Goal: Task Accomplishment & Management: Manage account settings

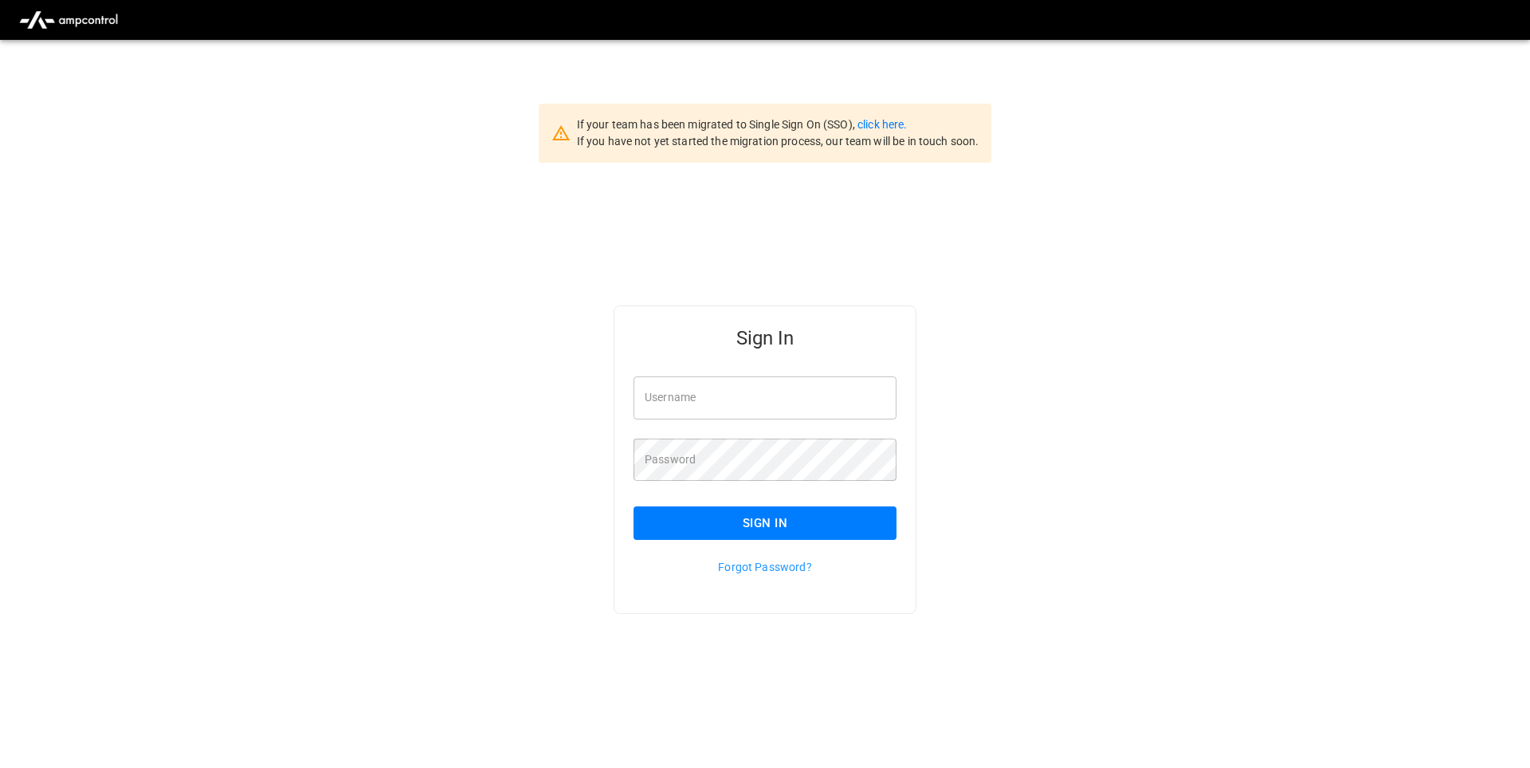
click at [749, 392] on input "Username" at bounding box center [765, 397] width 263 height 42
click at [695, 396] on div "Username Username" at bounding box center [765, 397] width 263 height 42
click at [721, 391] on input "Username" at bounding box center [765, 397] width 263 height 42
paste input "**********"
type input "**********"
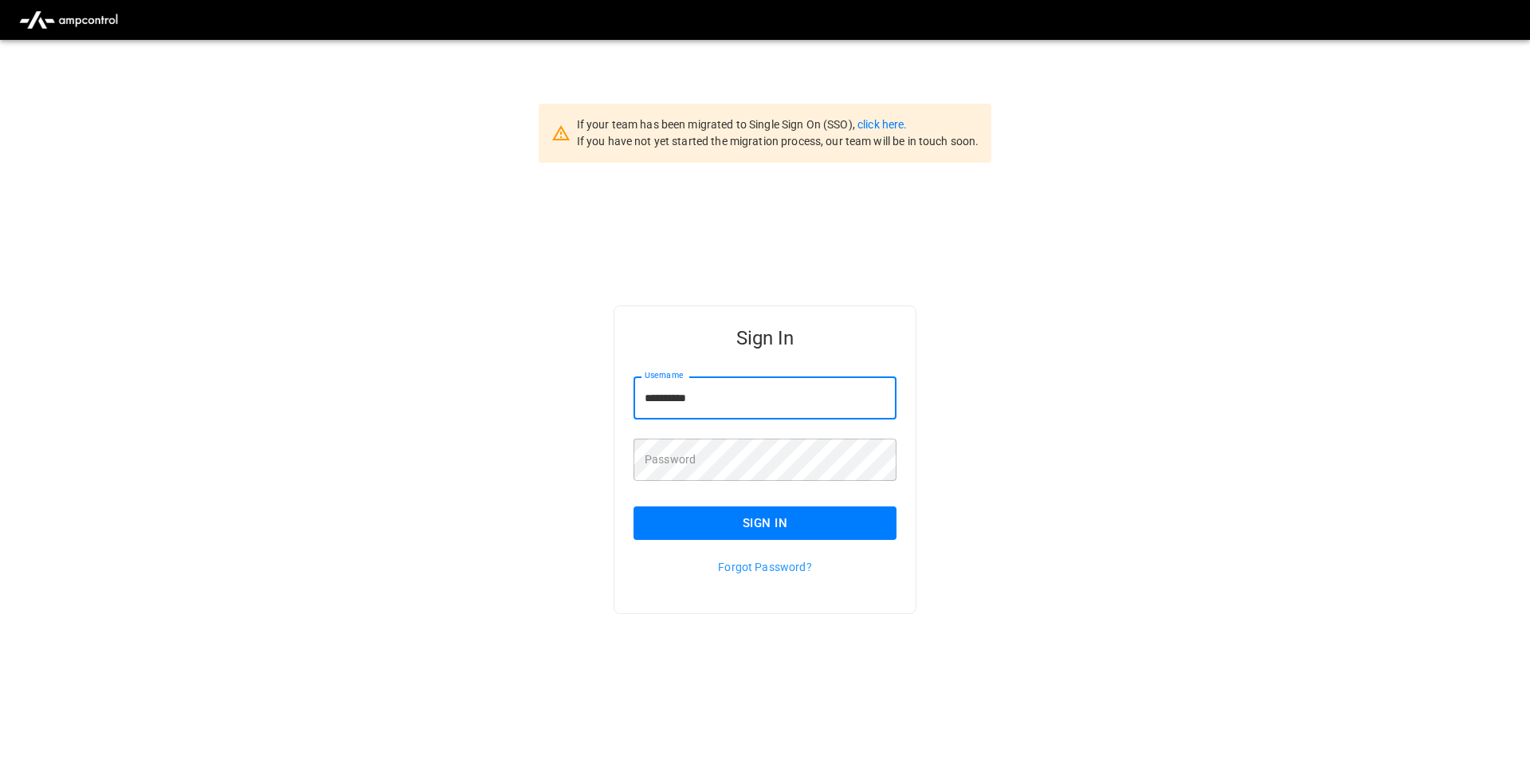
drag, startPoint x: 465, startPoint y: 379, endPoint x: 519, endPoint y: 392, distance: 55.9
click at [519, 392] on div "**********" at bounding box center [765, 485] width 1530 height 645
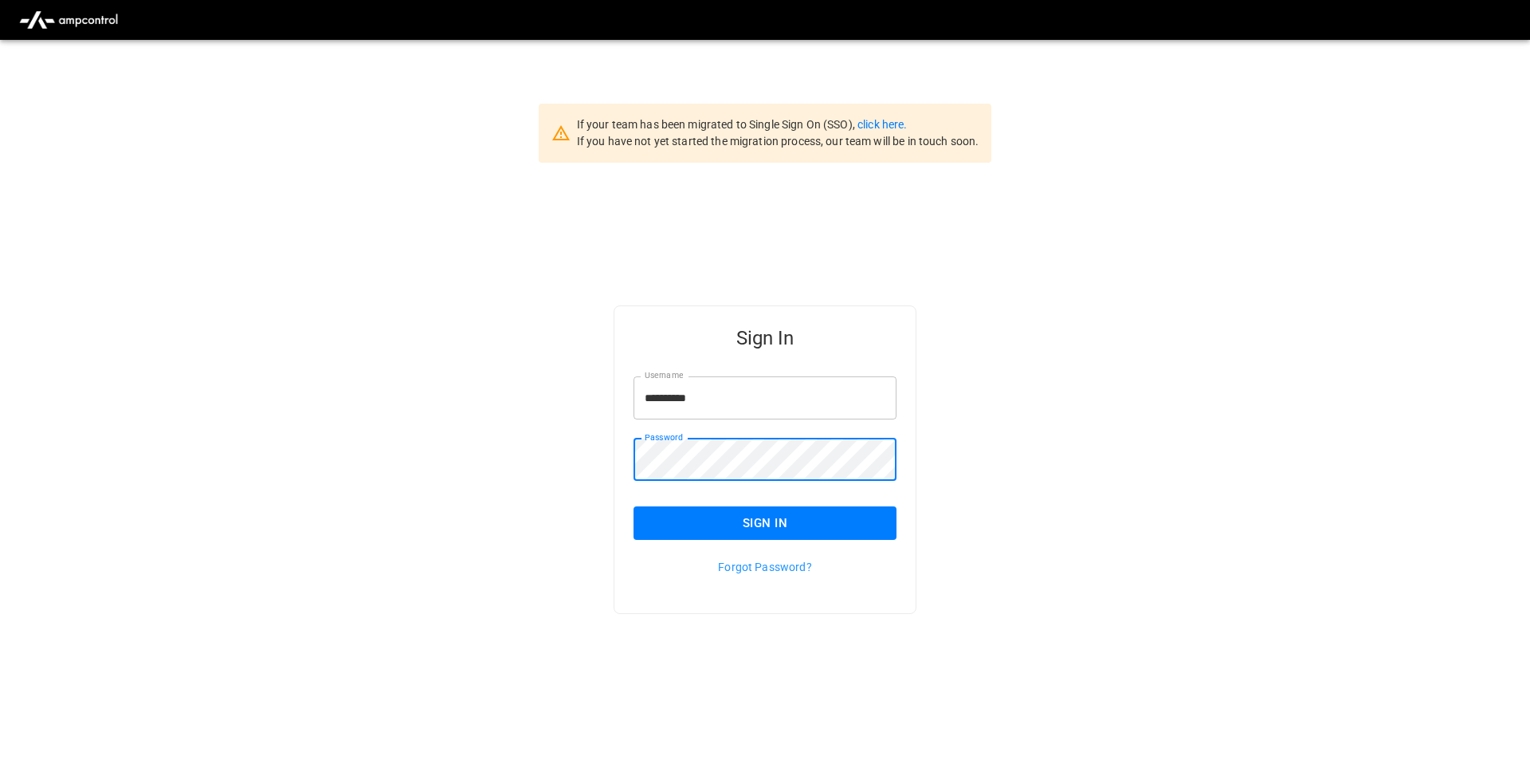
click at [757, 517] on button "Sign In" at bounding box center [765, 522] width 263 height 33
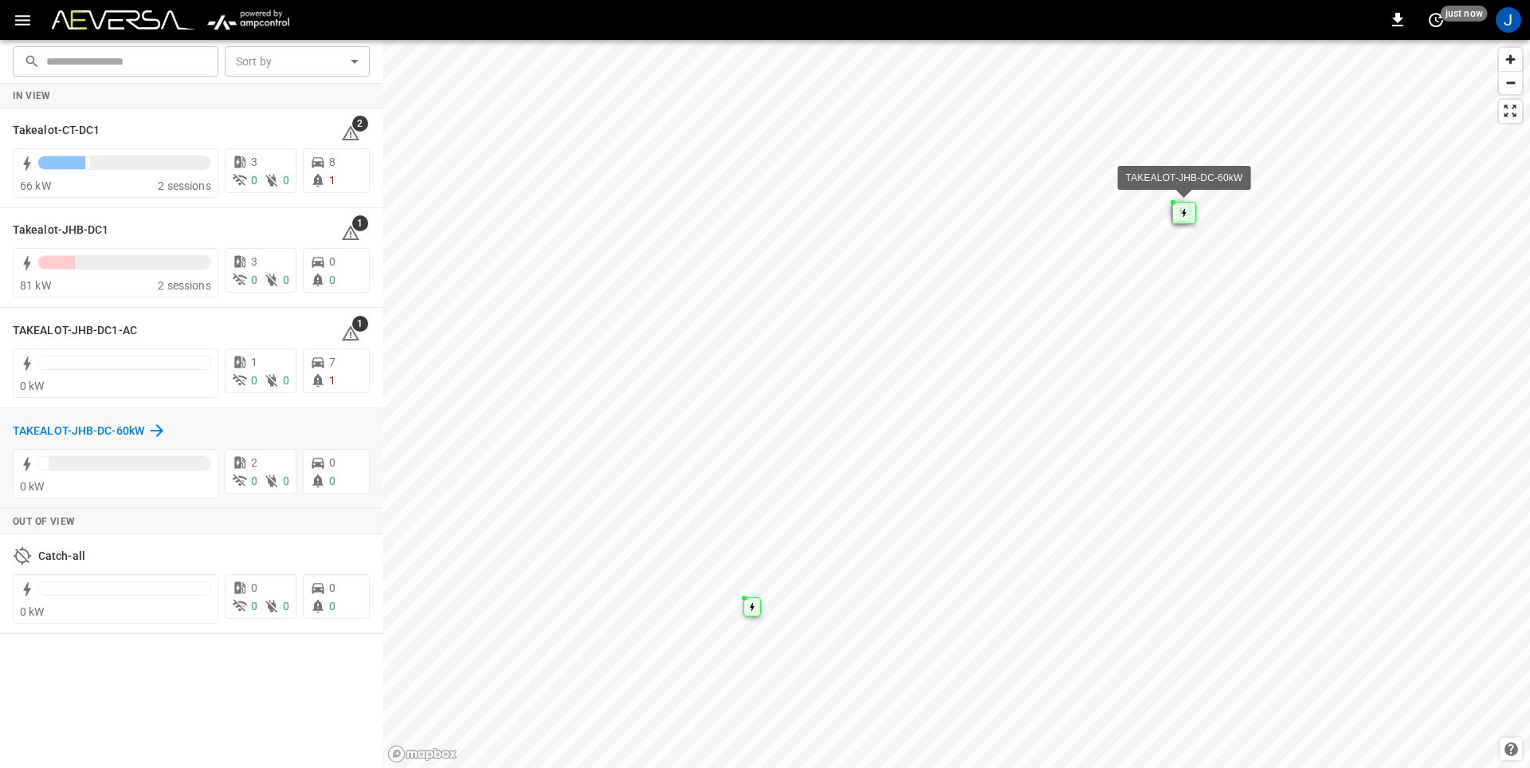
click at [88, 428] on h6 "TAKEALOT-JHB-DC-60kW" at bounding box center [79, 431] width 132 height 18
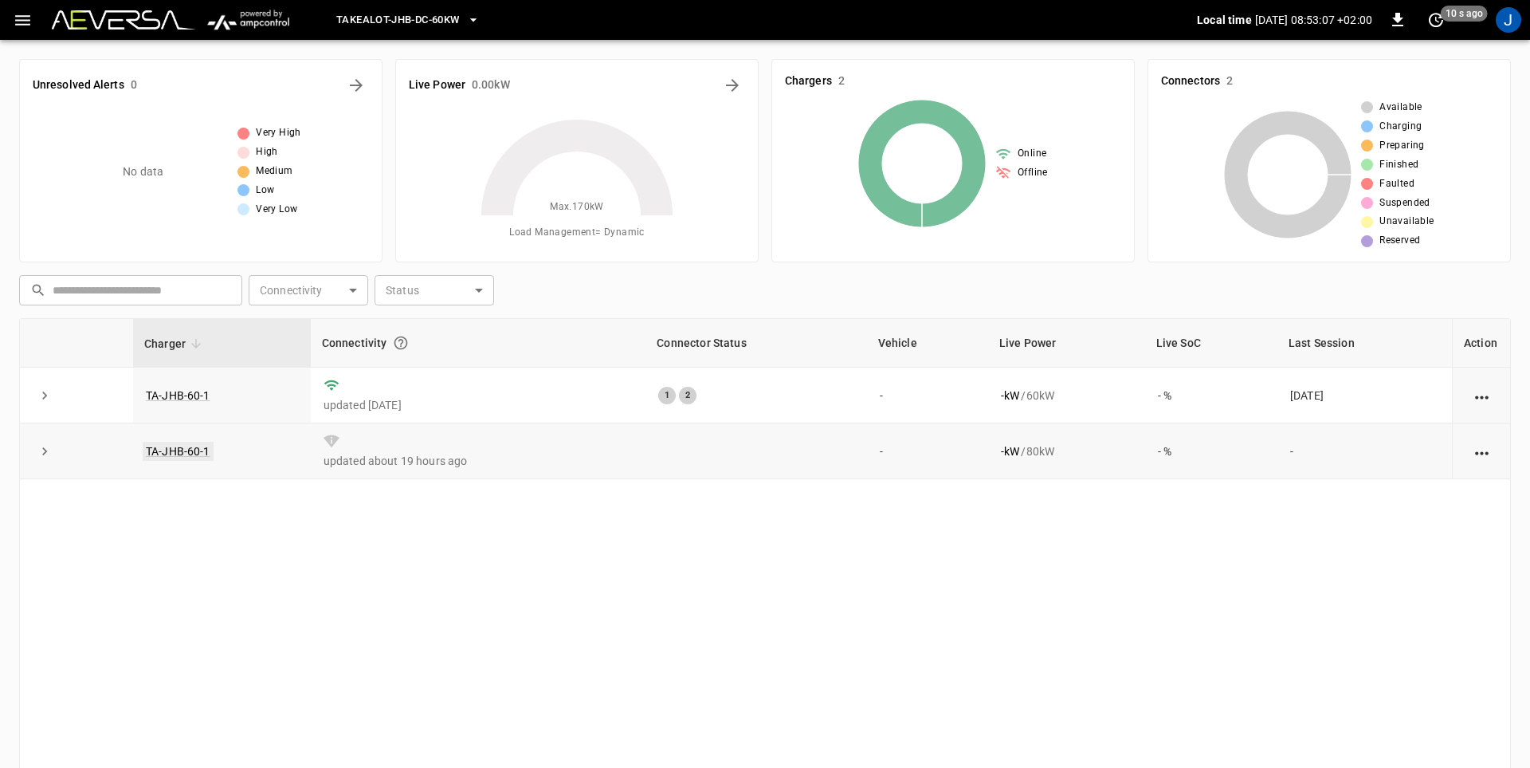
click at [181, 453] on link "TA-JHB-60-1" at bounding box center [178, 451] width 71 height 19
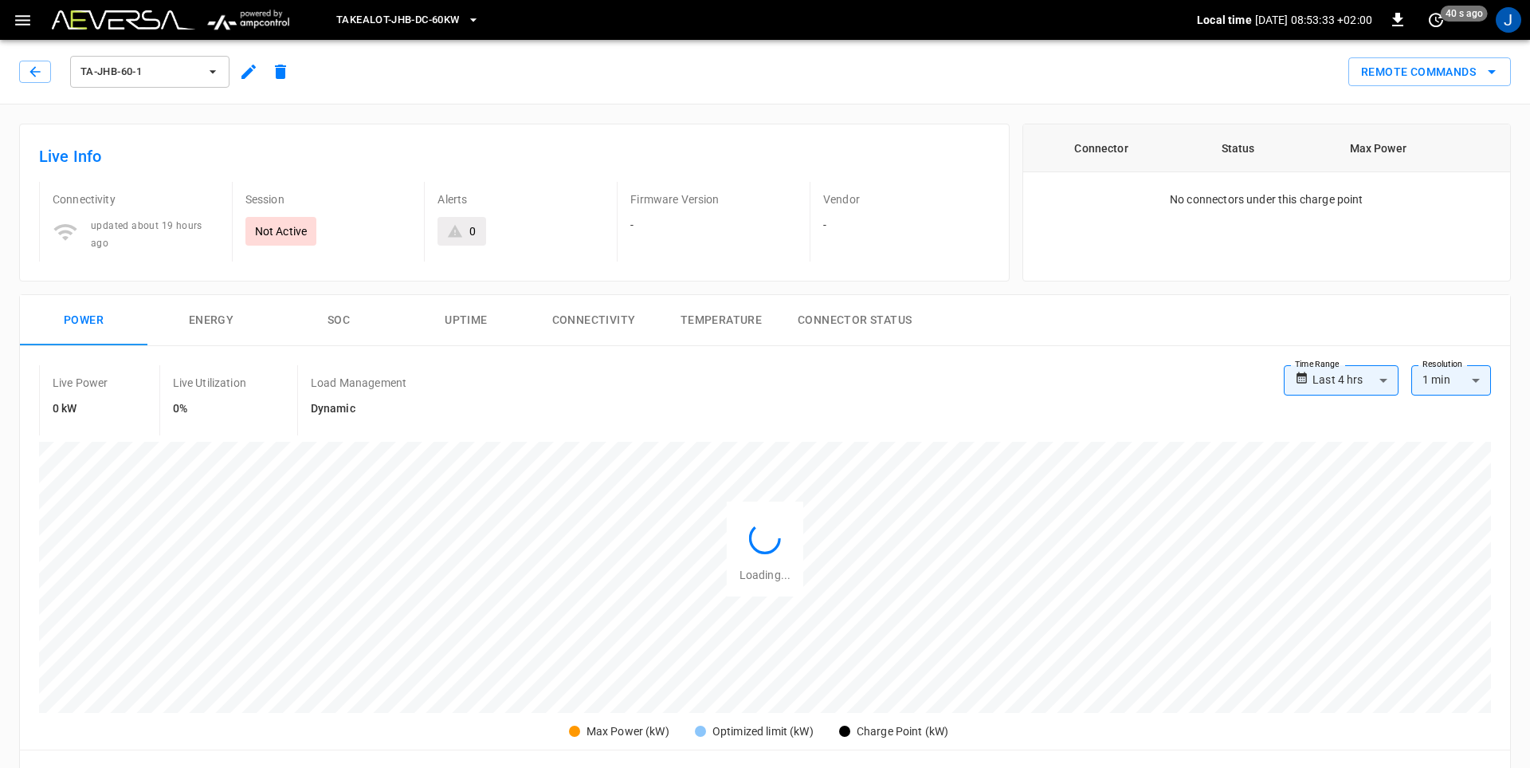
click at [206, 73] on icon "button" at bounding box center [213, 72] width 16 height 16
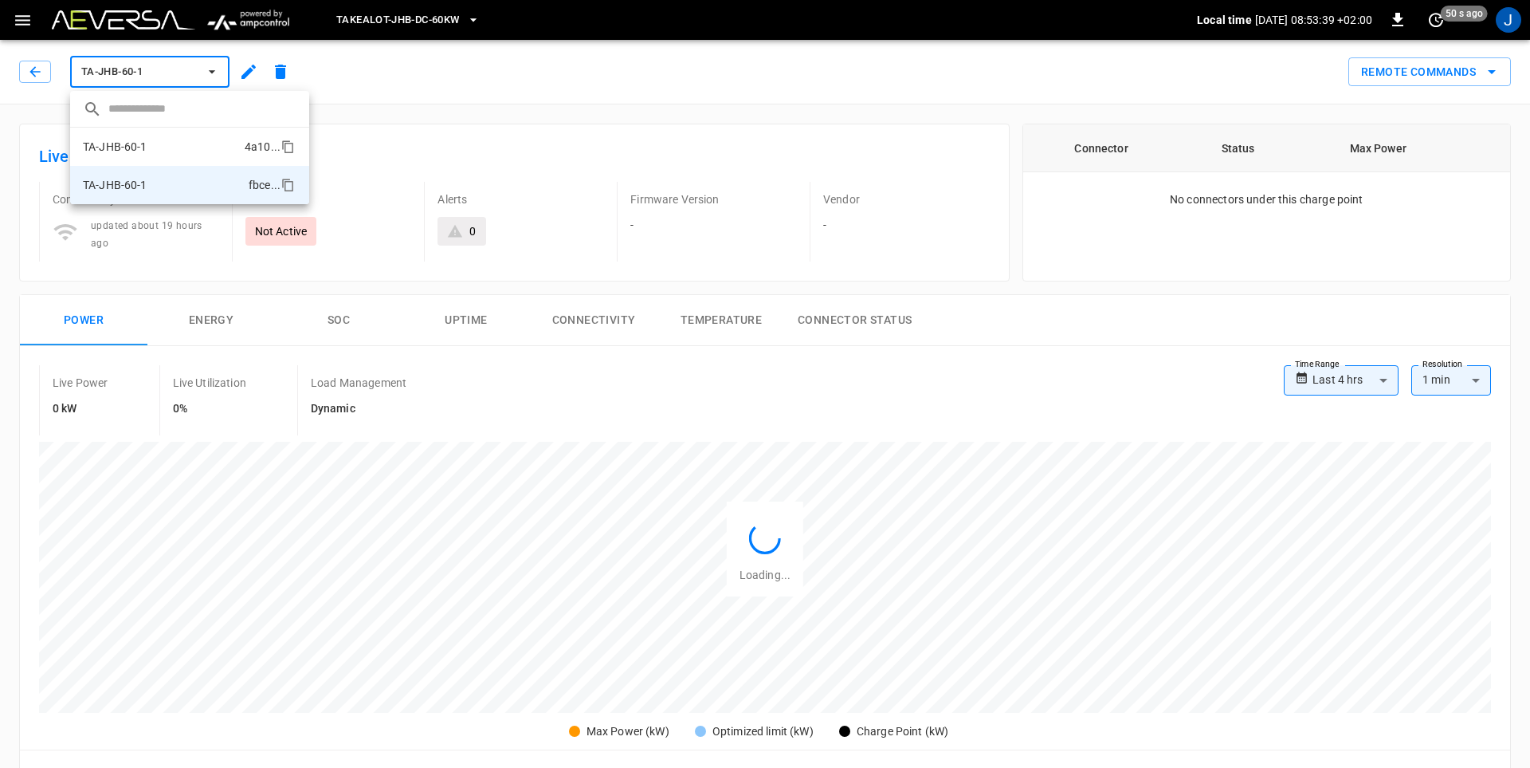
click at [135, 146] on p "TA-JHB-60-1" at bounding box center [115, 147] width 65 height 16
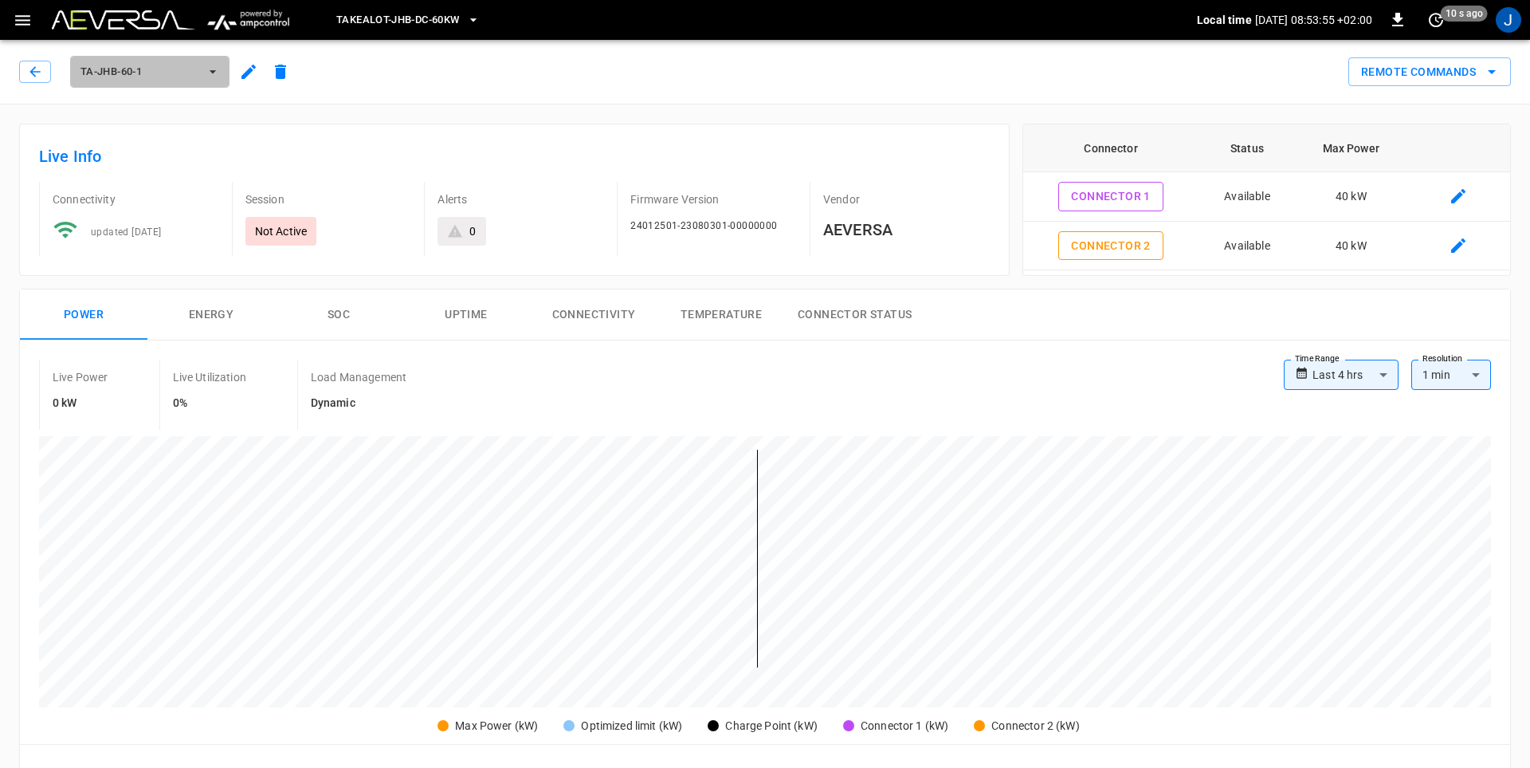
click at [214, 69] on icon "button" at bounding box center [213, 72] width 16 height 16
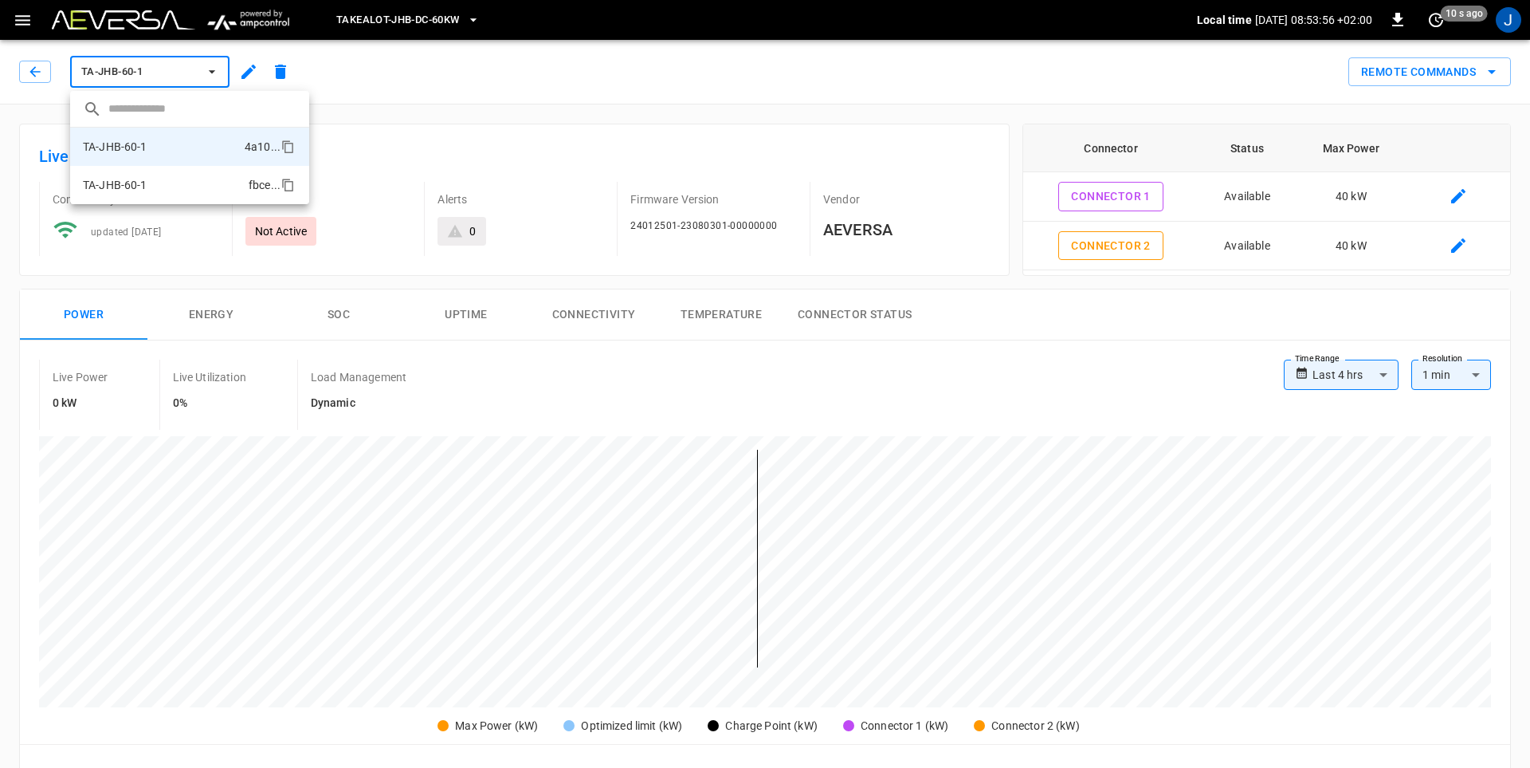
click at [139, 187] on p "TA-JHB-60-1" at bounding box center [115, 185] width 65 height 16
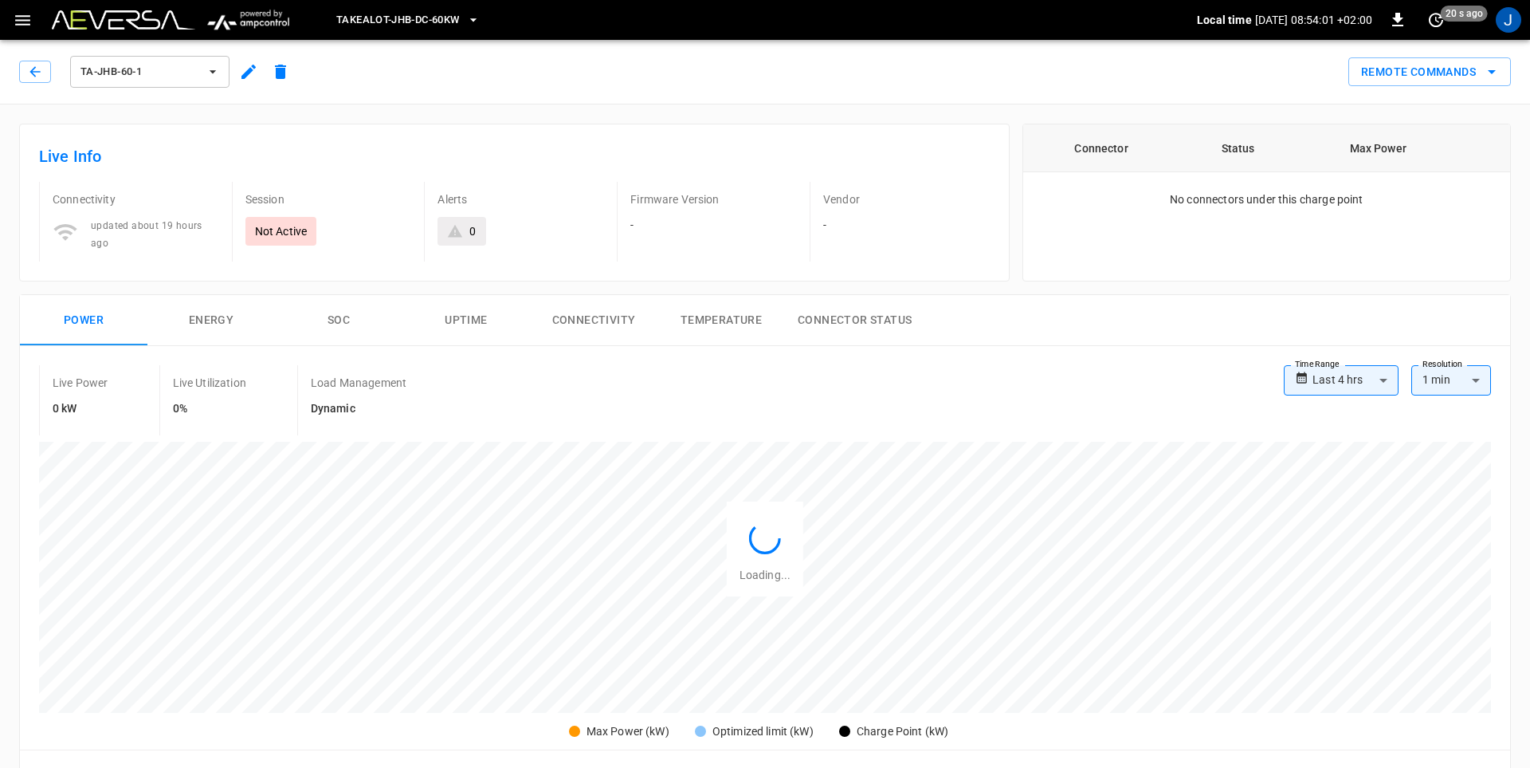
click at [219, 74] on icon "button" at bounding box center [213, 72] width 16 height 16
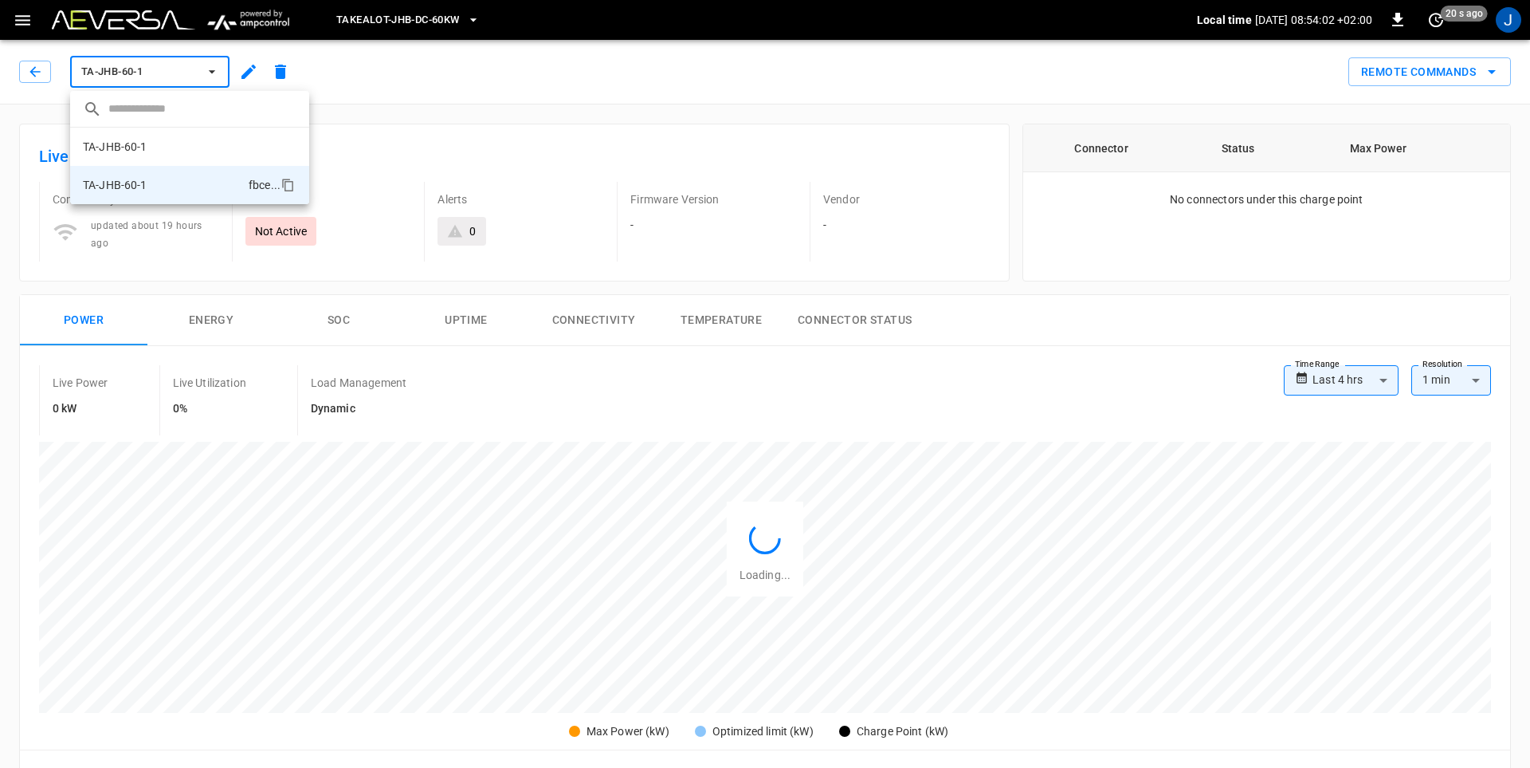
click at [221, 74] on div at bounding box center [765, 384] width 1530 height 768
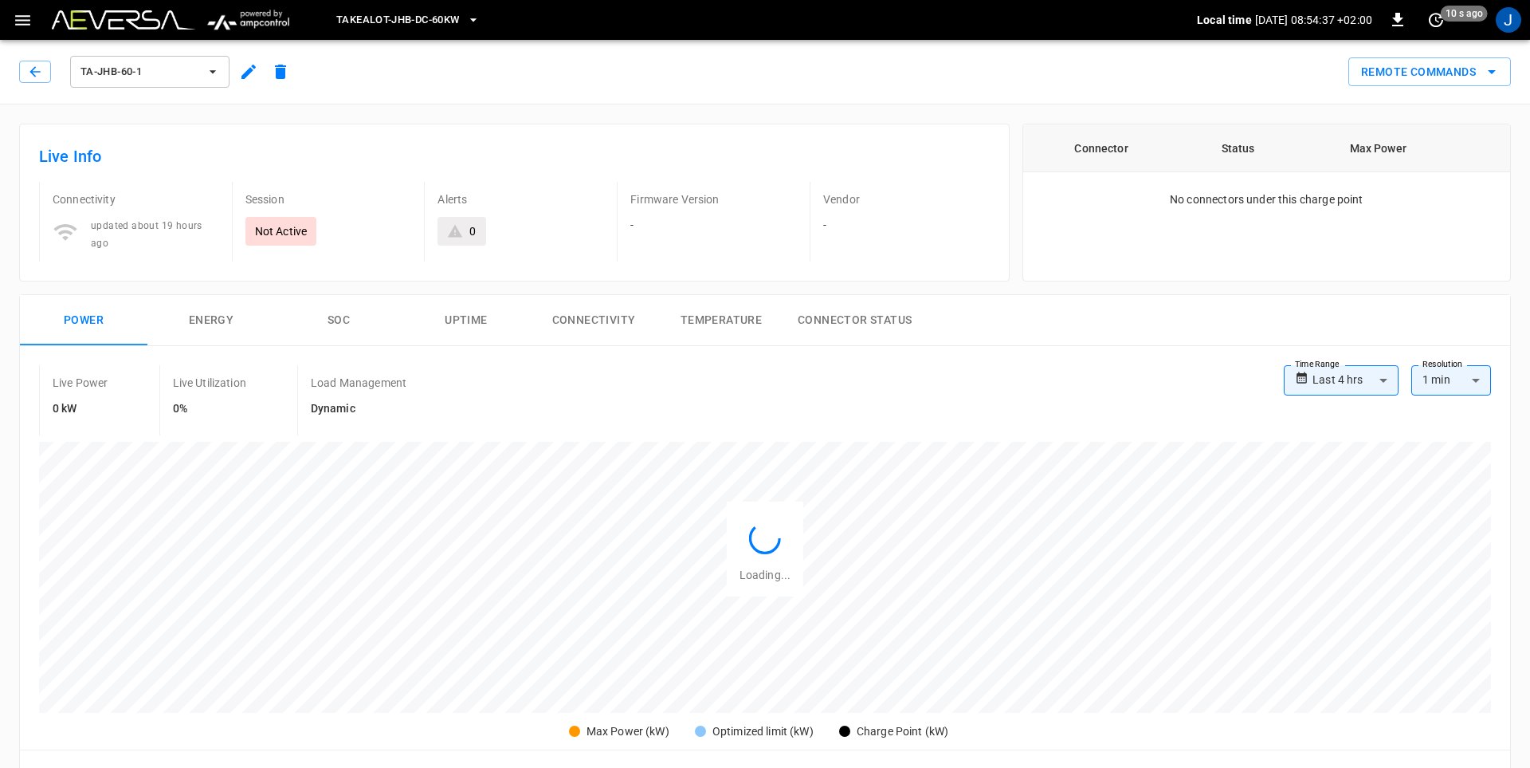
click at [247, 72] on icon "button" at bounding box center [249, 72] width 14 height 14
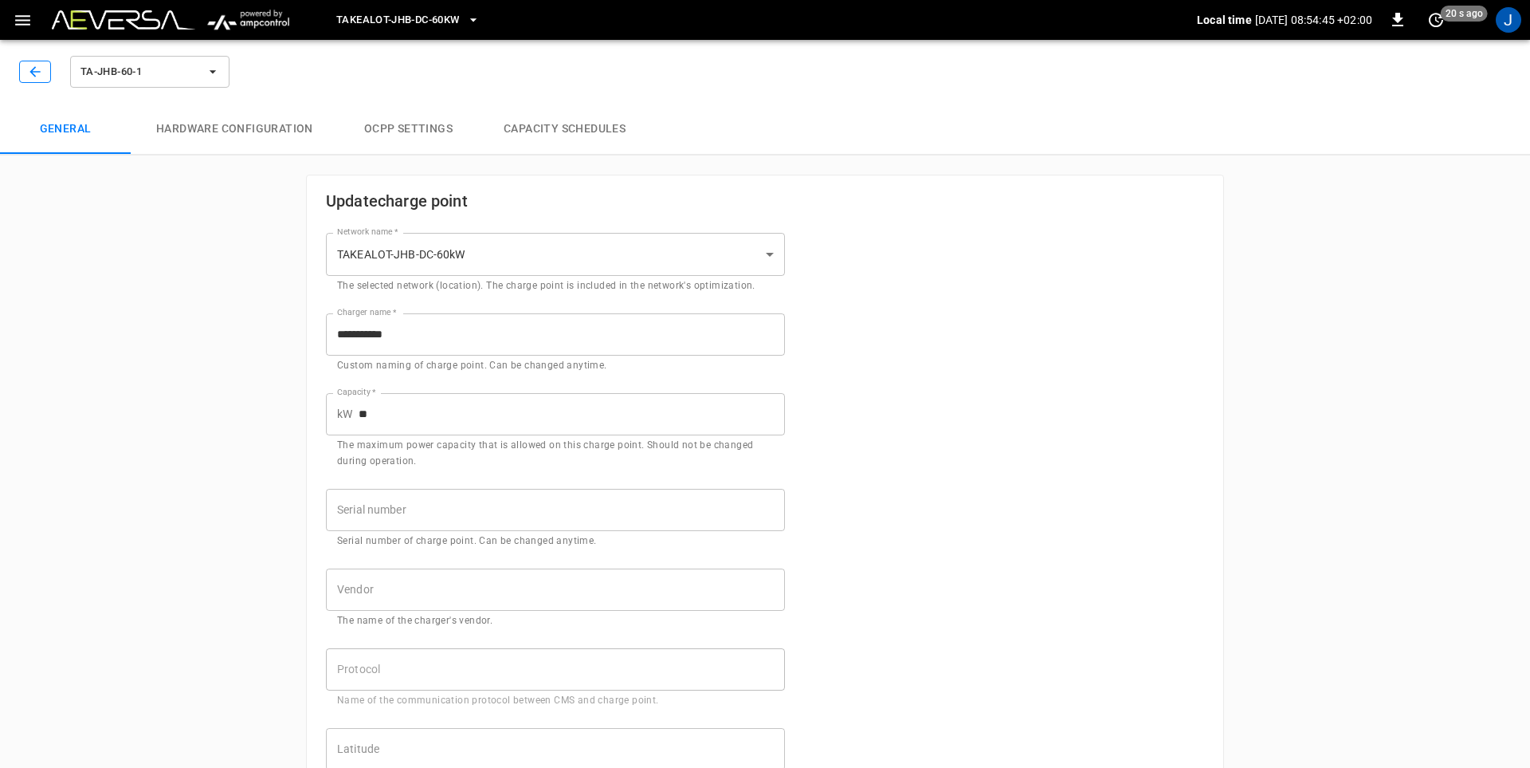
click at [29, 68] on icon "button" at bounding box center [35, 72] width 16 height 16
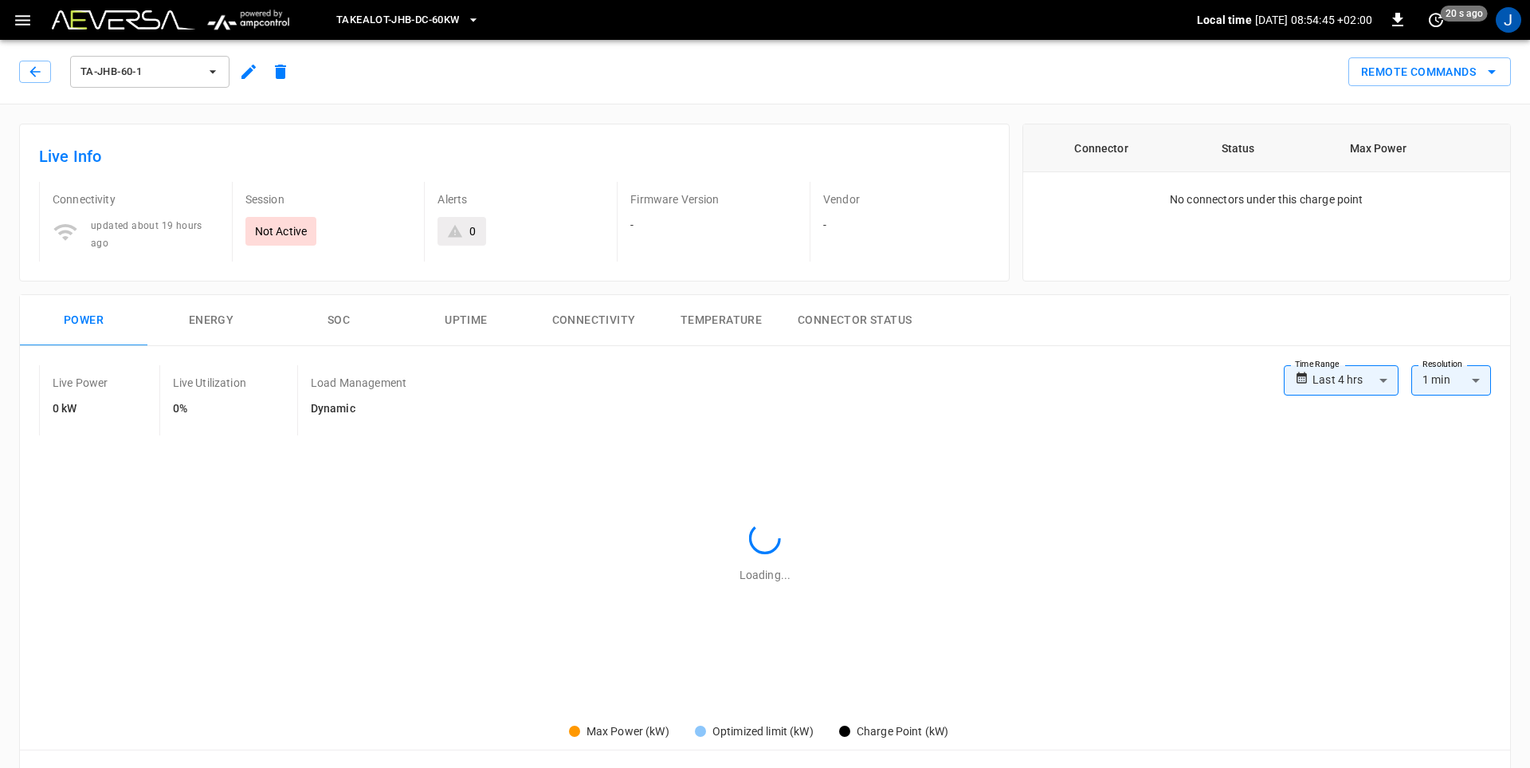
type input "**********"
click at [214, 73] on icon "button" at bounding box center [213, 72] width 16 height 16
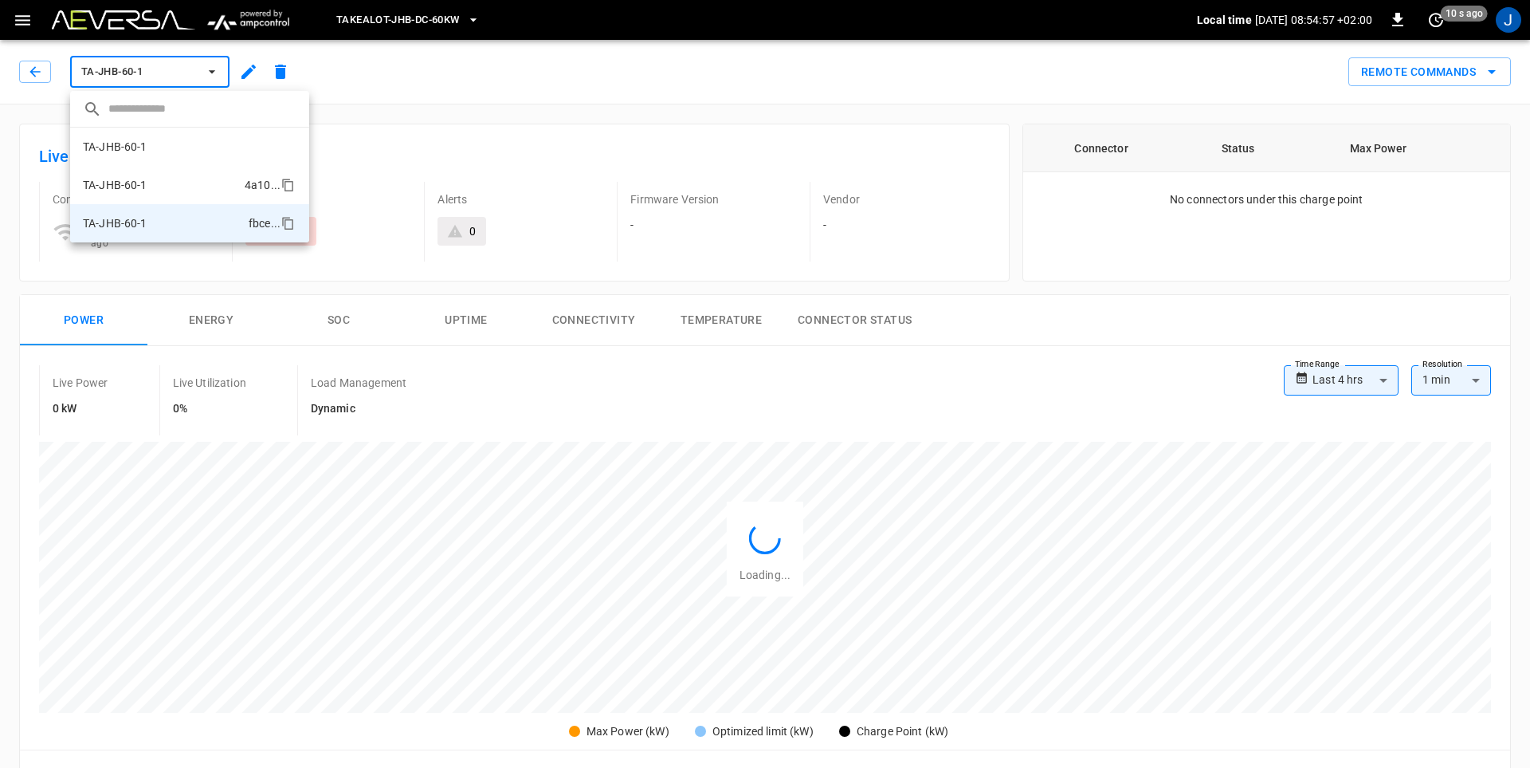
click at [124, 178] on p "TA-JHB-60-1" at bounding box center [115, 185] width 65 height 16
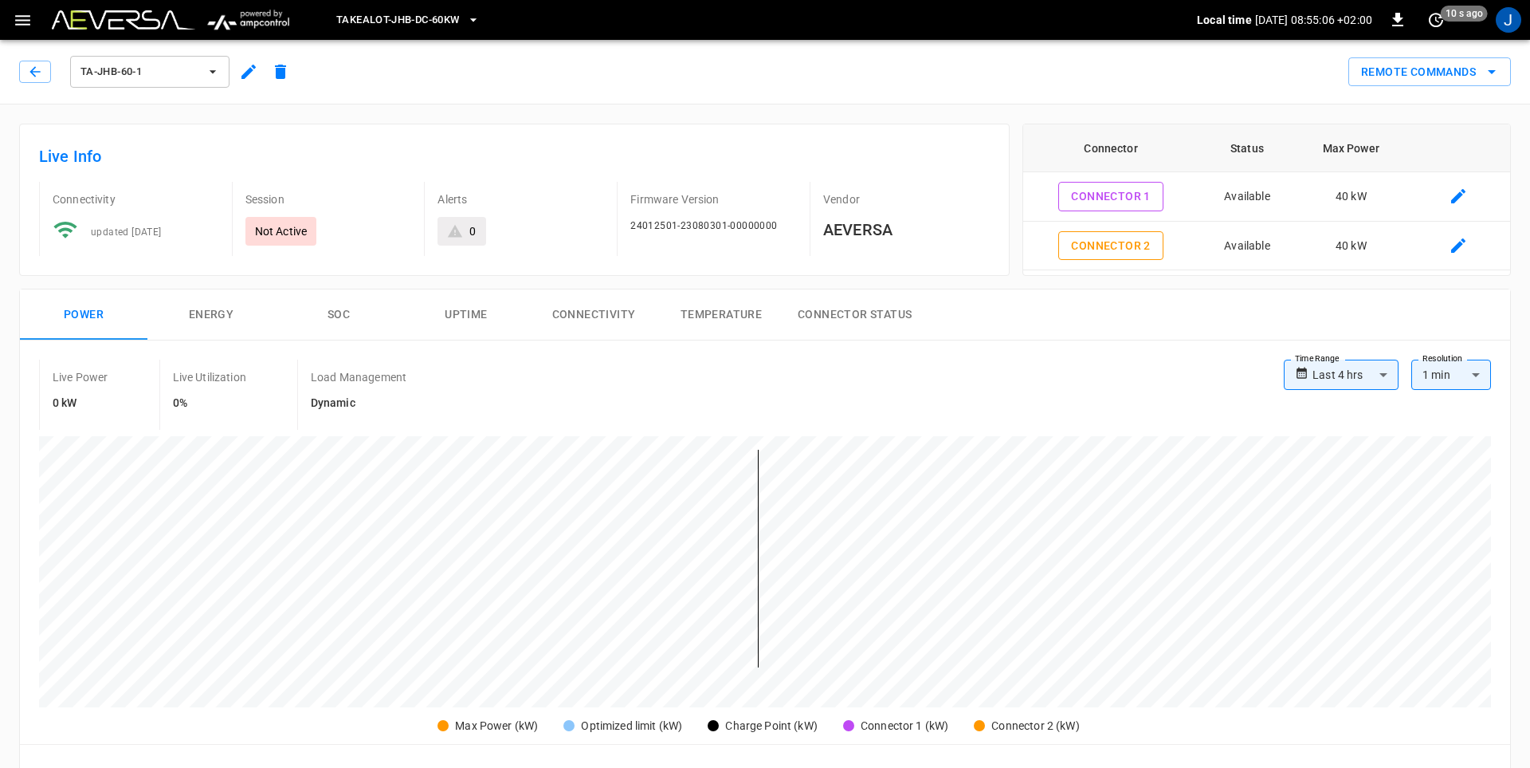
click at [216, 311] on button "Energy" at bounding box center [211, 314] width 128 height 51
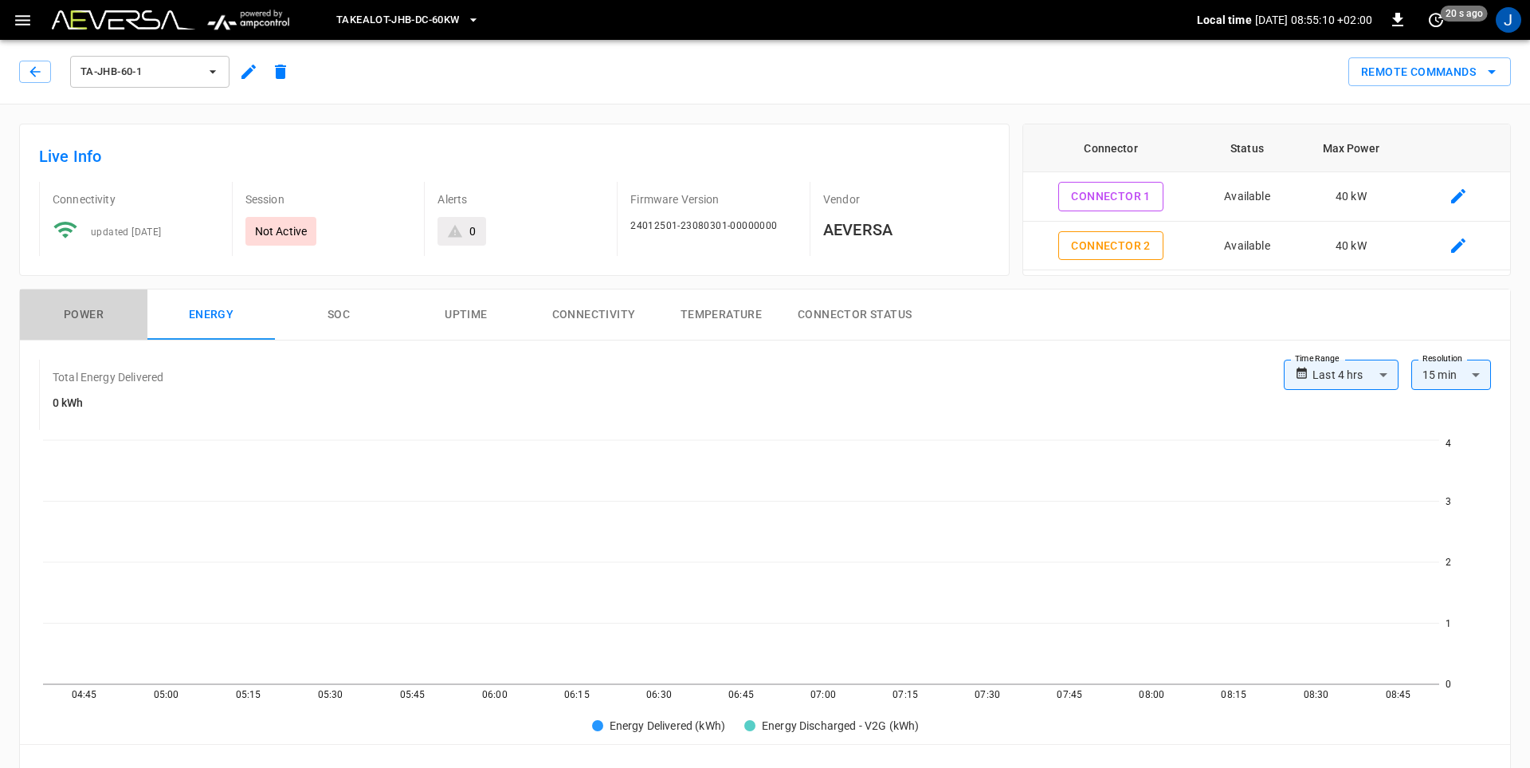
click at [85, 316] on button "Power" at bounding box center [84, 314] width 128 height 51
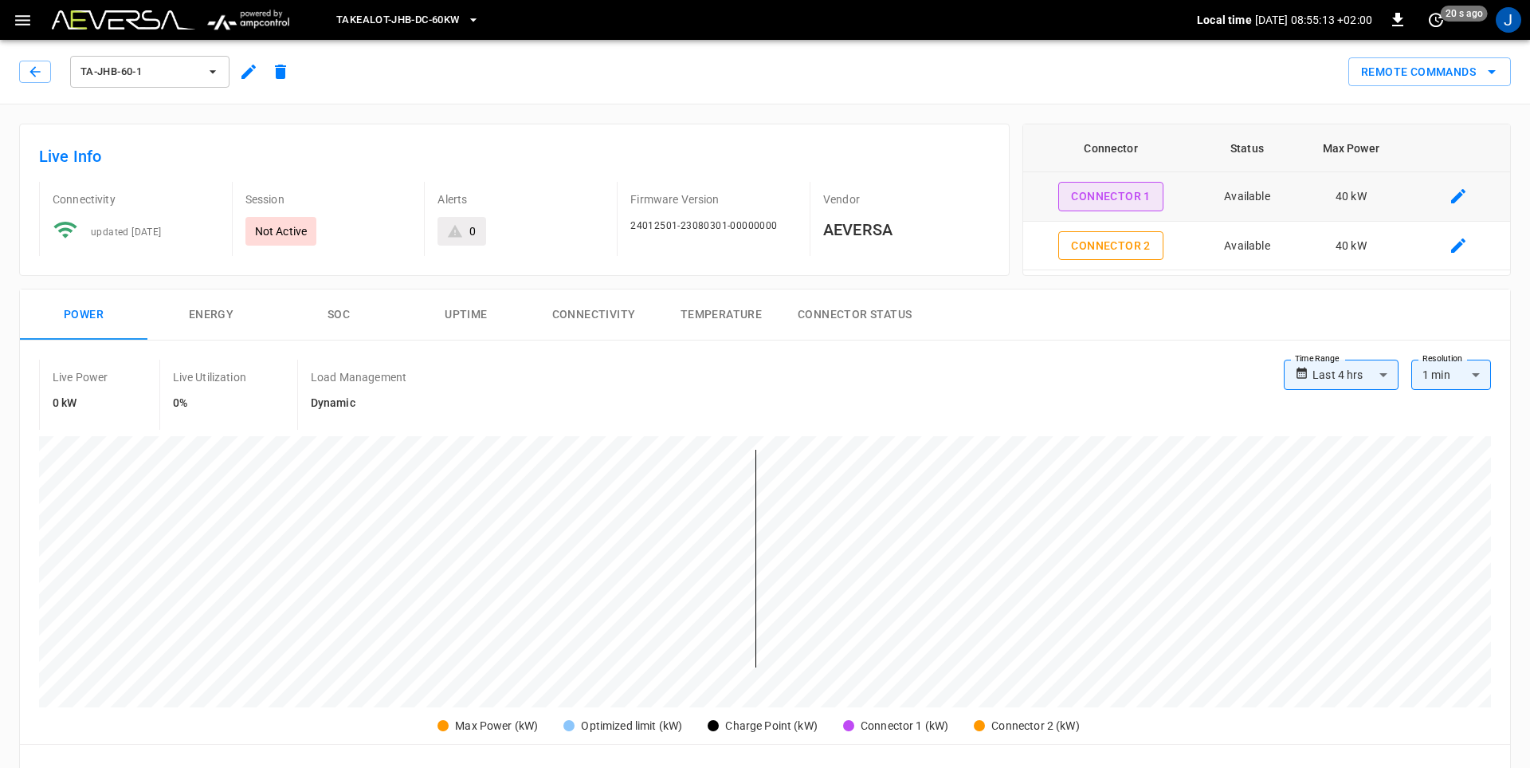
click at [1147, 202] on button "Connector 1" at bounding box center [1111, 196] width 104 height 29
click at [1114, 248] on button "Connector 2" at bounding box center [1111, 245] width 104 height 29
type input "**********"
click at [1114, 248] on button "Connector 2" at bounding box center [1111, 245] width 104 height 29
click at [137, 67] on span "TA-JHB-60-1" at bounding box center [140, 72] width 118 height 18
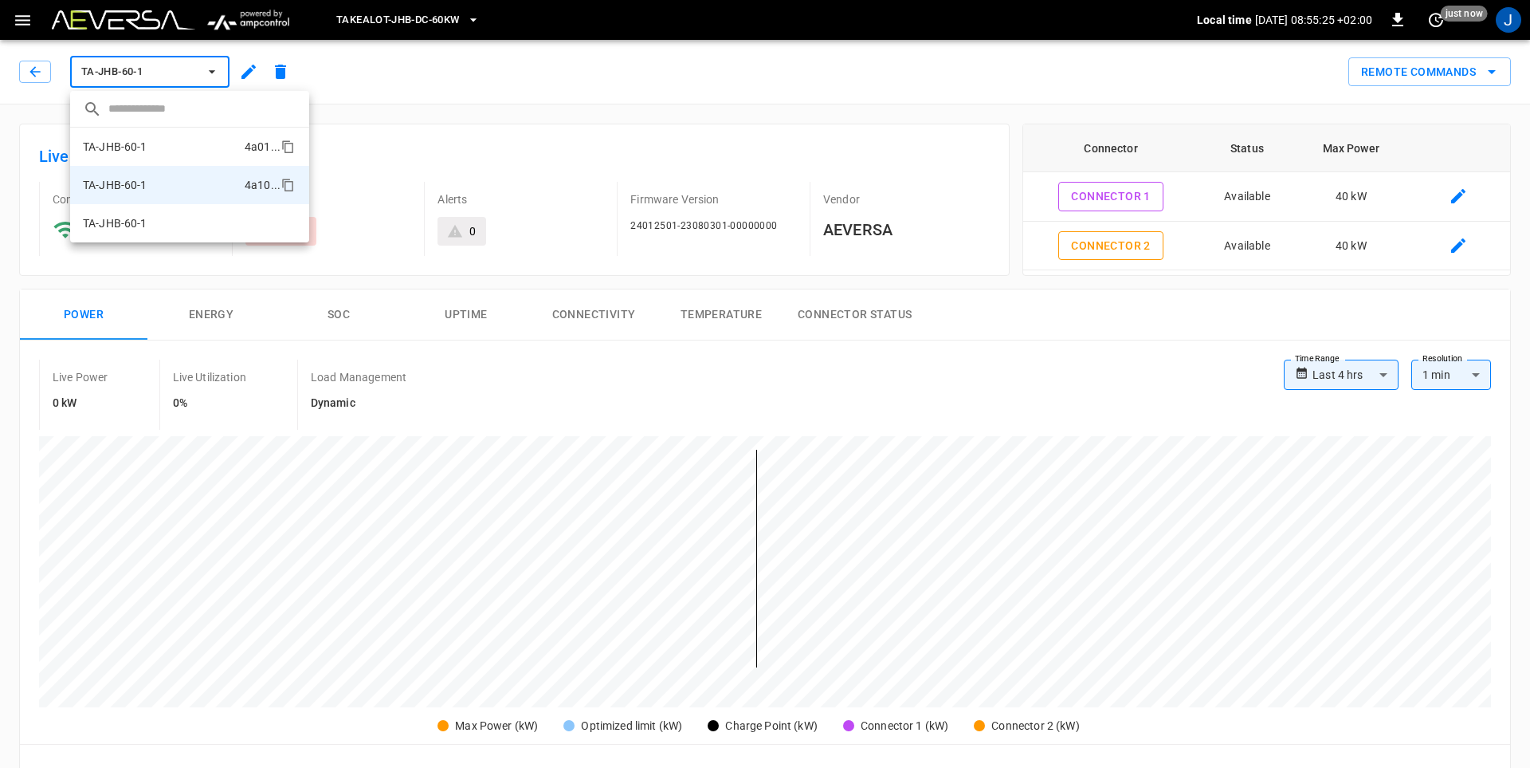
click at [131, 146] on p "TA-JHB-60-1" at bounding box center [115, 147] width 65 height 16
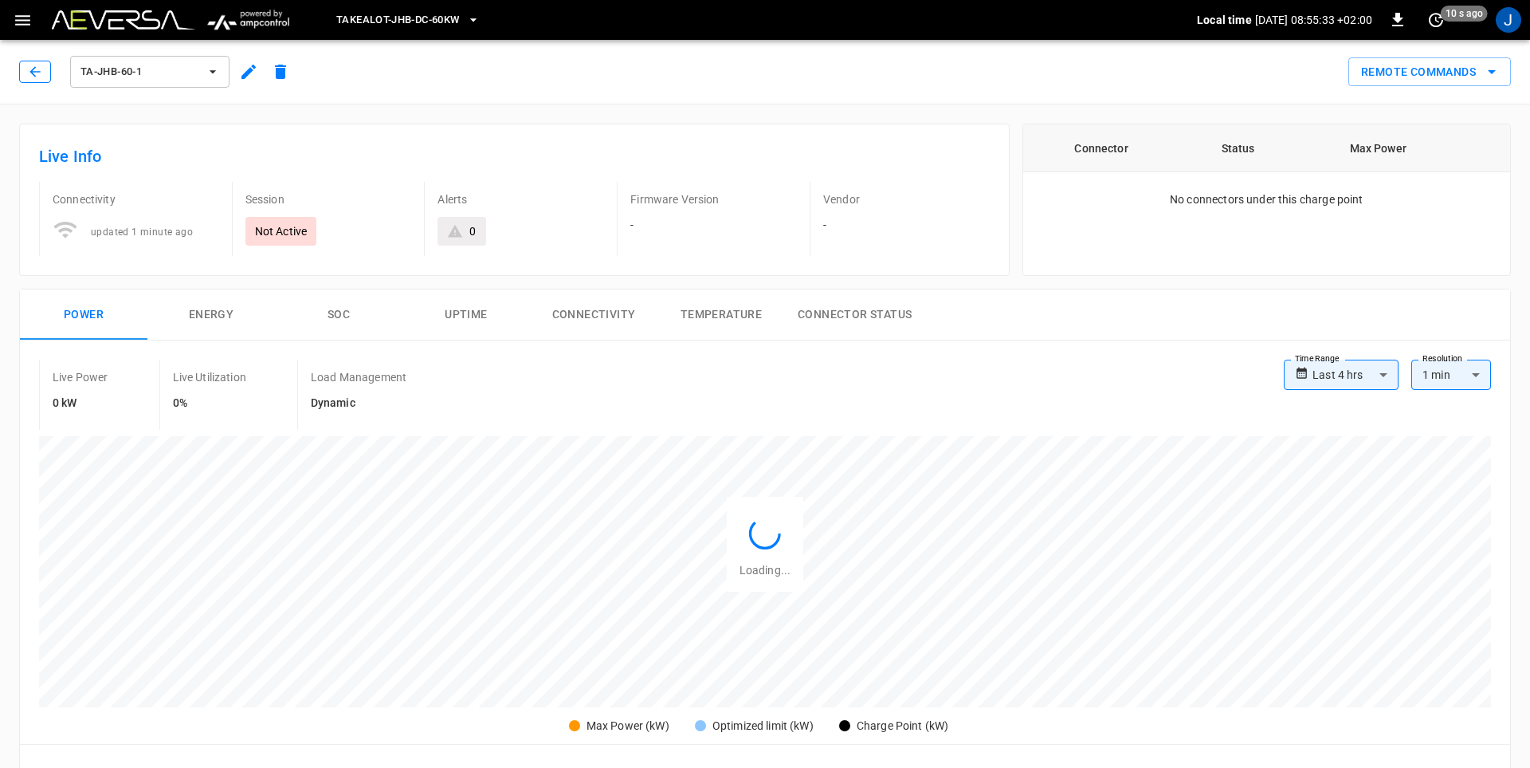
click at [31, 69] on icon "button" at bounding box center [35, 72] width 16 height 16
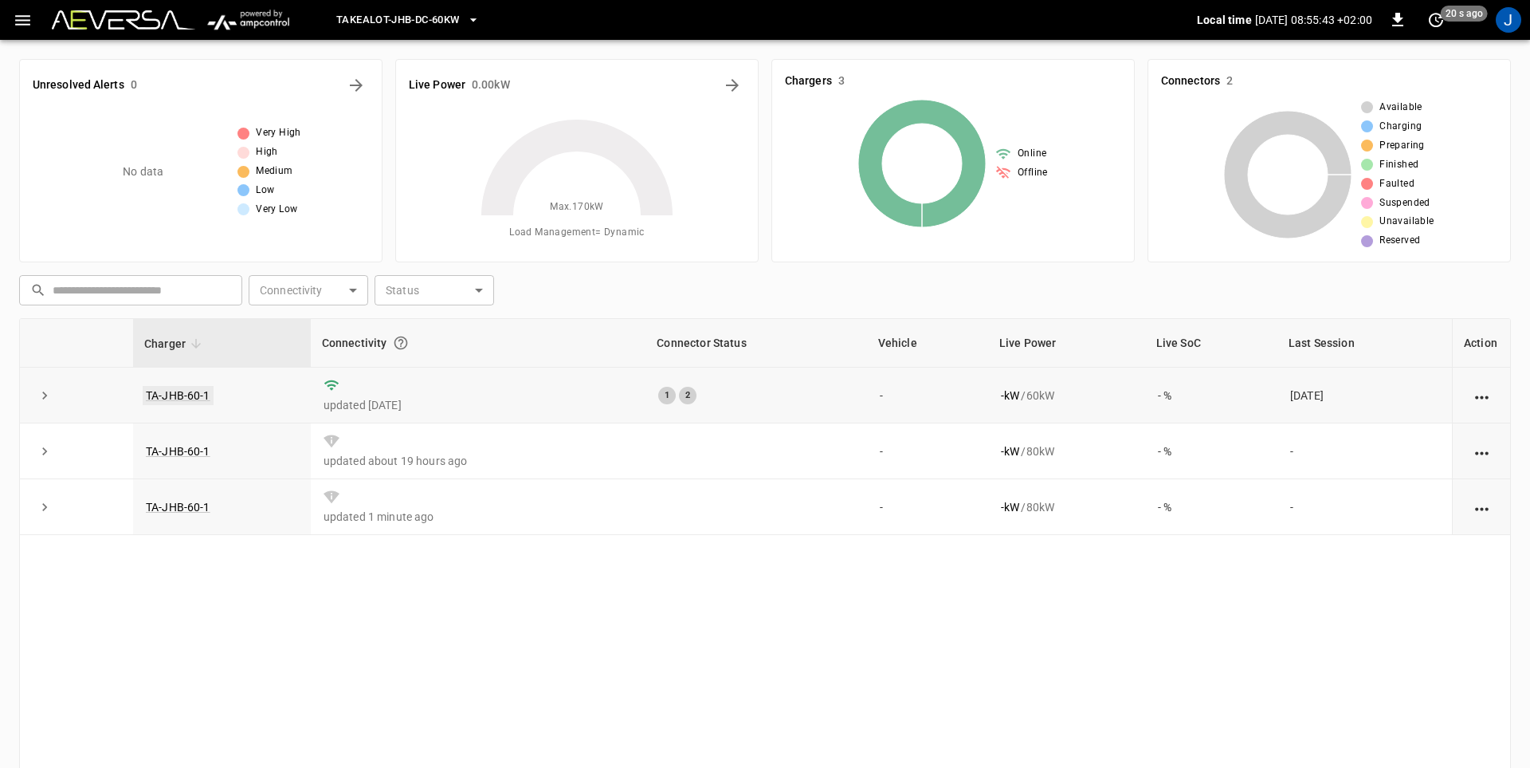
click at [190, 393] on link "TA-JHB-60-1" at bounding box center [178, 395] width 71 height 19
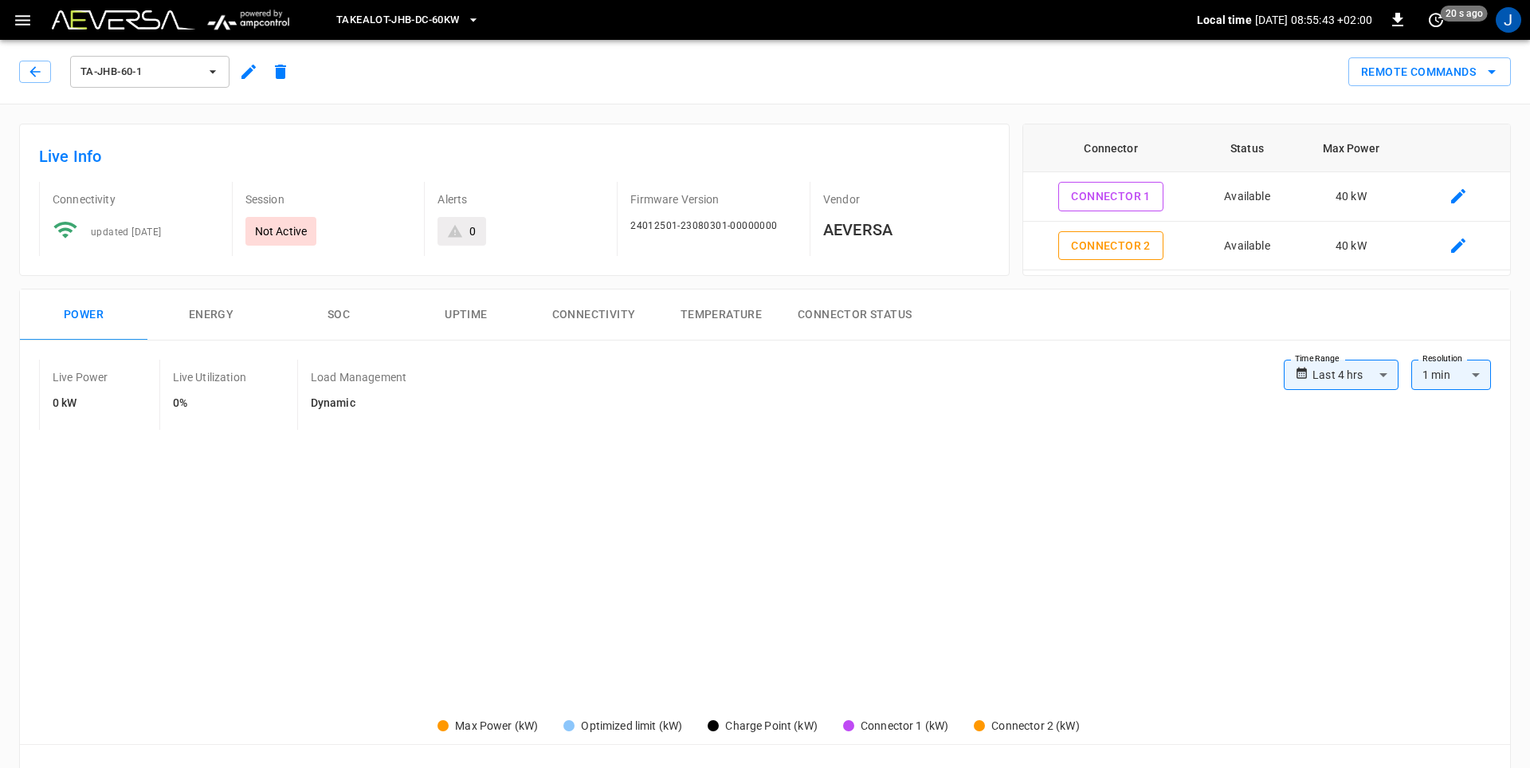
type input "**********"
click at [43, 67] on button "button" at bounding box center [35, 72] width 32 height 22
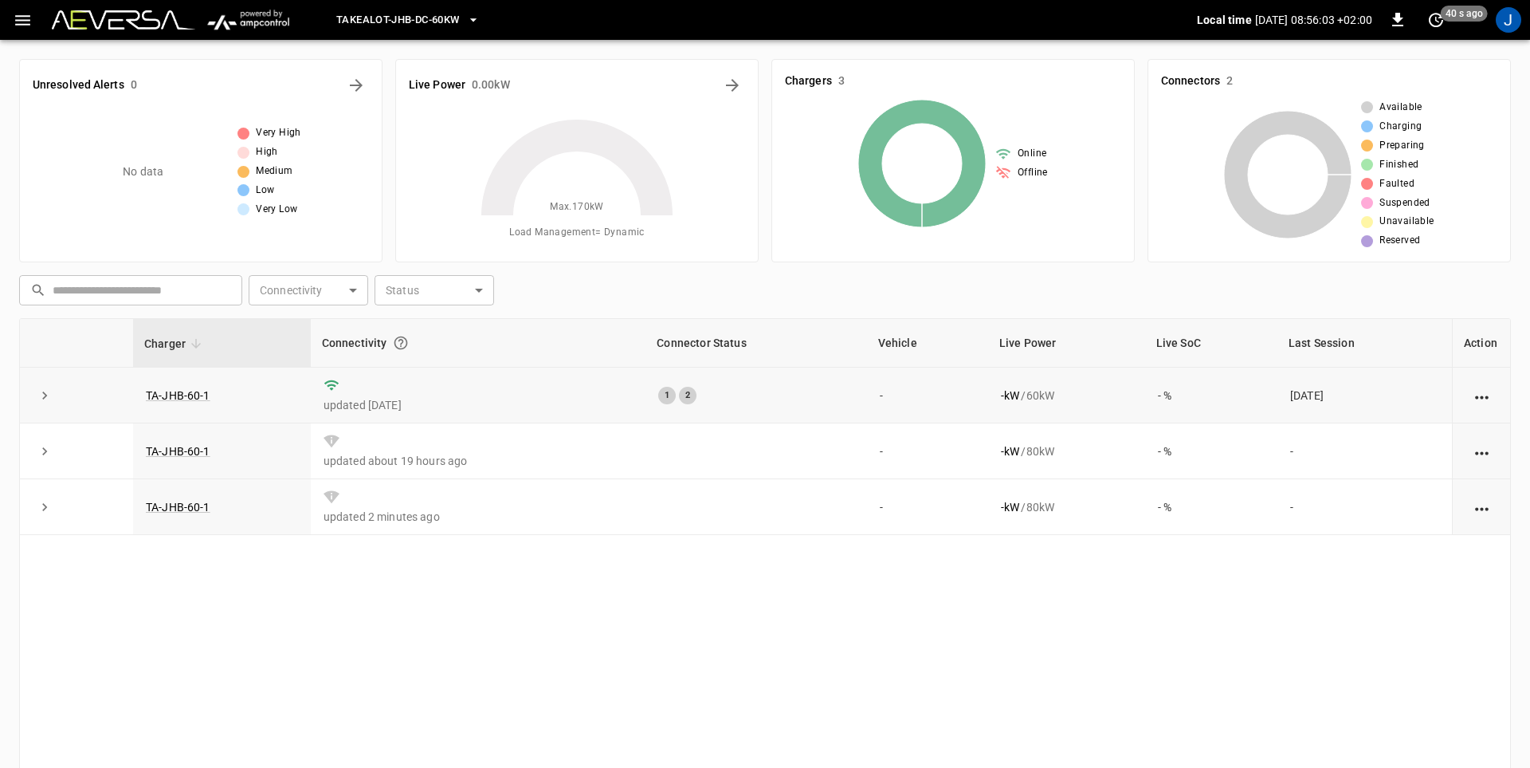
click at [1479, 401] on icon "action cell options" at bounding box center [1482, 397] width 20 height 20
click at [44, 393] on div at bounding box center [765, 384] width 1530 height 768
click at [46, 395] on icon "expand row" at bounding box center [44, 395] width 5 height 8
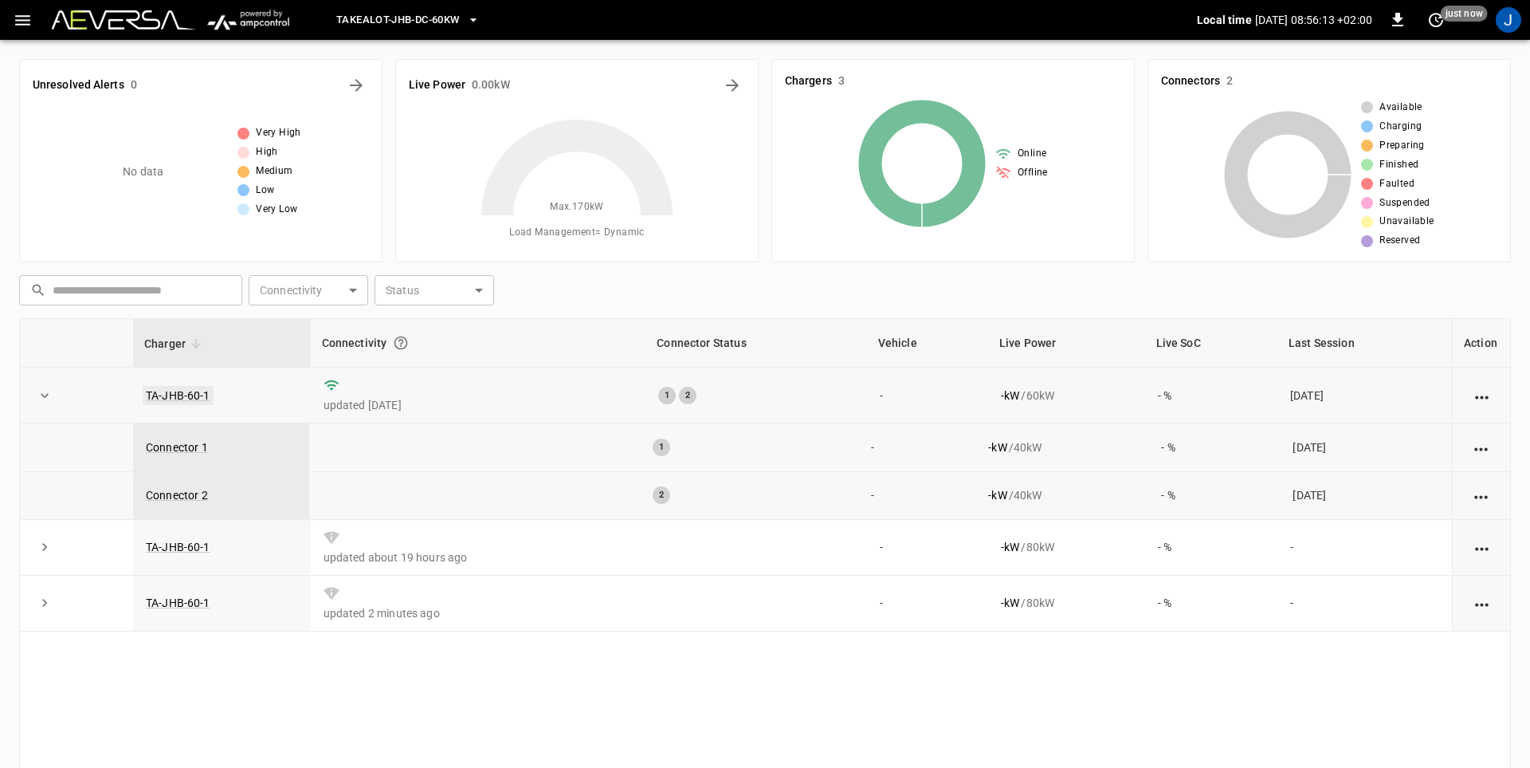
click at [184, 399] on link "TA-JHB-60-1" at bounding box center [178, 395] width 71 height 19
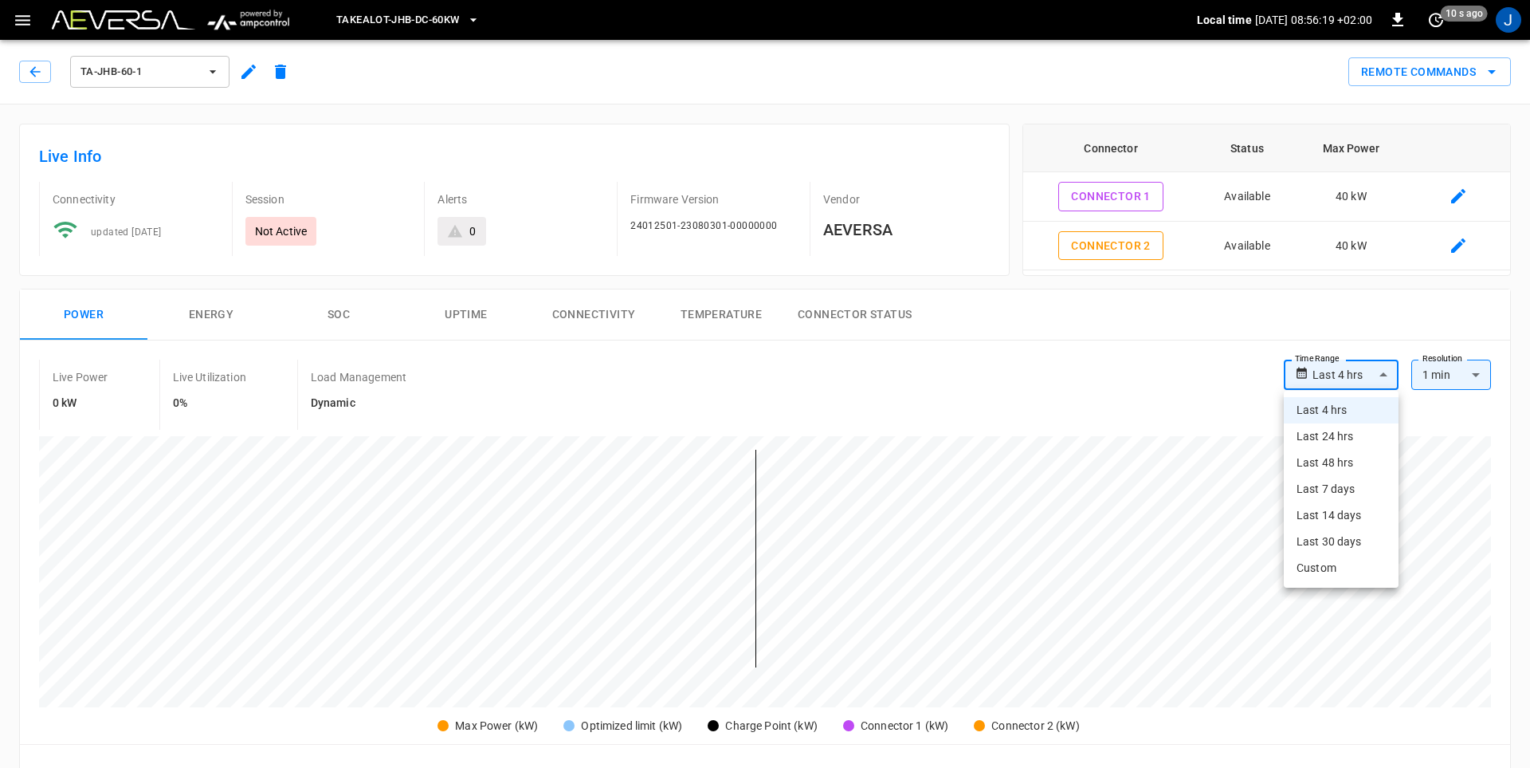
click at [1381, 378] on body "**********" at bounding box center [765, 759] width 1530 height 1519
click at [1344, 516] on li "Last 14 days" at bounding box center [1341, 515] width 115 height 26
type input "**********"
type input "***"
type input "**********"
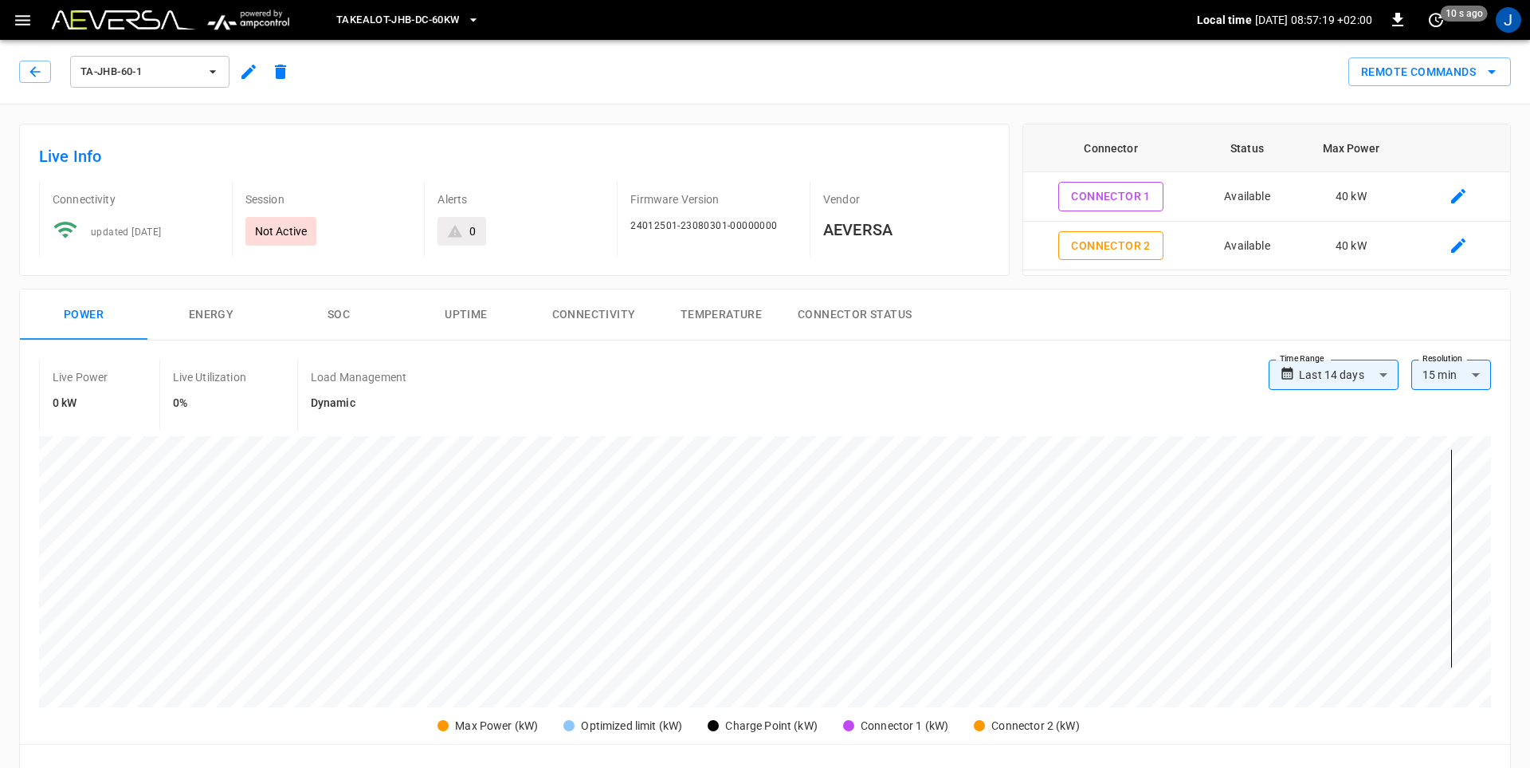
click at [1346, 371] on body "**********" at bounding box center [765, 759] width 1530 height 1519
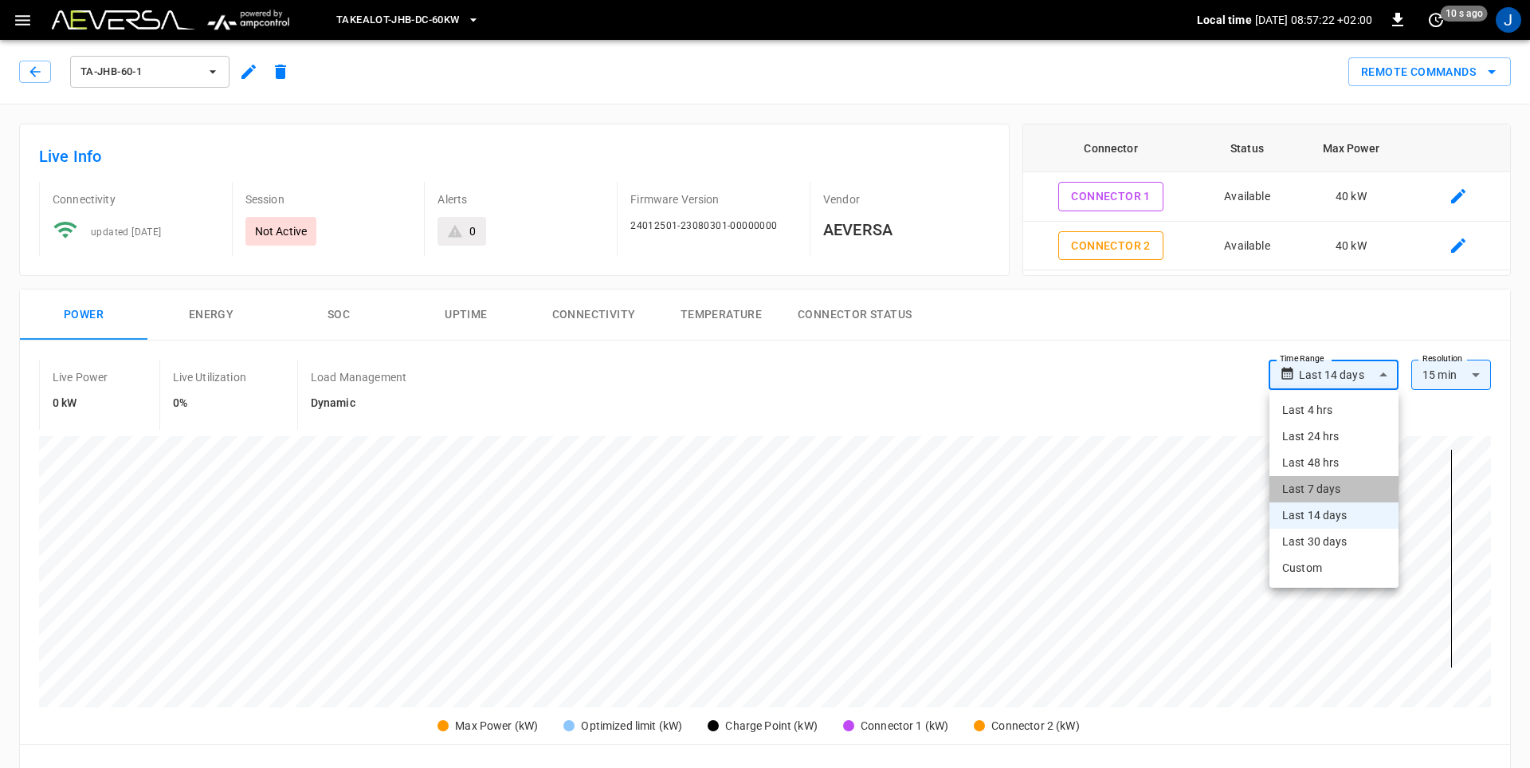
click at [1328, 489] on li "Last 7 days" at bounding box center [1334, 489] width 129 height 26
type input "**********"
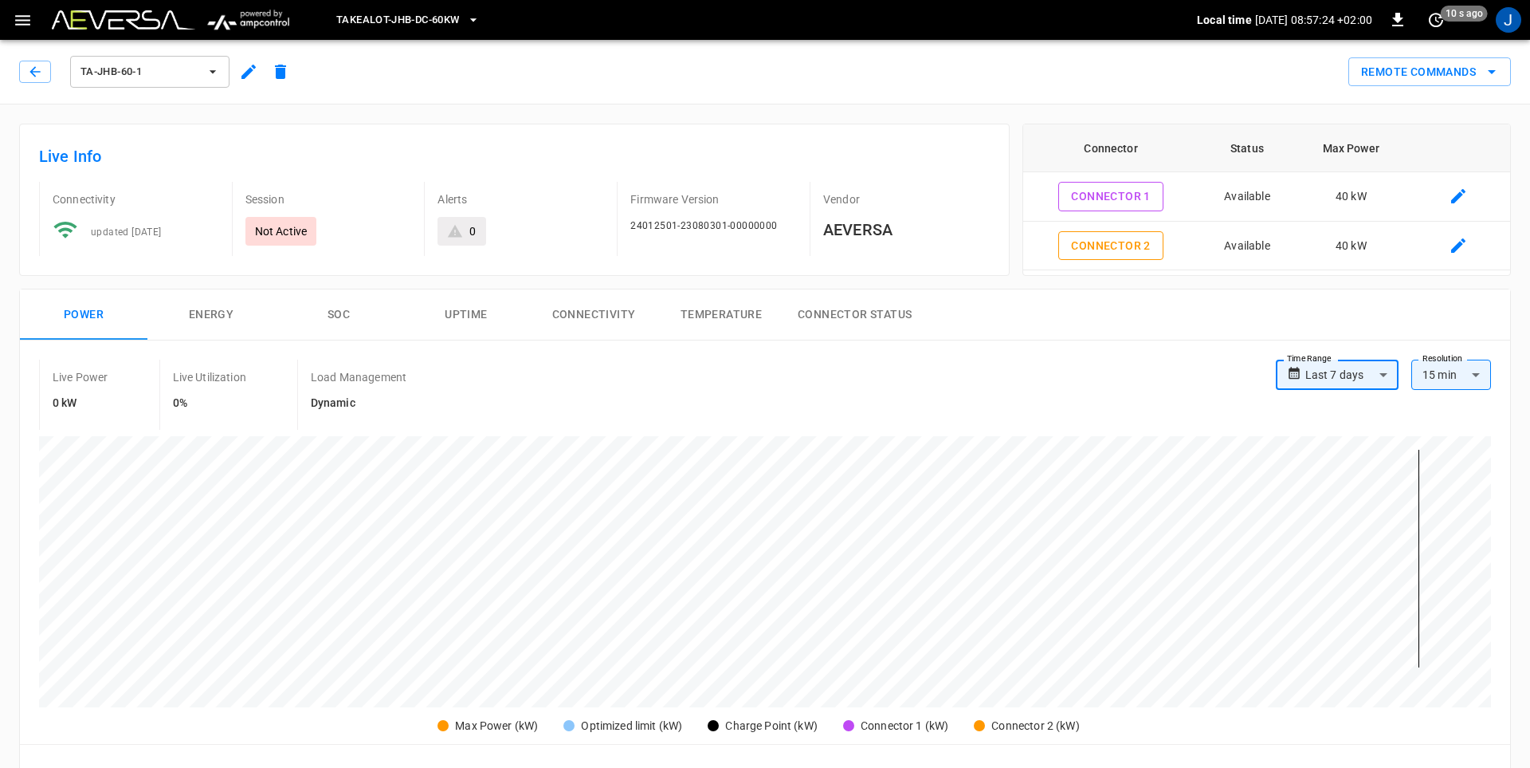
click at [1361, 384] on body "**********" at bounding box center [765, 759] width 1530 height 1519
click at [1335, 516] on li "Last 14 days" at bounding box center [1337, 515] width 123 height 26
type input "**********"
click at [216, 73] on icon "button" at bounding box center [213, 72] width 16 height 16
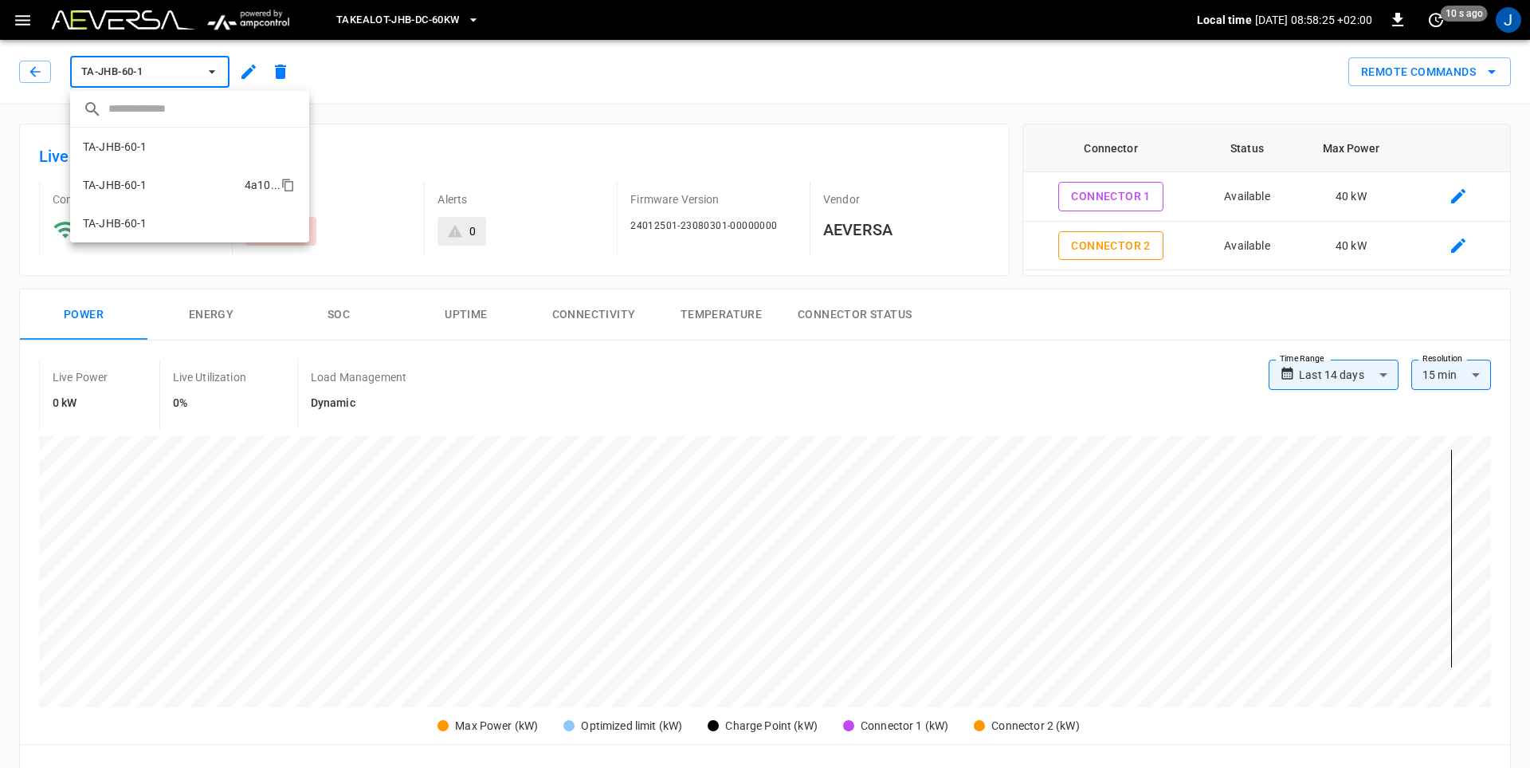
click at [214, 185] on li "TA-JHB-60-1 4a10 ..." at bounding box center [189, 185] width 239 height 38
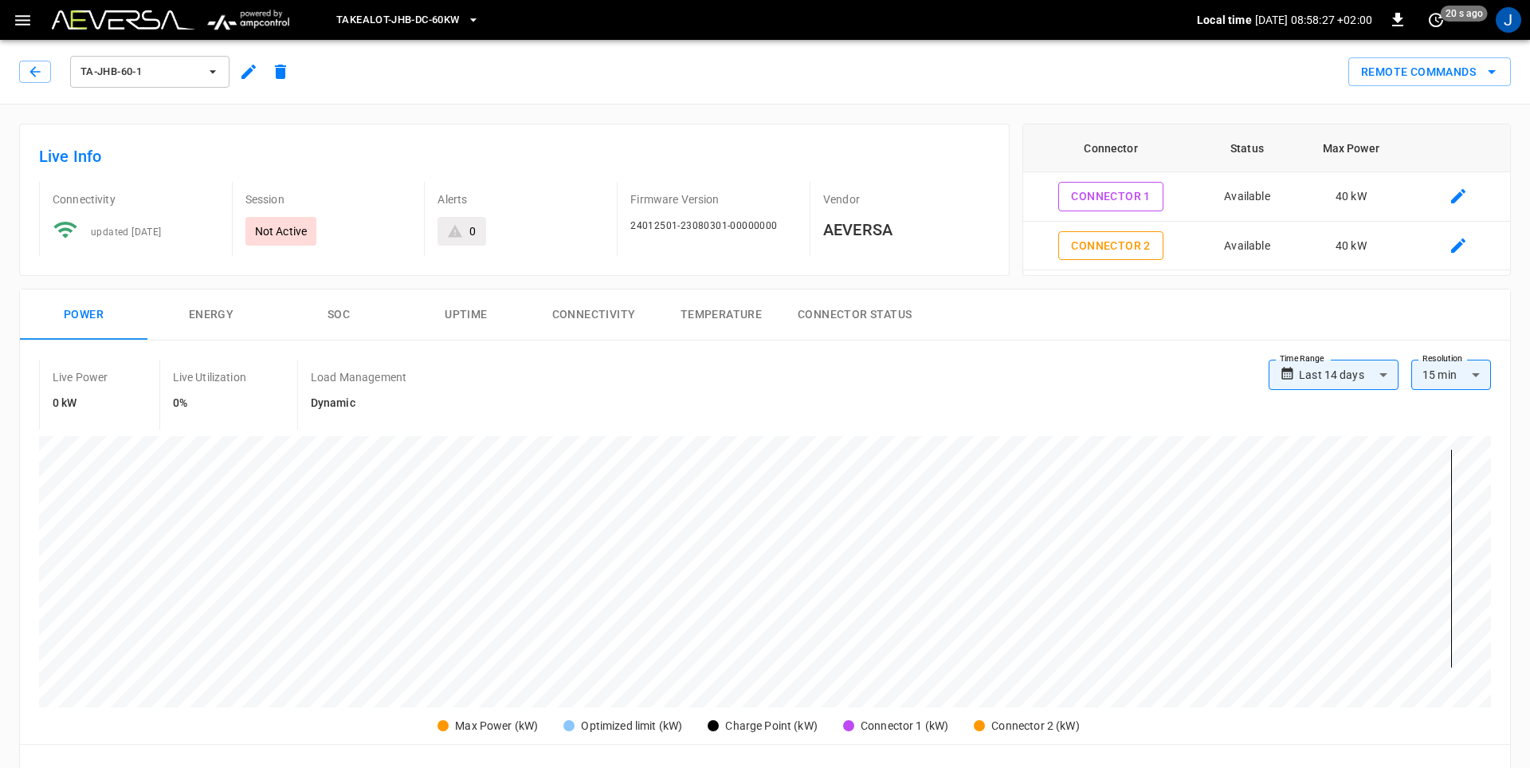
click at [220, 70] on icon "button" at bounding box center [213, 72] width 16 height 16
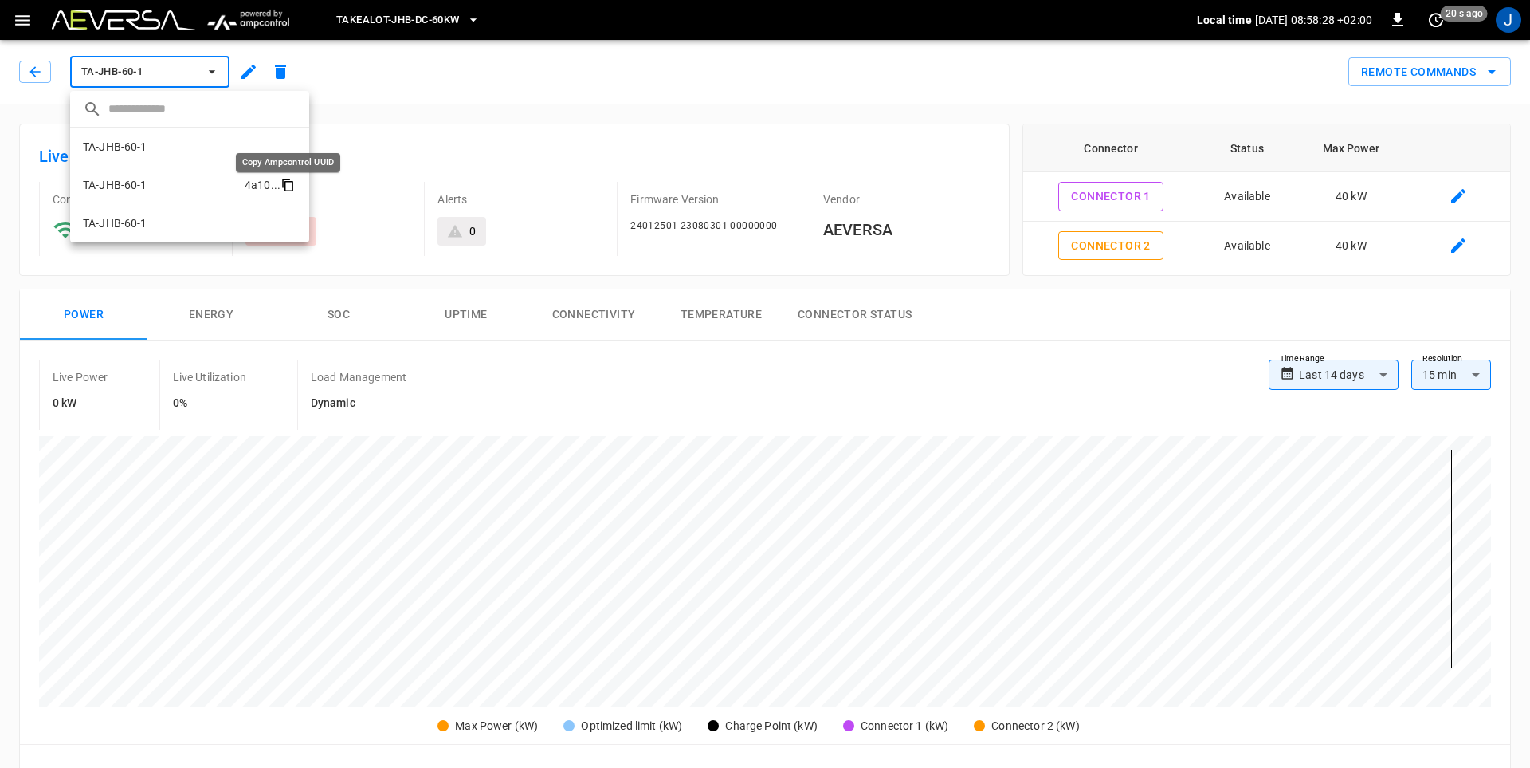
click at [288, 189] on icon "copy" at bounding box center [288, 185] width 14 height 14
click at [283, 143] on icon "copy" at bounding box center [286, 145] width 8 height 9
drag, startPoint x: 283, startPoint y: 222, endPoint x: 6, endPoint y: 164, distance: 282.5
click at [285, 219] on icon "copy" at bounding box center [288, 223] width 14 height 14
click at [476, 20] on div at bounding box center [765, 384] width 1530 height 768
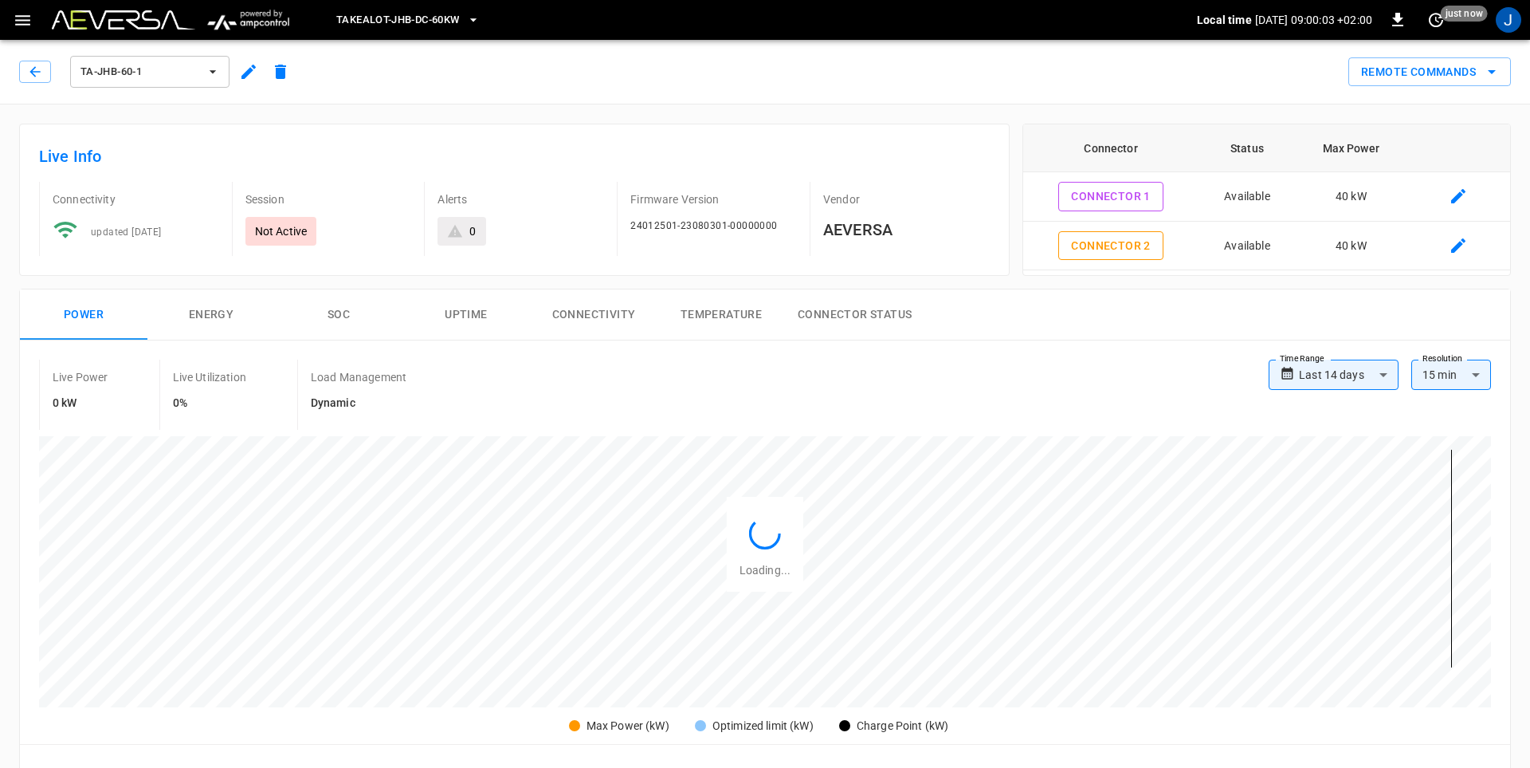
click at [476, 20] on div "​ TA-JHB-60-1 4a01 ... TA-JHB-60-1 4a10 ... TA-JHB-60-1 fbce ..." at bounding box center [765, 384] width 1530 height 768
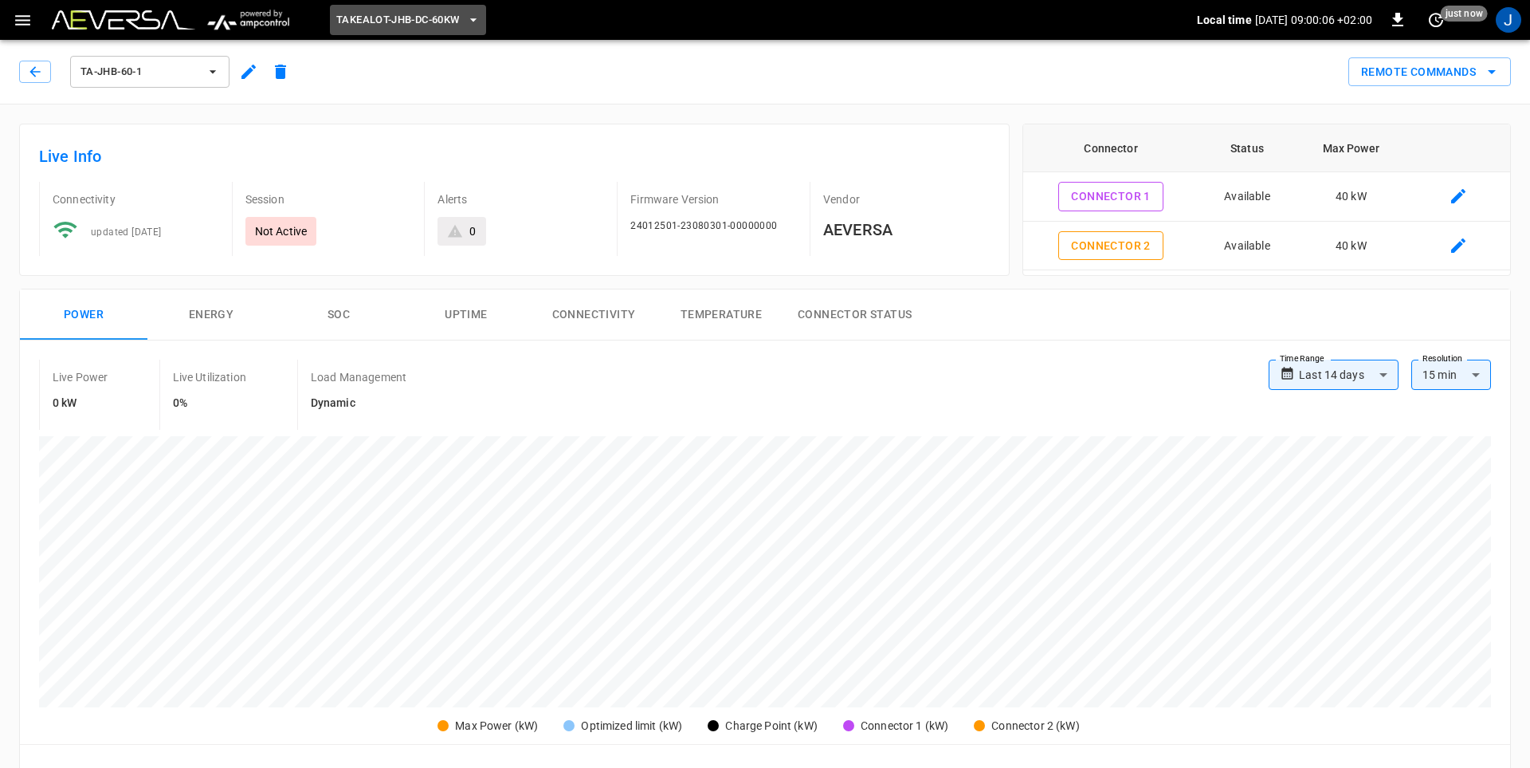
click at [405, 20] on span "TAKEALOT-JHB-DC-60kW" at bounding box center [397, 20] width 123 height 18
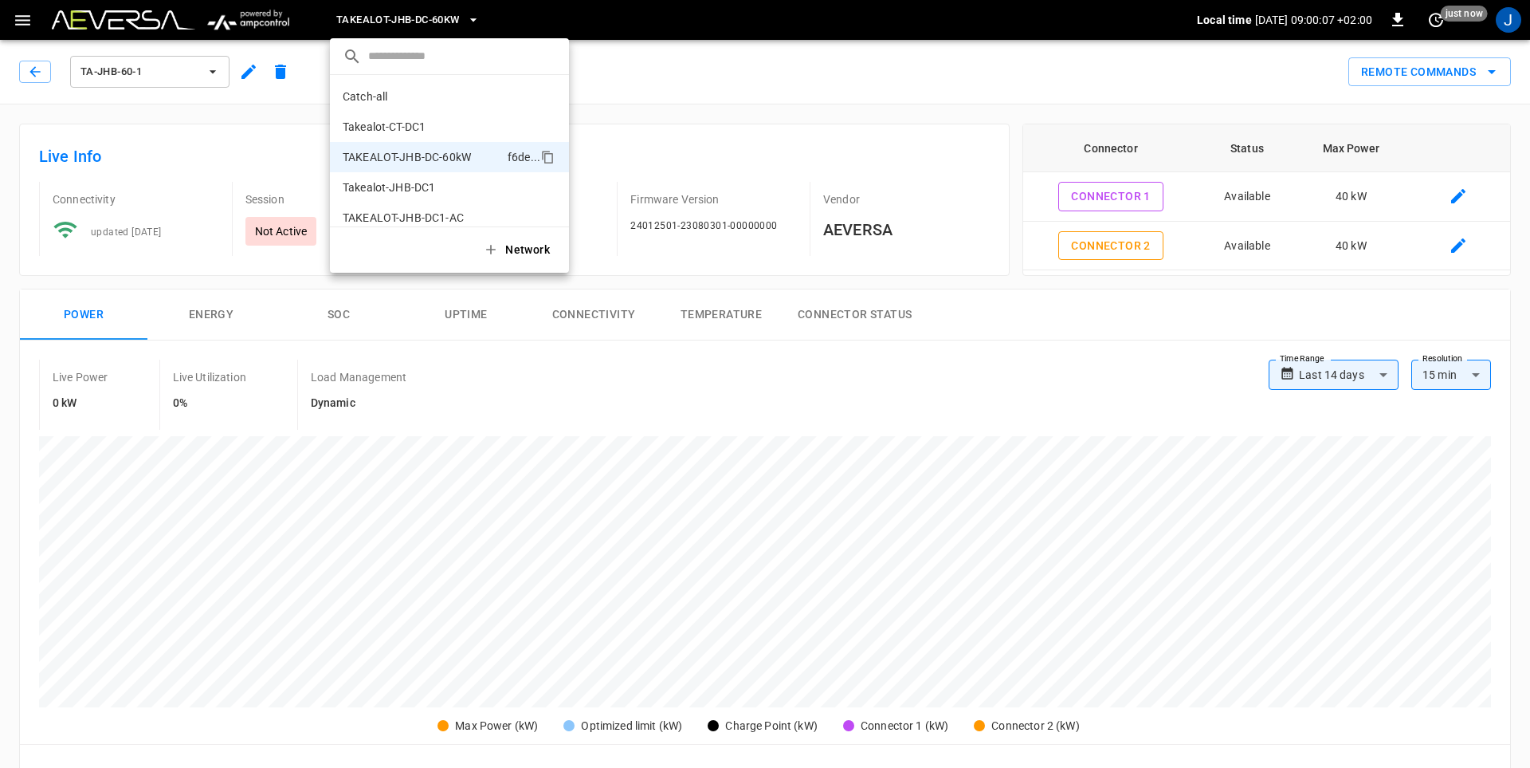
scroll to position [13, 0]
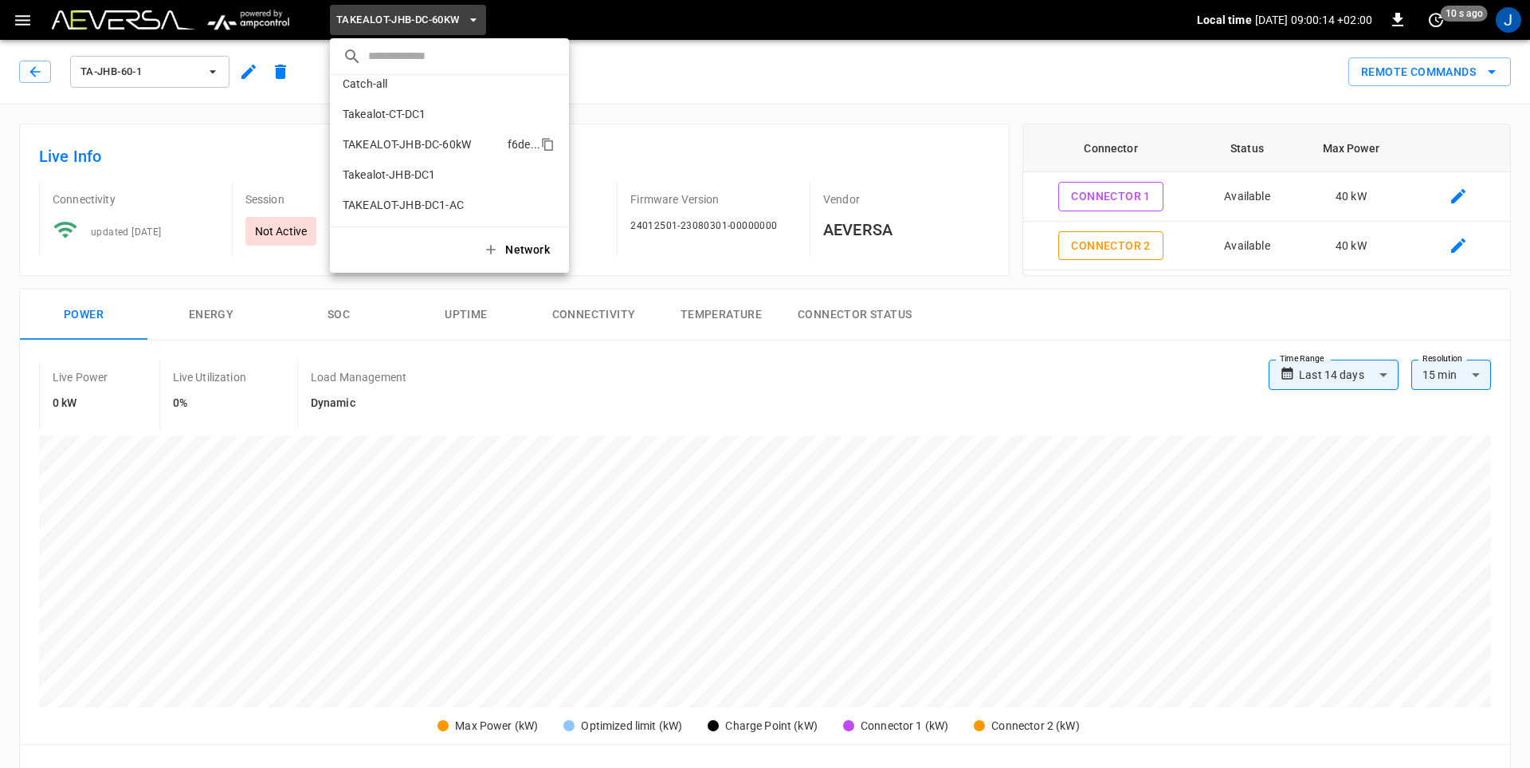
click at [392, 144] on p "TAKEALOT-JHB-DC-60kW" at bounding box center [422, 144] width 159 height 16
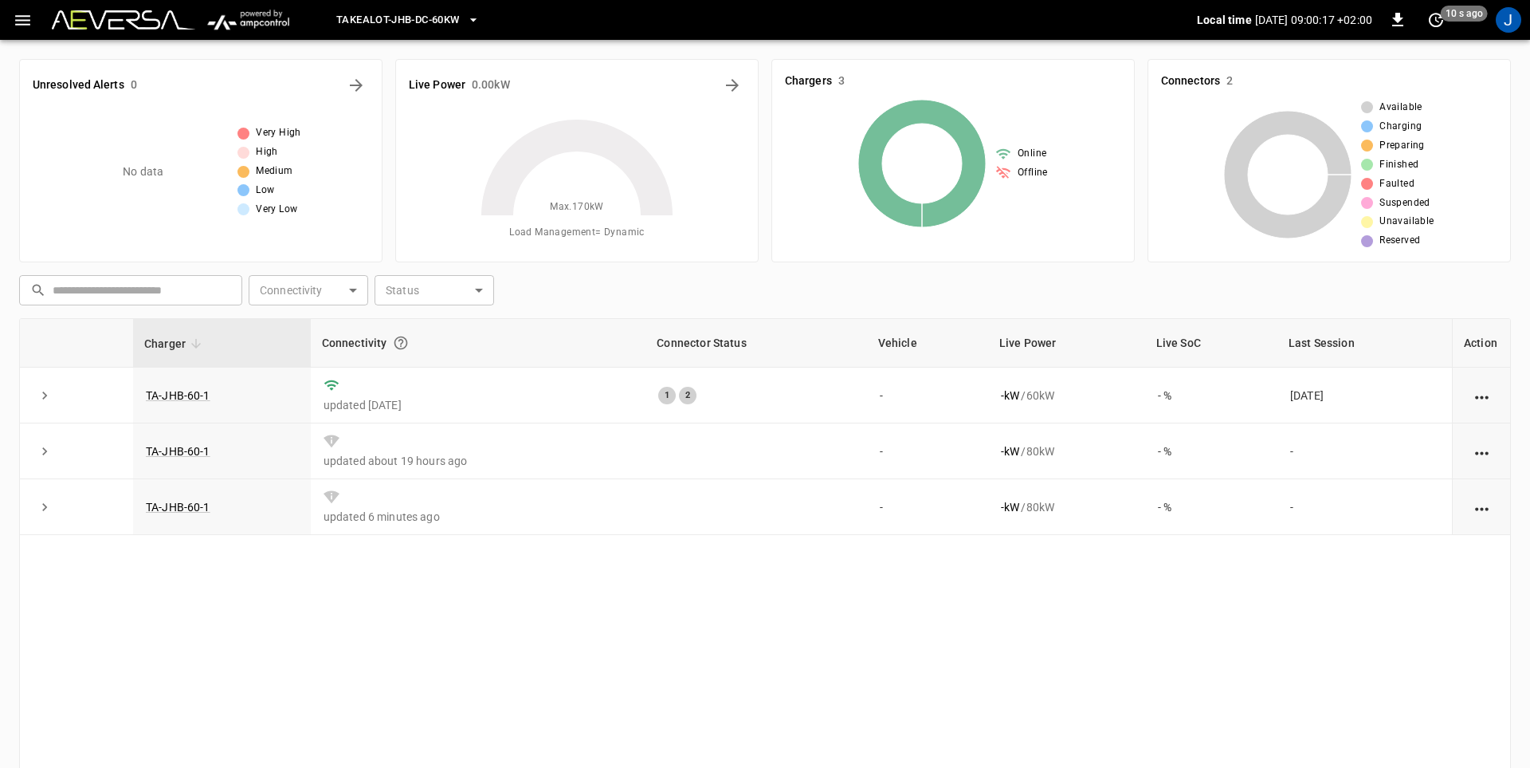
click at [475, 26] on icon "button" at bounding box center [474, 20] width 16 height 16
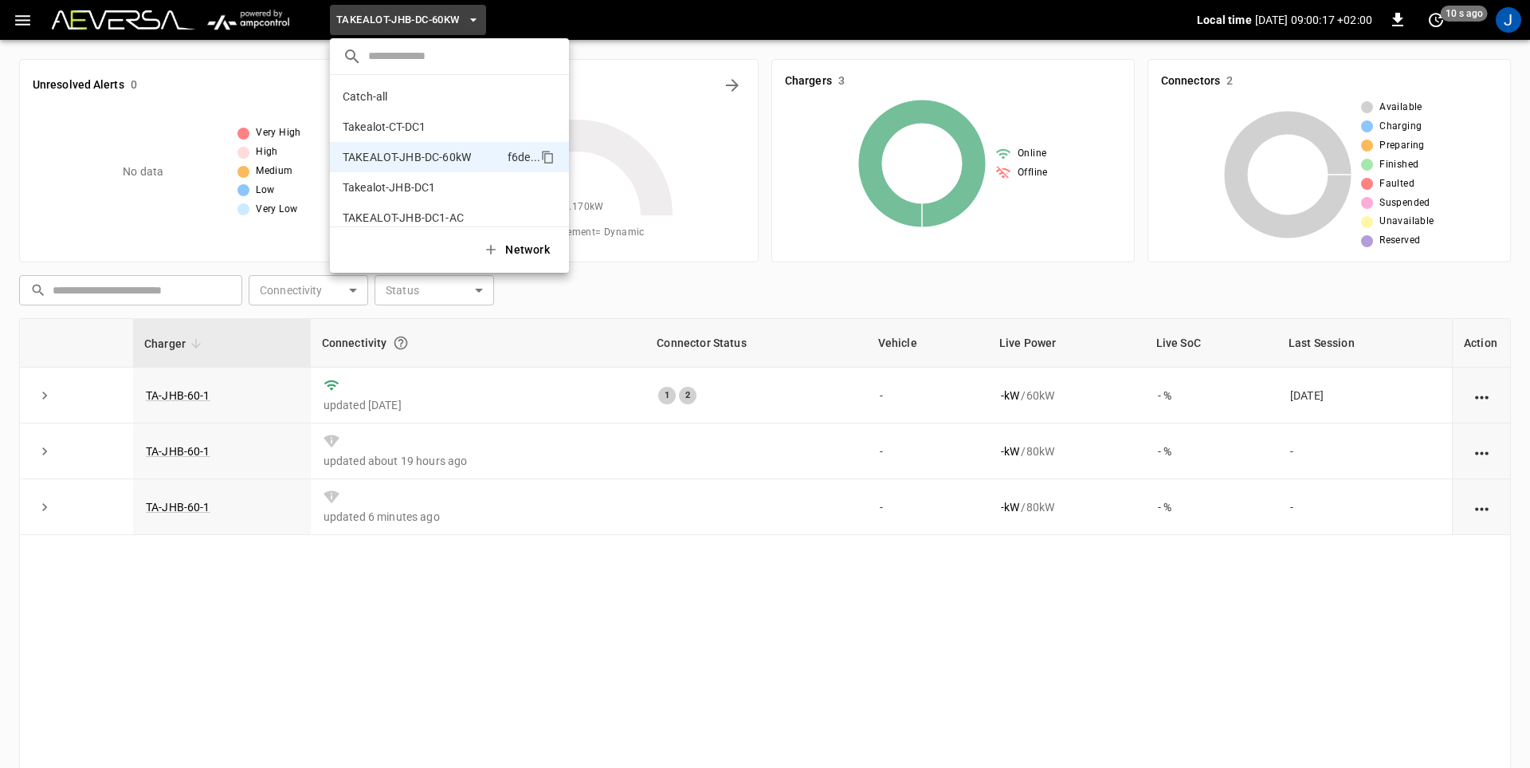
scroll to position [13, 0]
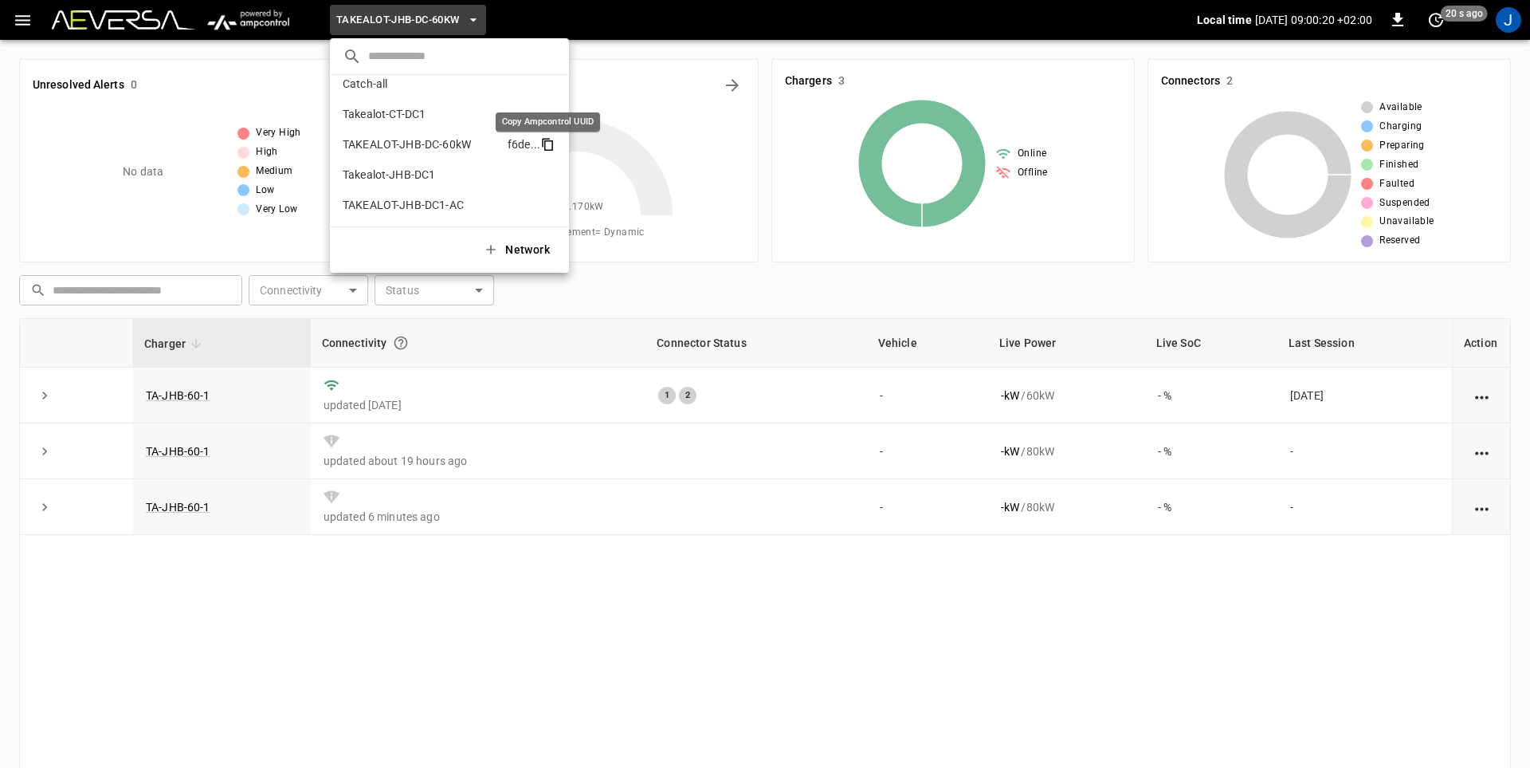
click at [545, 143] on icon "copy" at bounding box center [548, 145] width 9 height 10
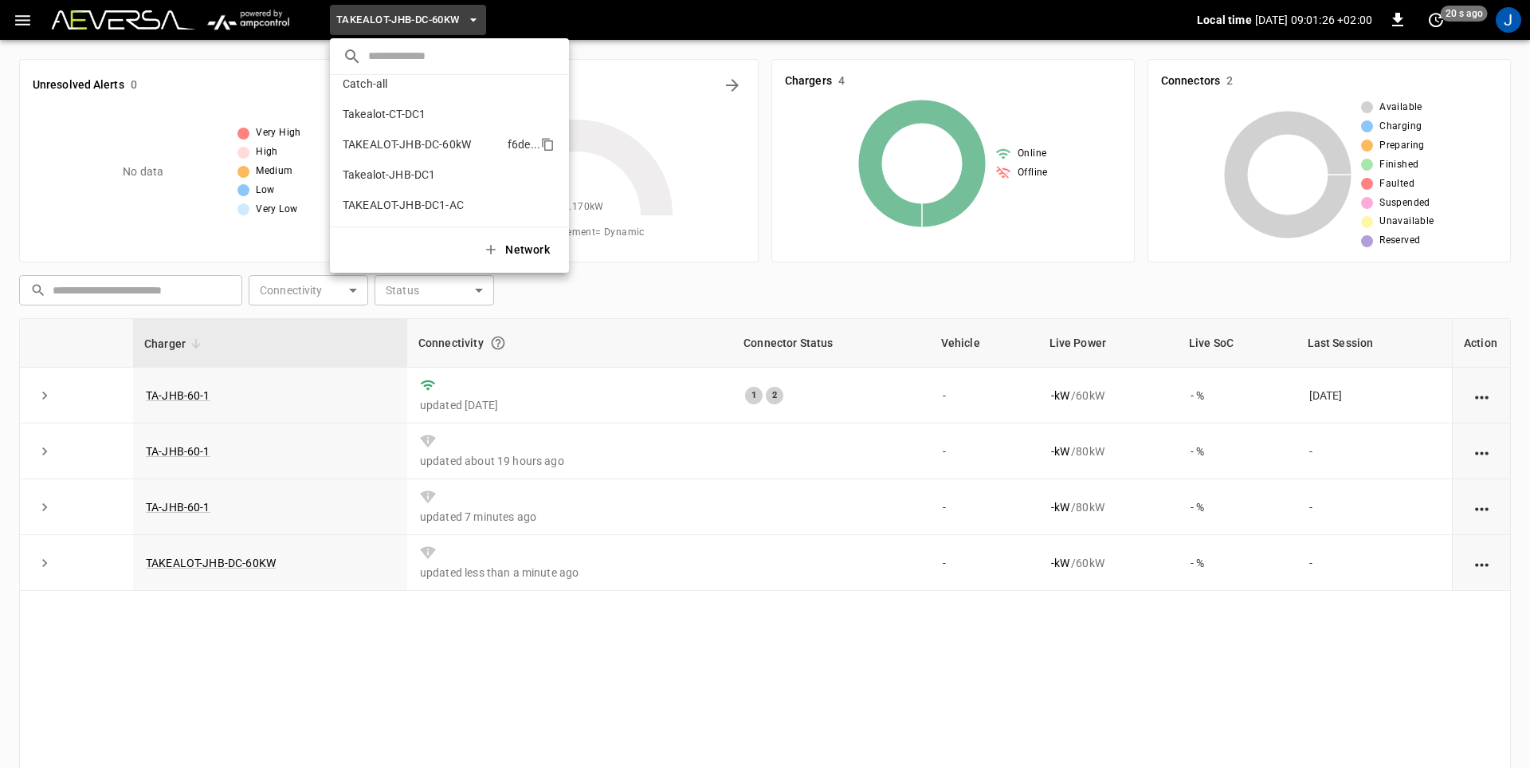
click at [638, 27] on div at bounding box center [765, 384] width 1530 height 768
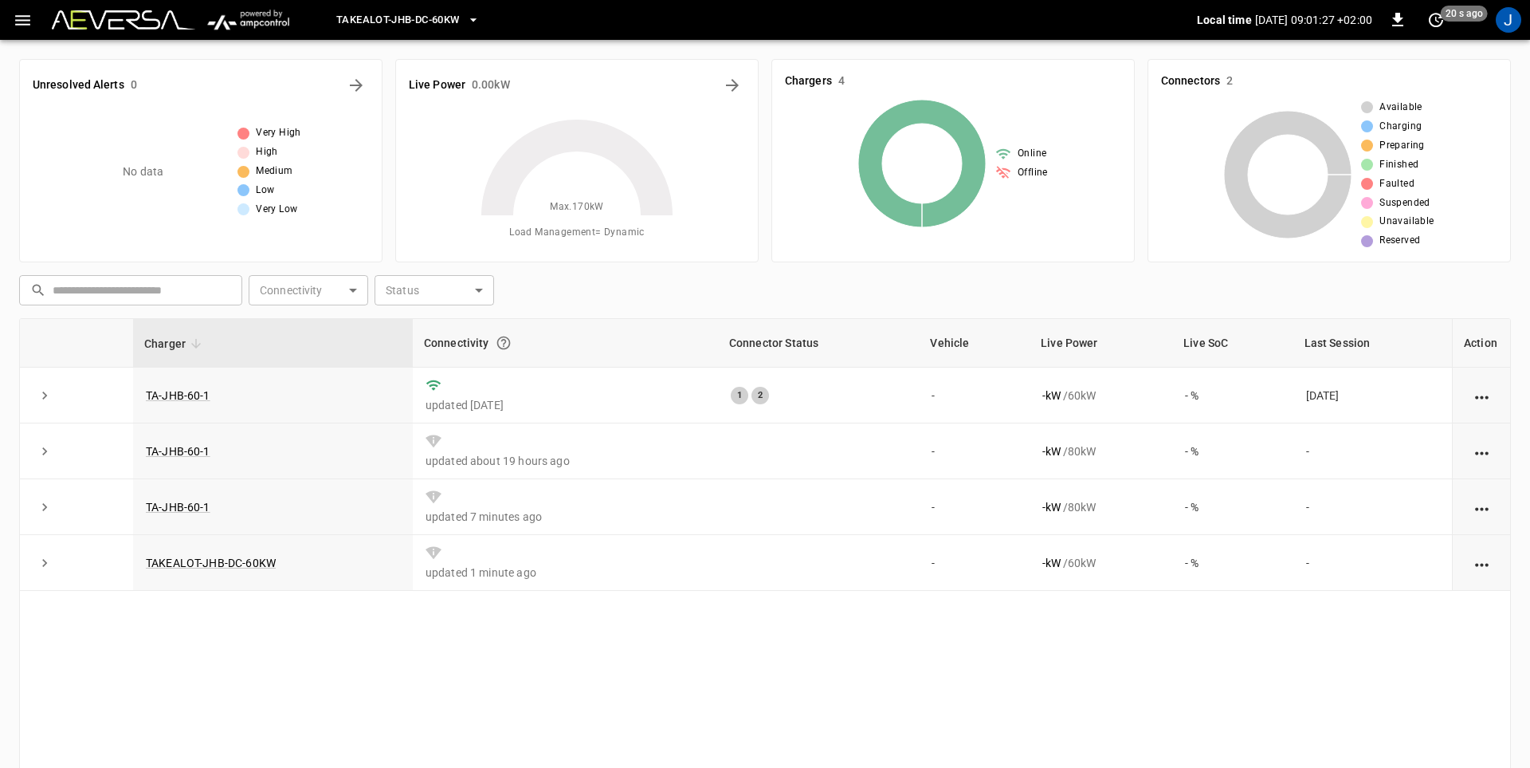
click at [415, 18] on span "TAKEALOT-JHB-DC-60kW" at bounding box center [397, 20] width 123 height 18
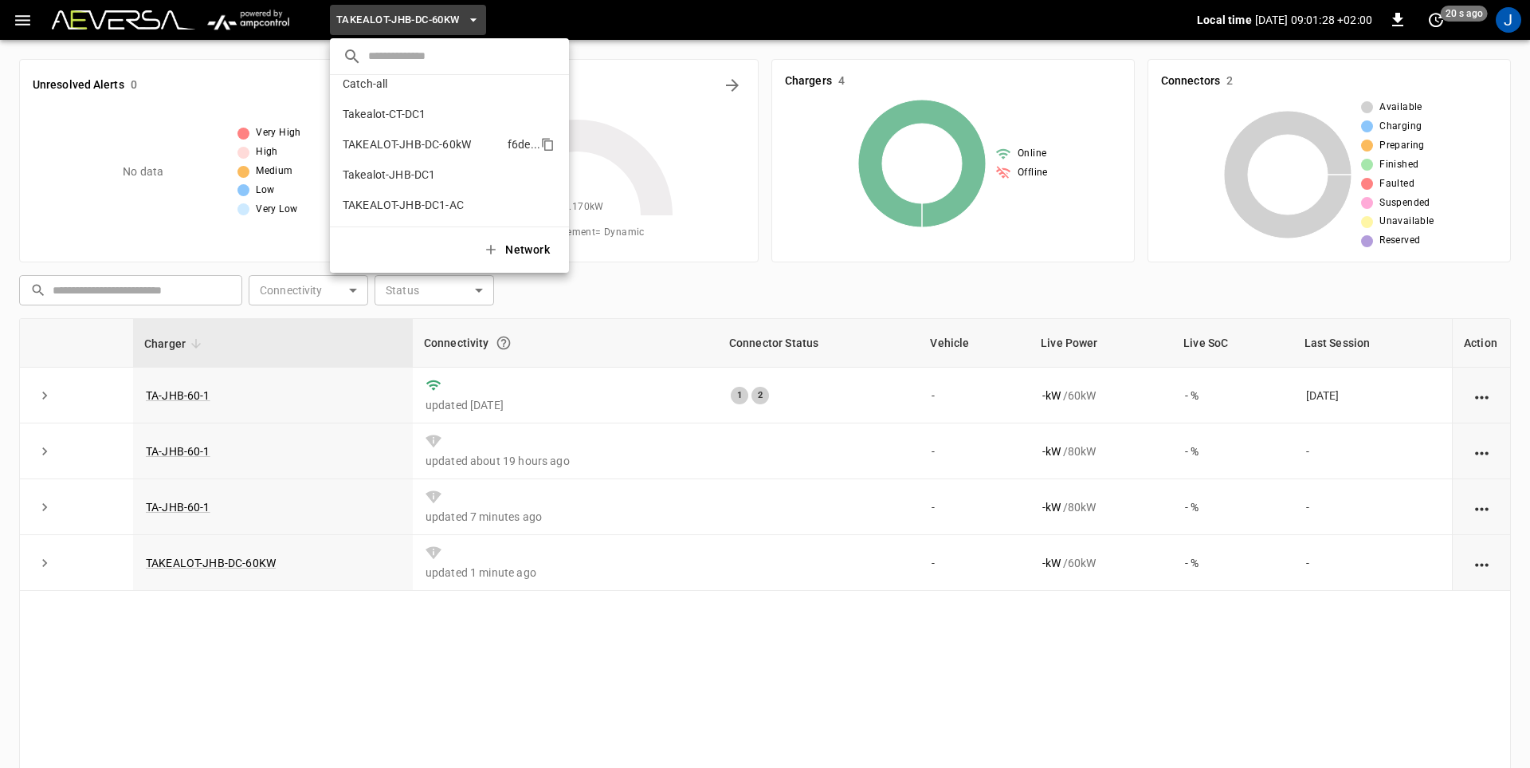
click at [418, 147] on p "TAKEALOT-JHB-DC-60kW" at bounding box center [422, 144] width 159 height 16
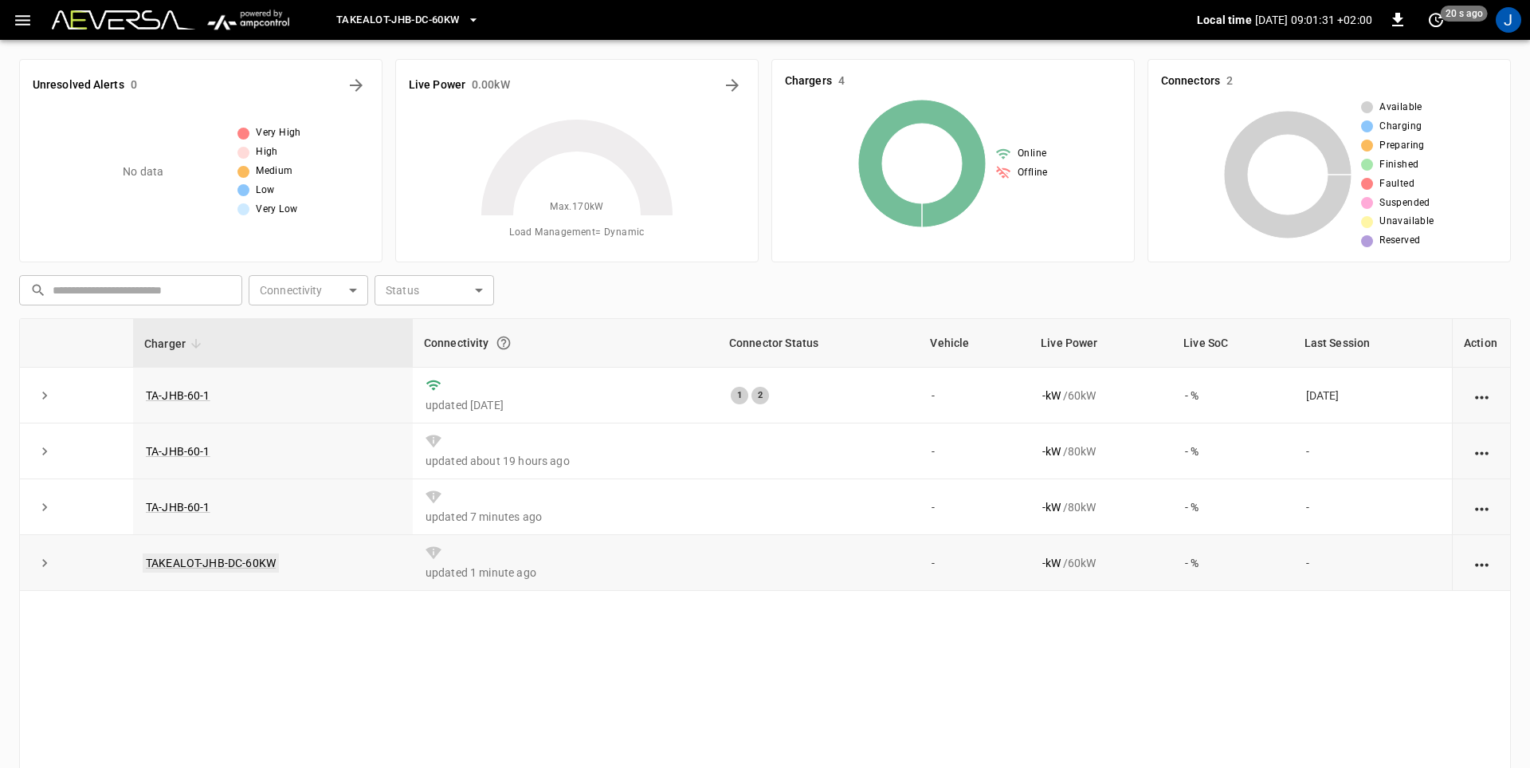
click at [229, 564] on link "TAKEALOT-JHB-DC-60KW" at bounding box center [211, 562] width 136 height 19
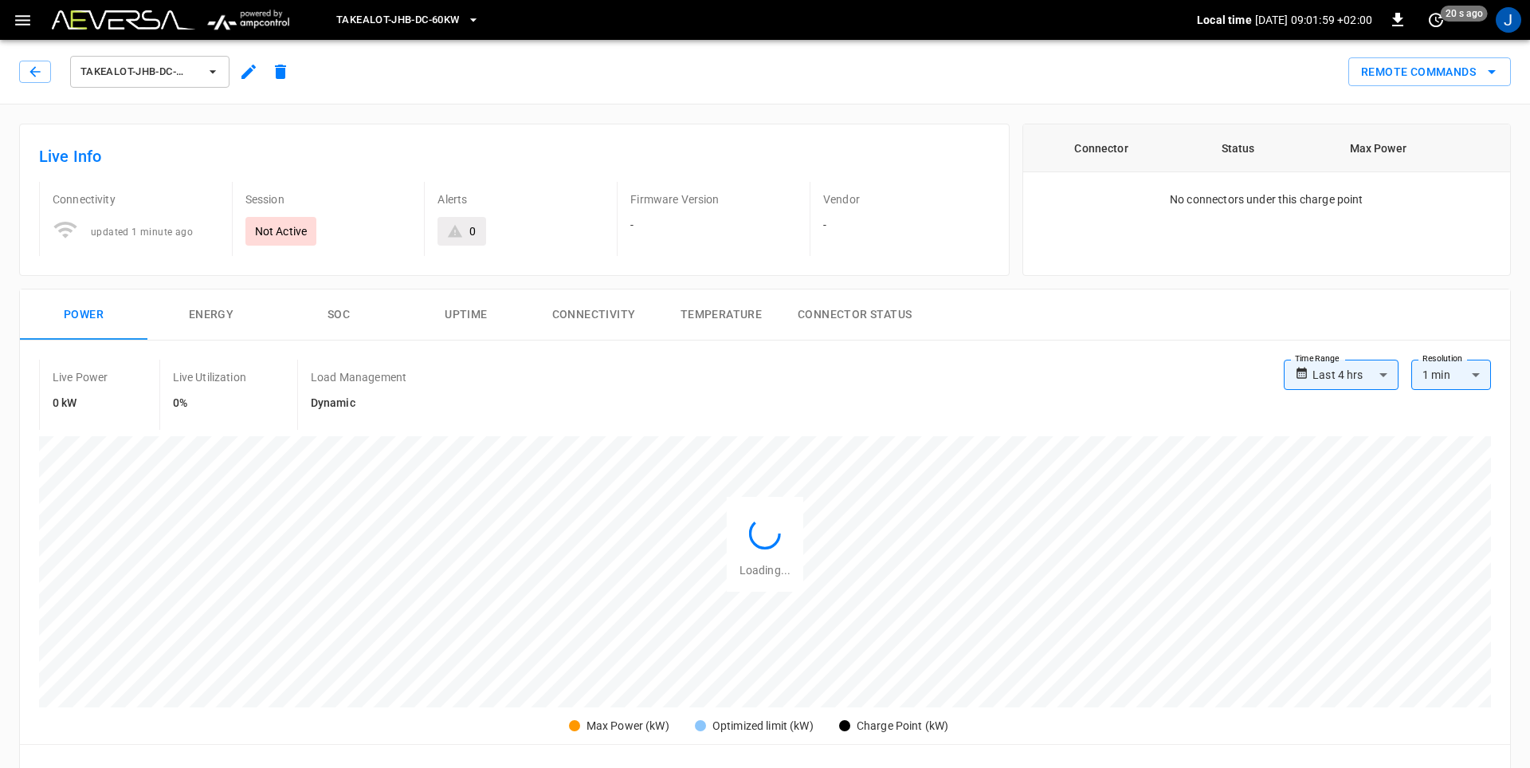
click at [215, 69] on icon "button" at bounding box center [213, 72] width 16 height 16
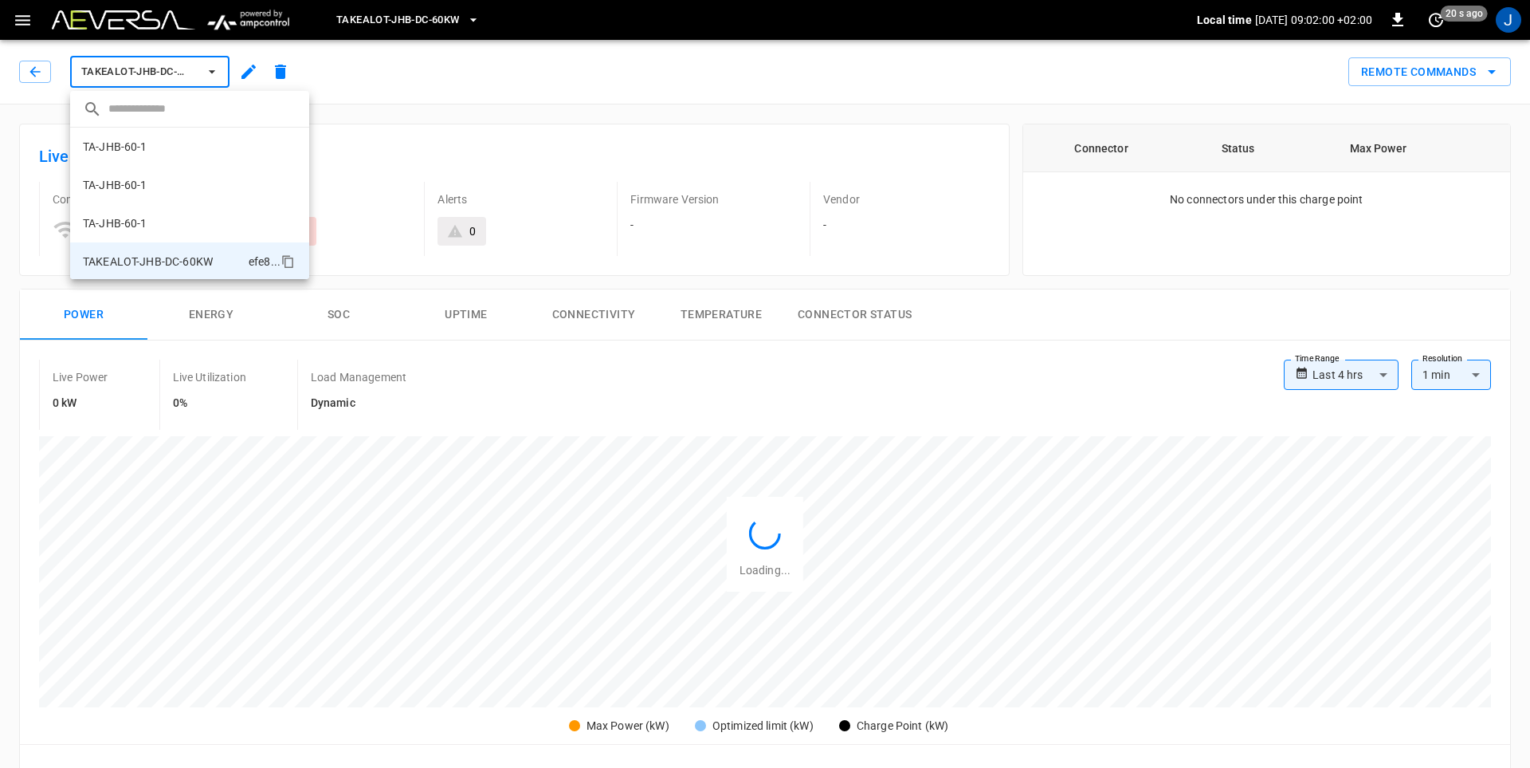
scroll to position [2, 0]
click at [145, 140] on p "TA-JHB-60-1" at bounding box center [115, 145] width 65 height 16
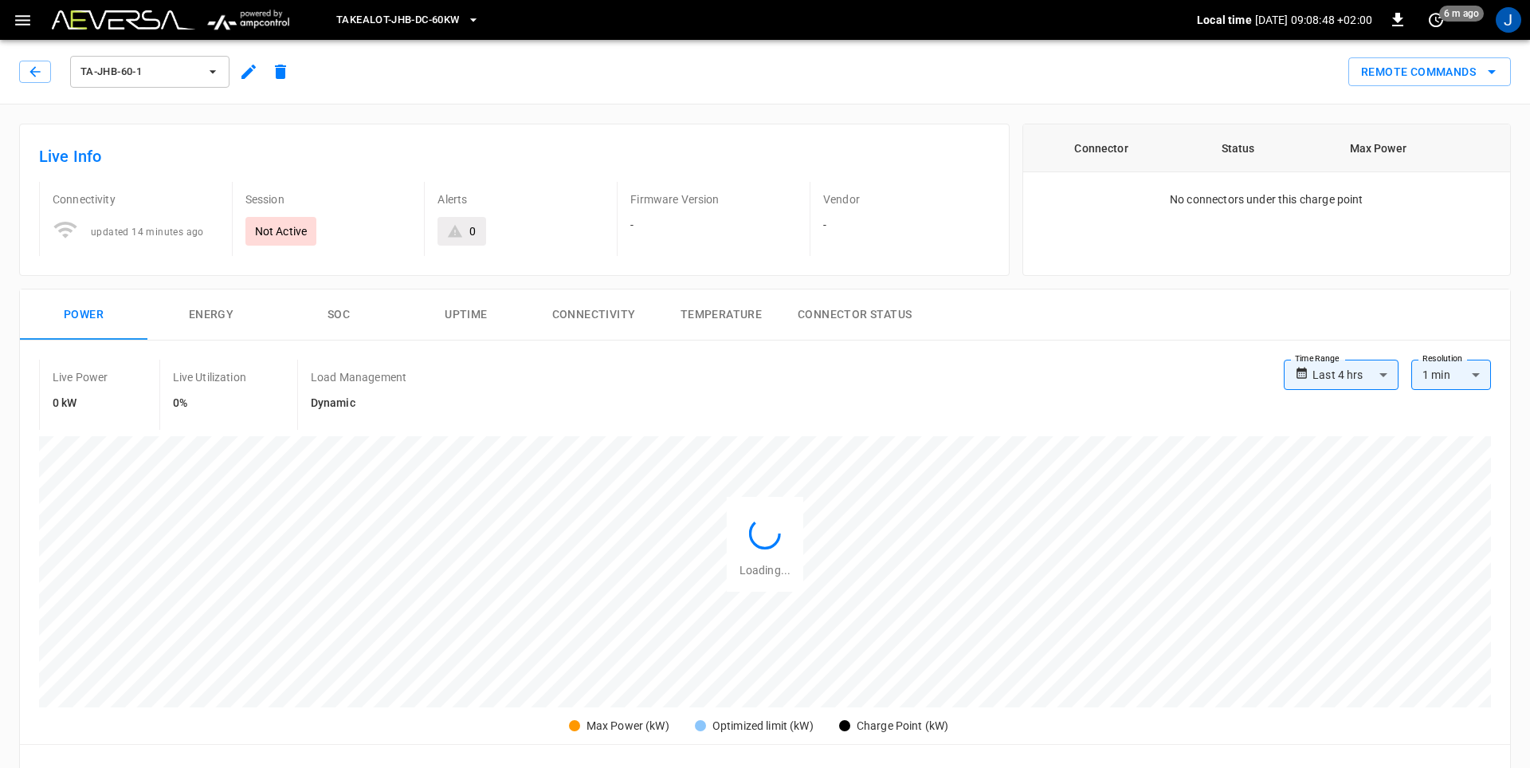
click at [214, 77] on icon "button" at bounding box center [213, 72] width 16 height 16
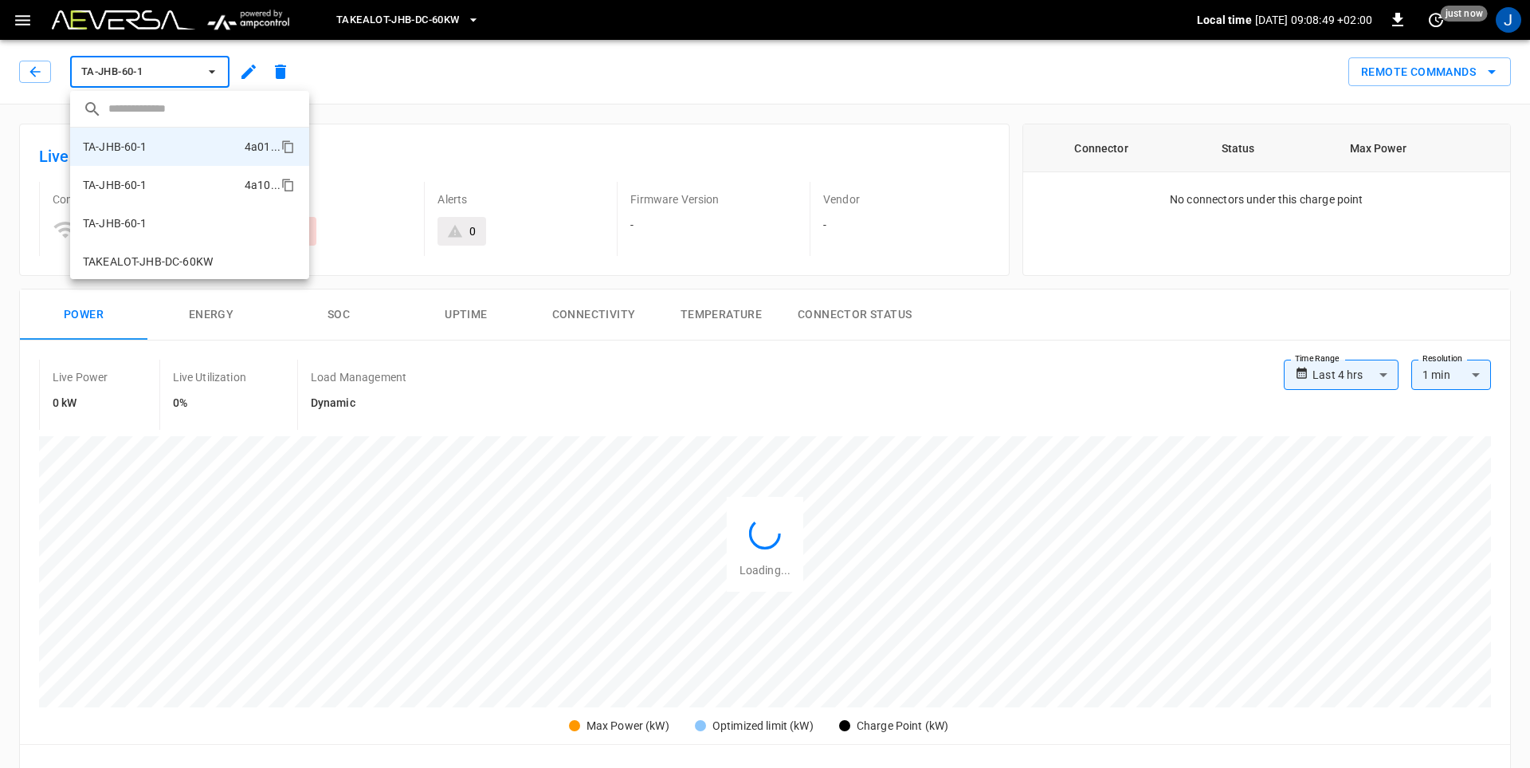
click at [147, 185] on li "TA-JHB-60-1 4a10 ..." at bounding box center [189, 185] width 239 height 38
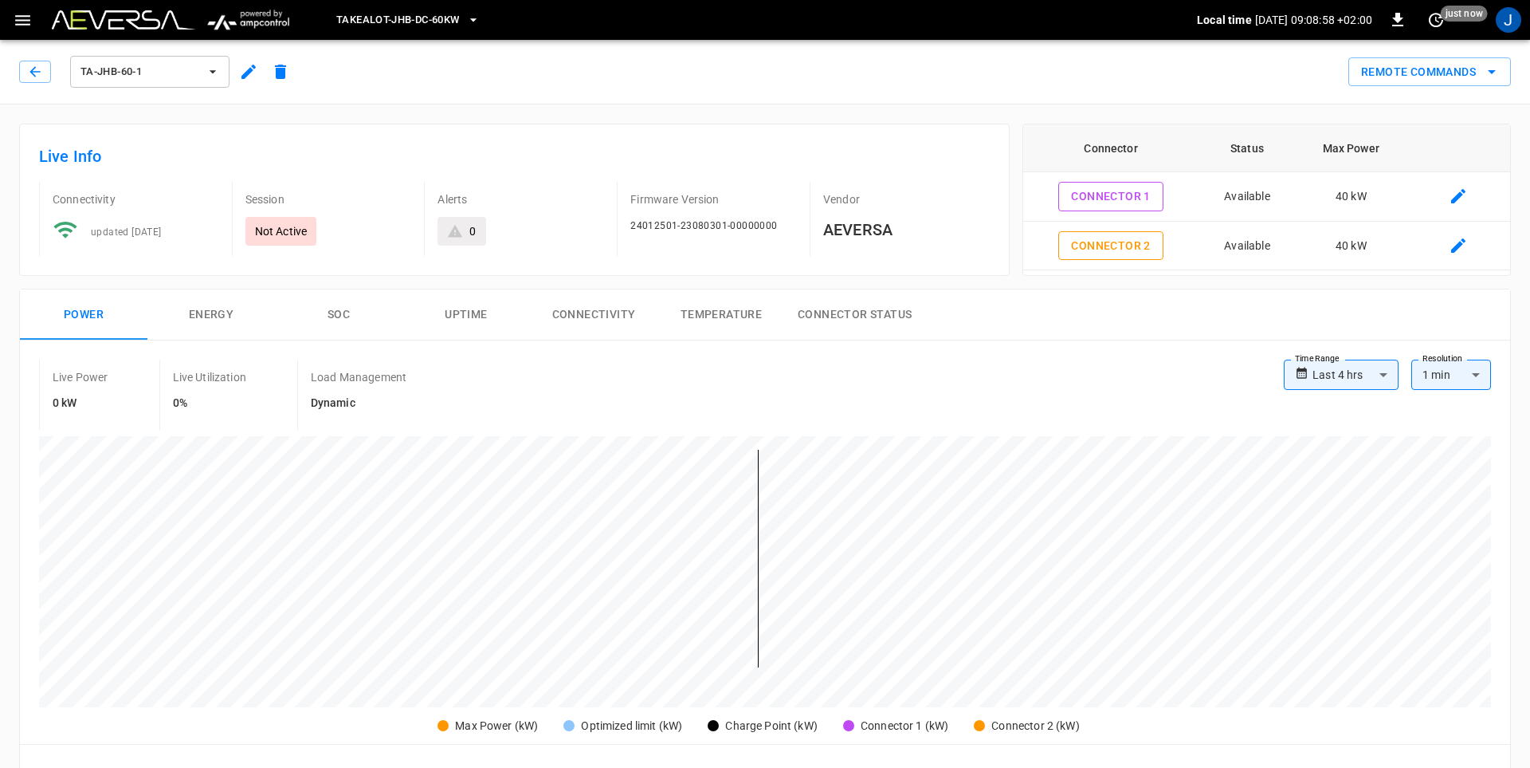
click at [1366, 377] on body "**********" at bounding box center [765, 759] width 1530 height 1519
click at [1344, 514] on li "Last 14 days" at bounding box center [1341, 515] width 115 height 26
type input "**********"
type input "***"
type input "**********"
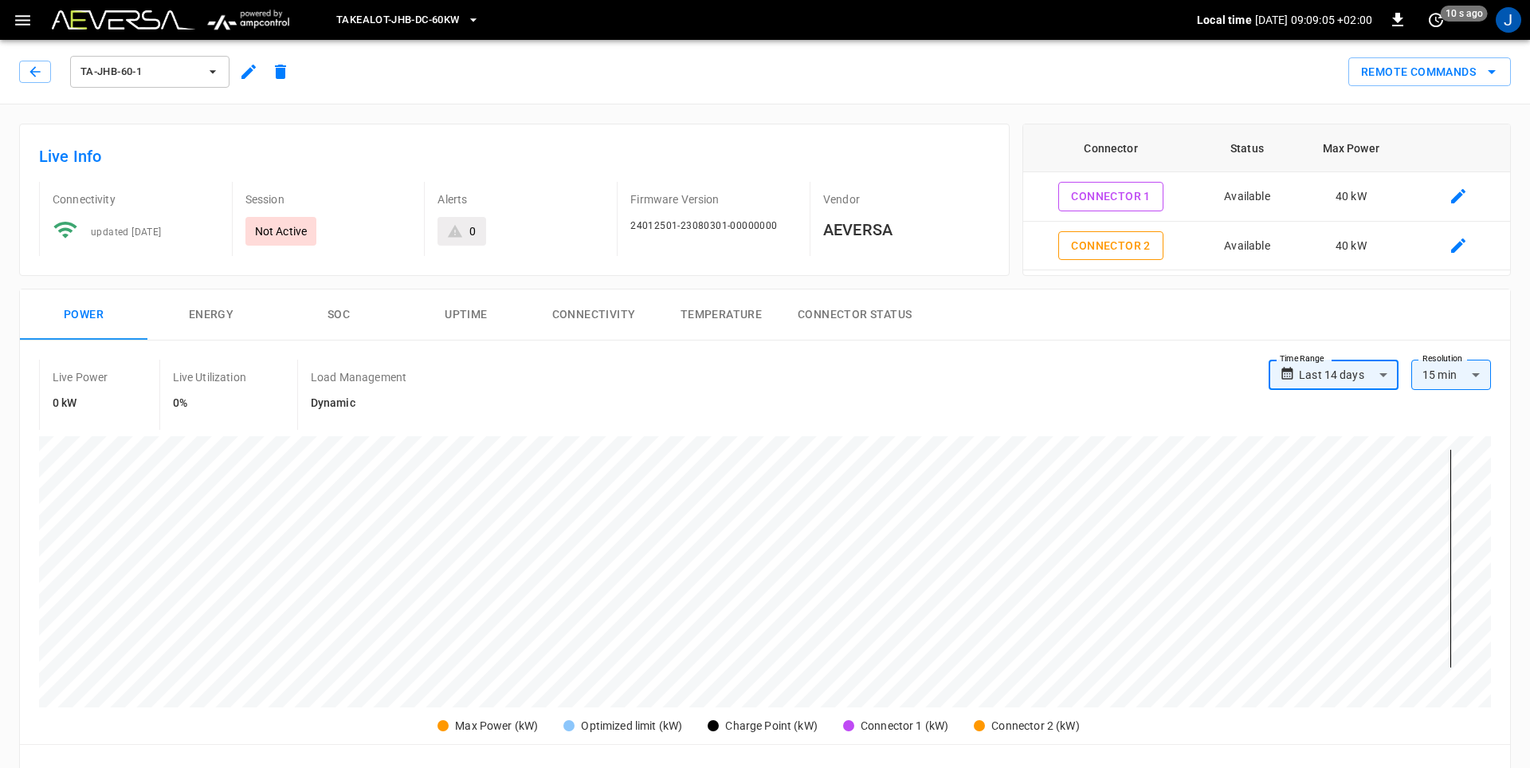
click at [212, 69] on icon "button" at bounding box center [213, 72] width 16 height 16
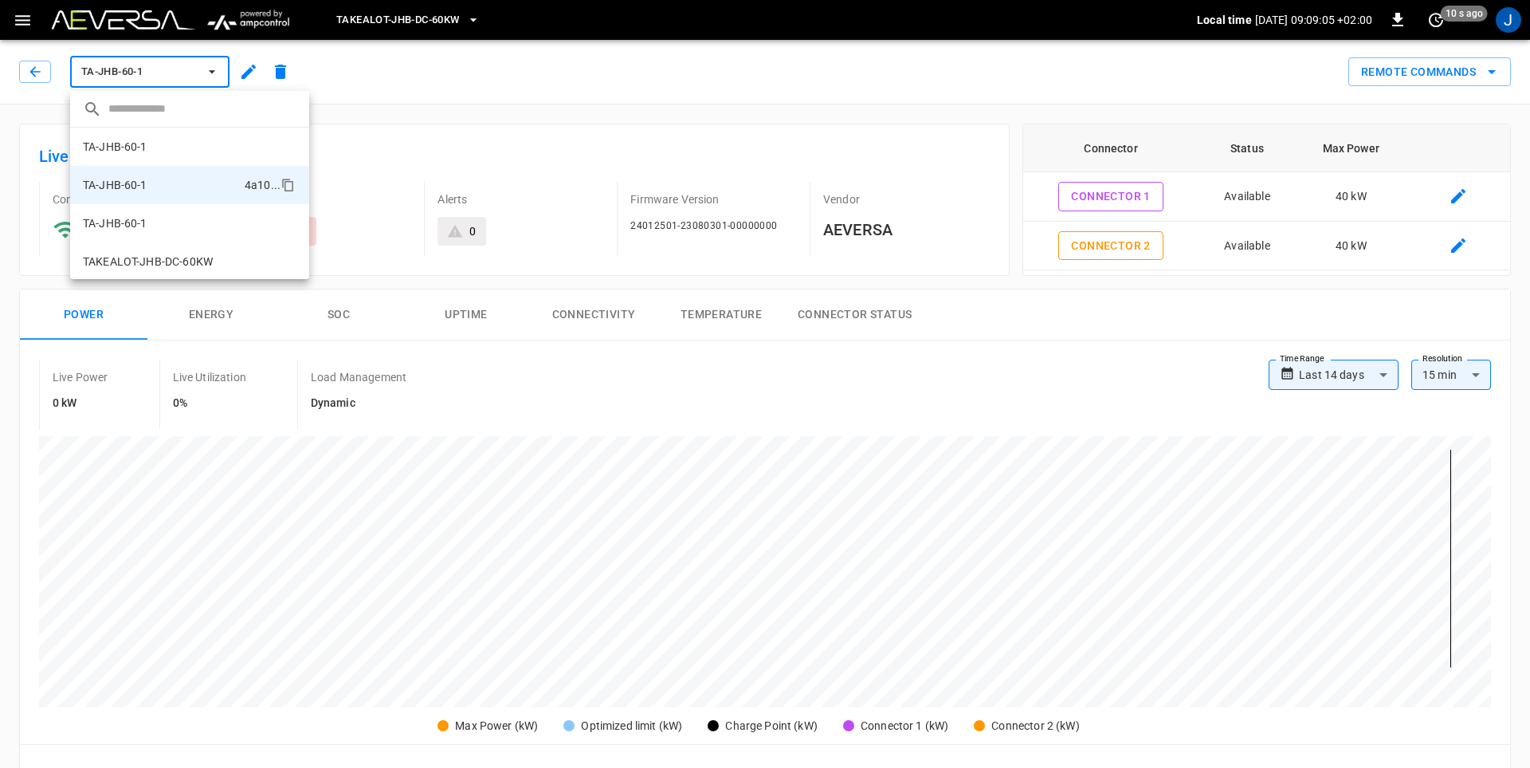
scroll to position [2, 0]
click at [140, 141] on p "TA-JHB-60-1" at bounding box center [115, 145] width 65 height 16
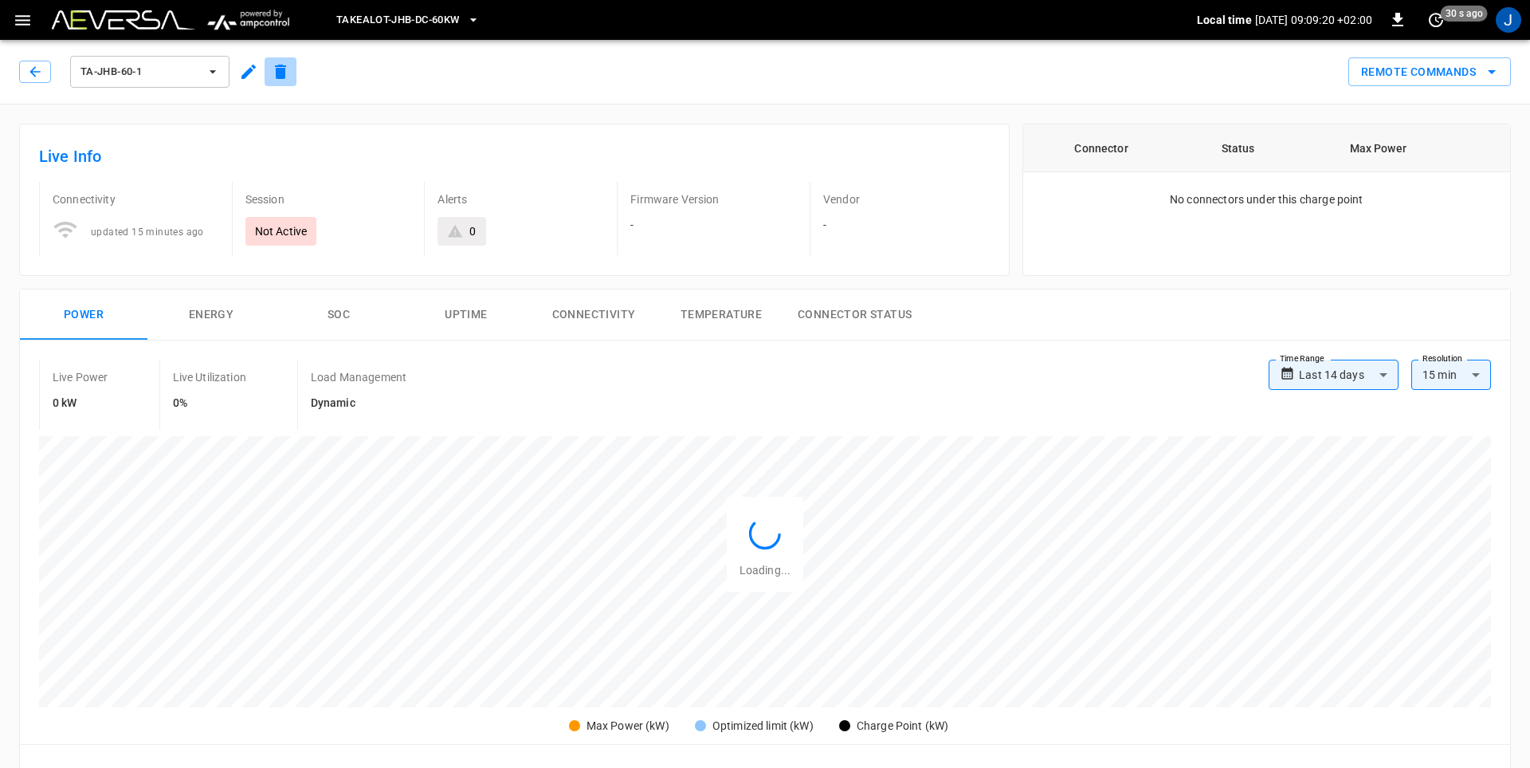
click at [280, 73] on icon "button" at bounding box center [280, 72] width 11 height 14
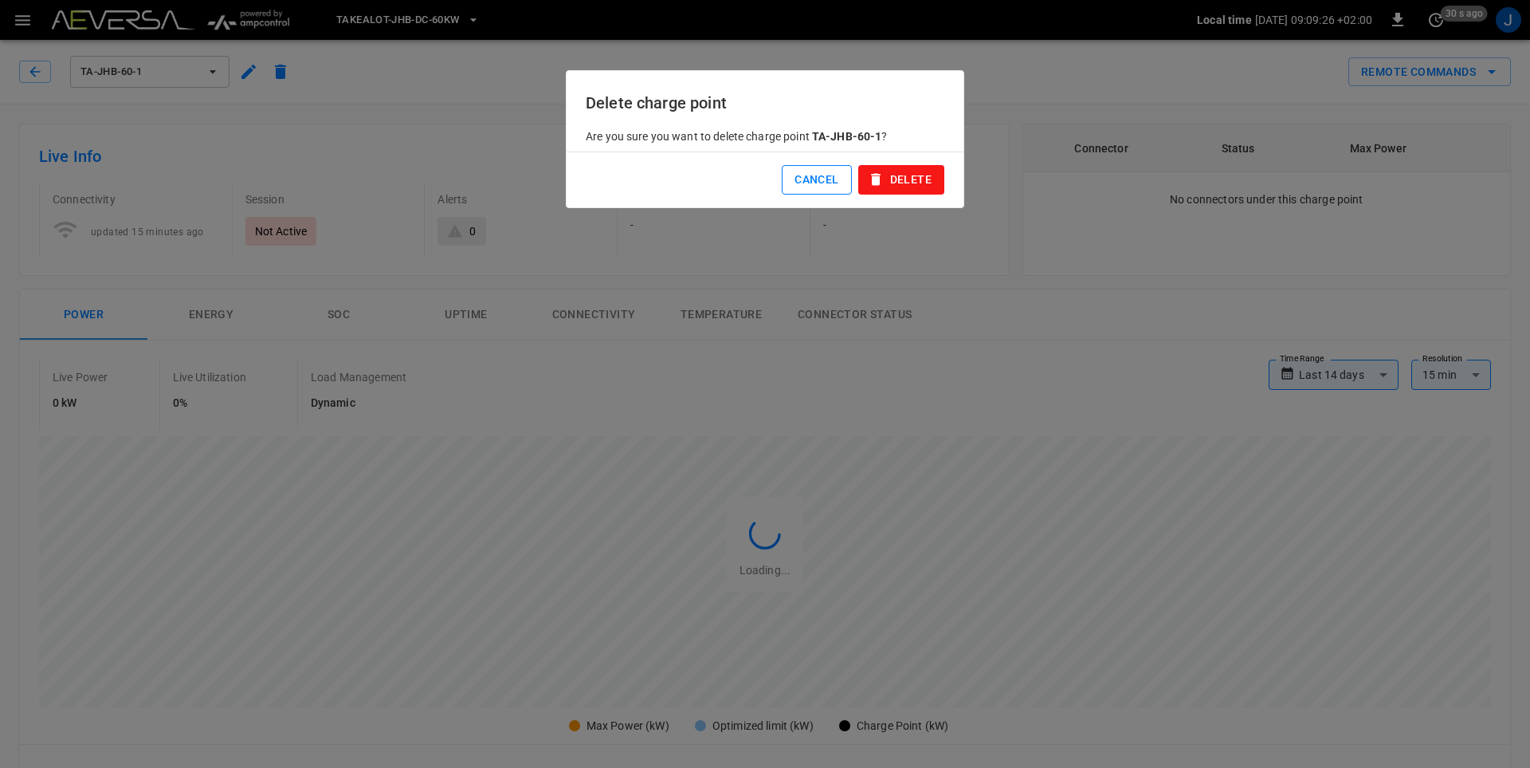
click at [804, 179] on button "Cancel" at bounding box center [816, 179] width 69 height 29
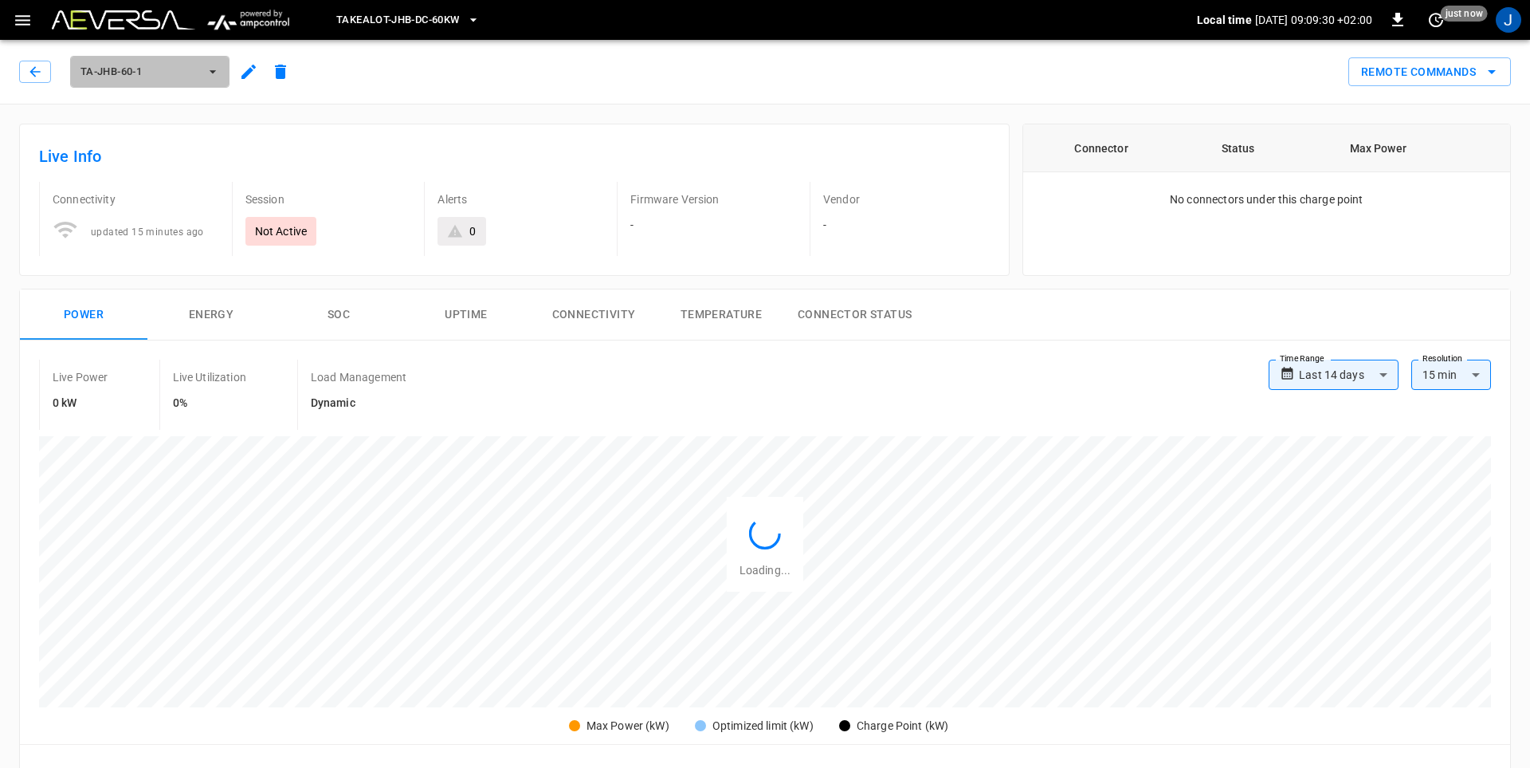
click at [217, 73] on icon "button" at bounding box center [213, 72] width 16 height 16
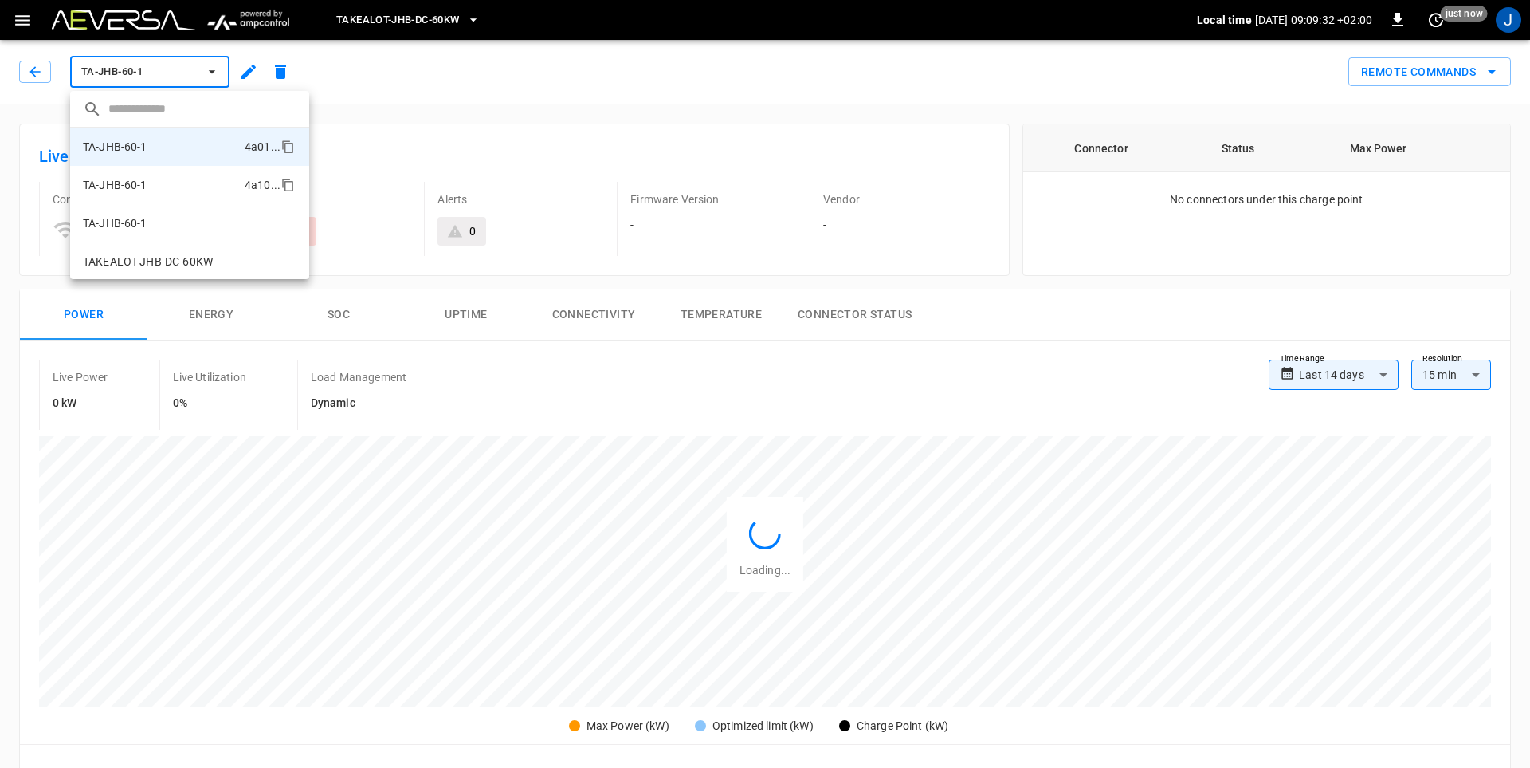
click at [137, 186] on p "TA-JHB-60-1" at bounding box center [115, 185] width 65 height 16
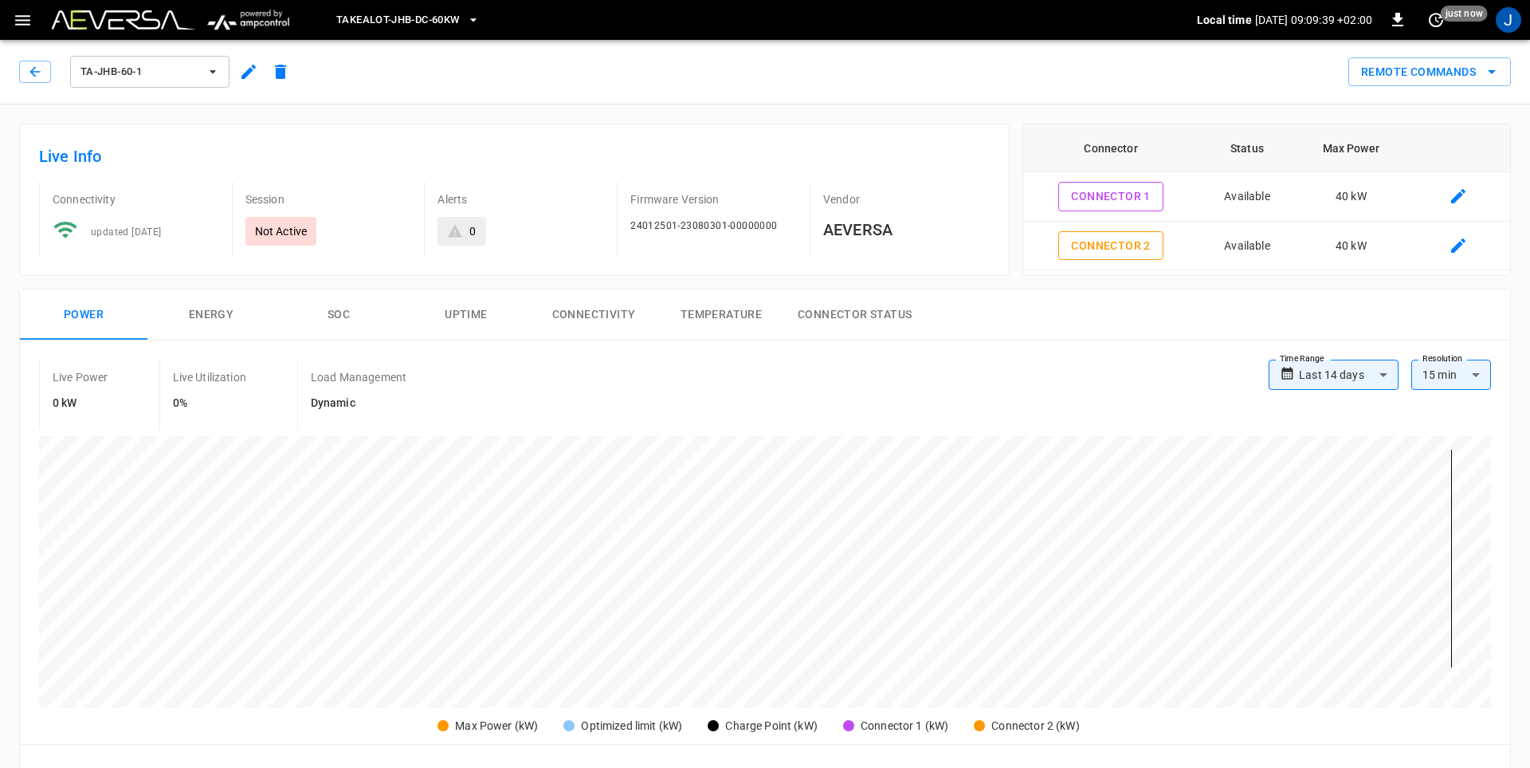
click at [476, 20] on icon "button" at bounding box center [473, 19] width 6 height 3
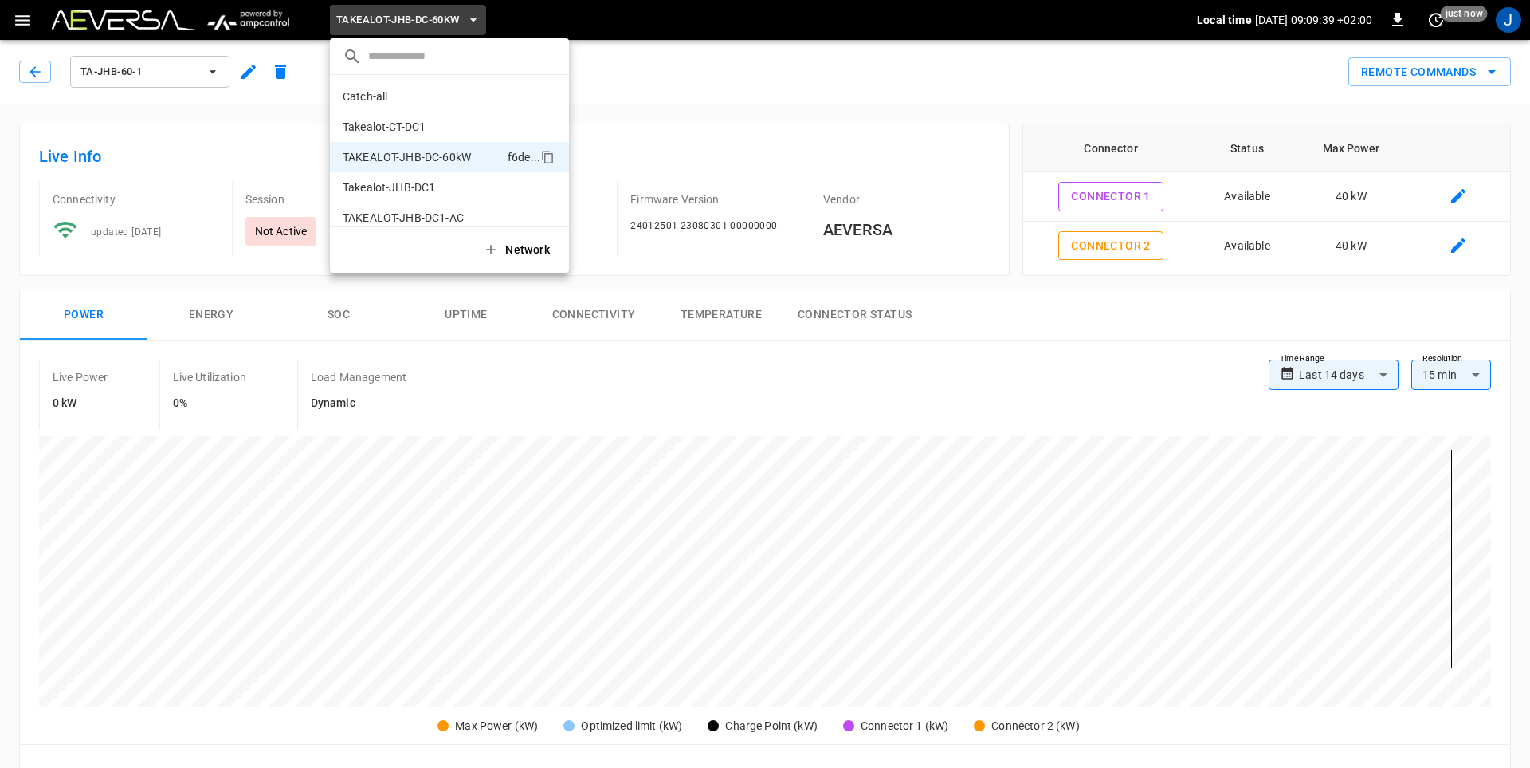
click at [387, 29] on div at bounding box center [765, 384] width 1530 height 768
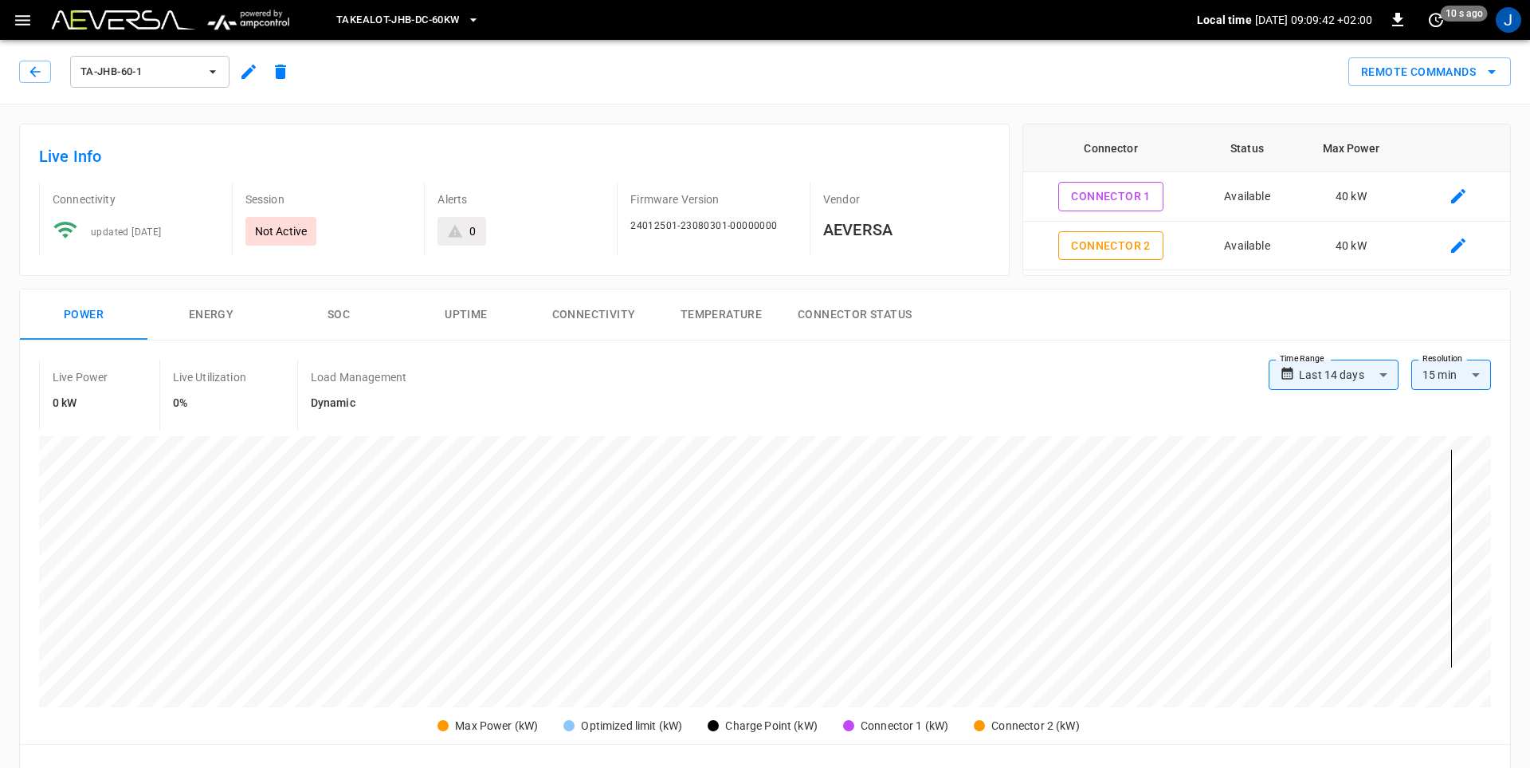
click at [473, 24] on icon "button" at bounding box center [474, 20] width 16 height 16
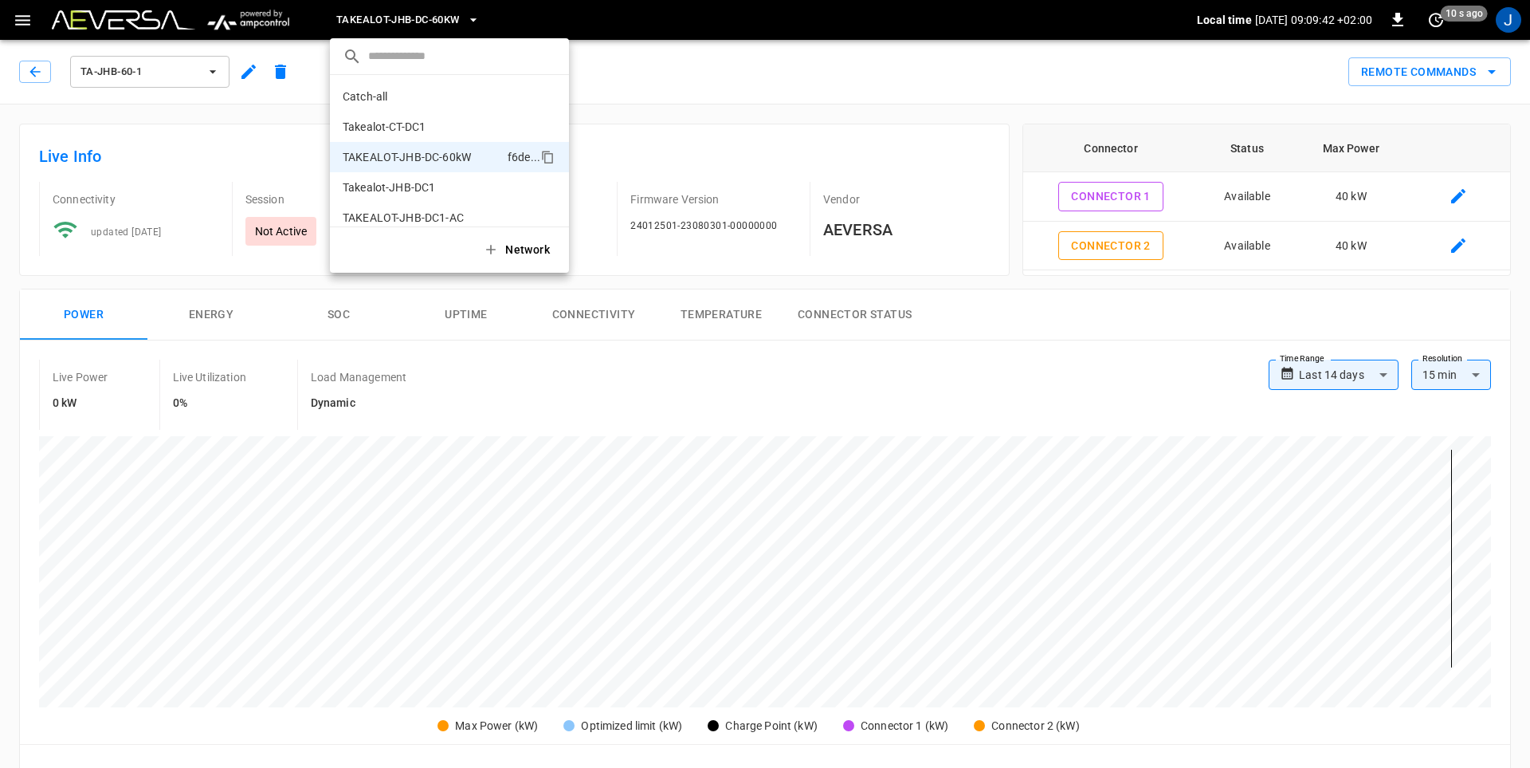
scroll to position [13, 0]
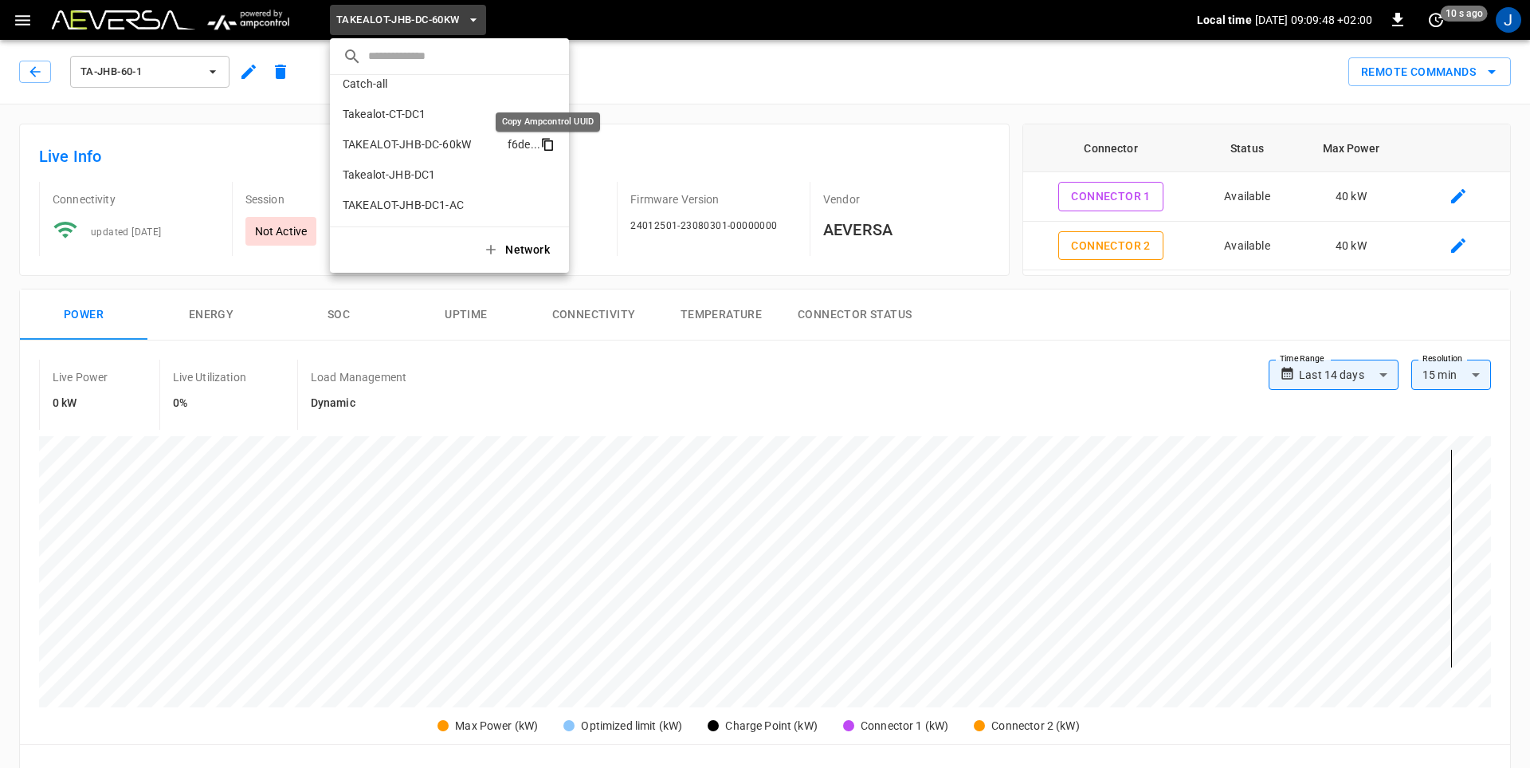
click at [548, 144] on icon "copy" at bounding box center [547, 144] width 14 height 14
click at [169, 102] on div at bounding box center [765, 384] width 1530 height 768
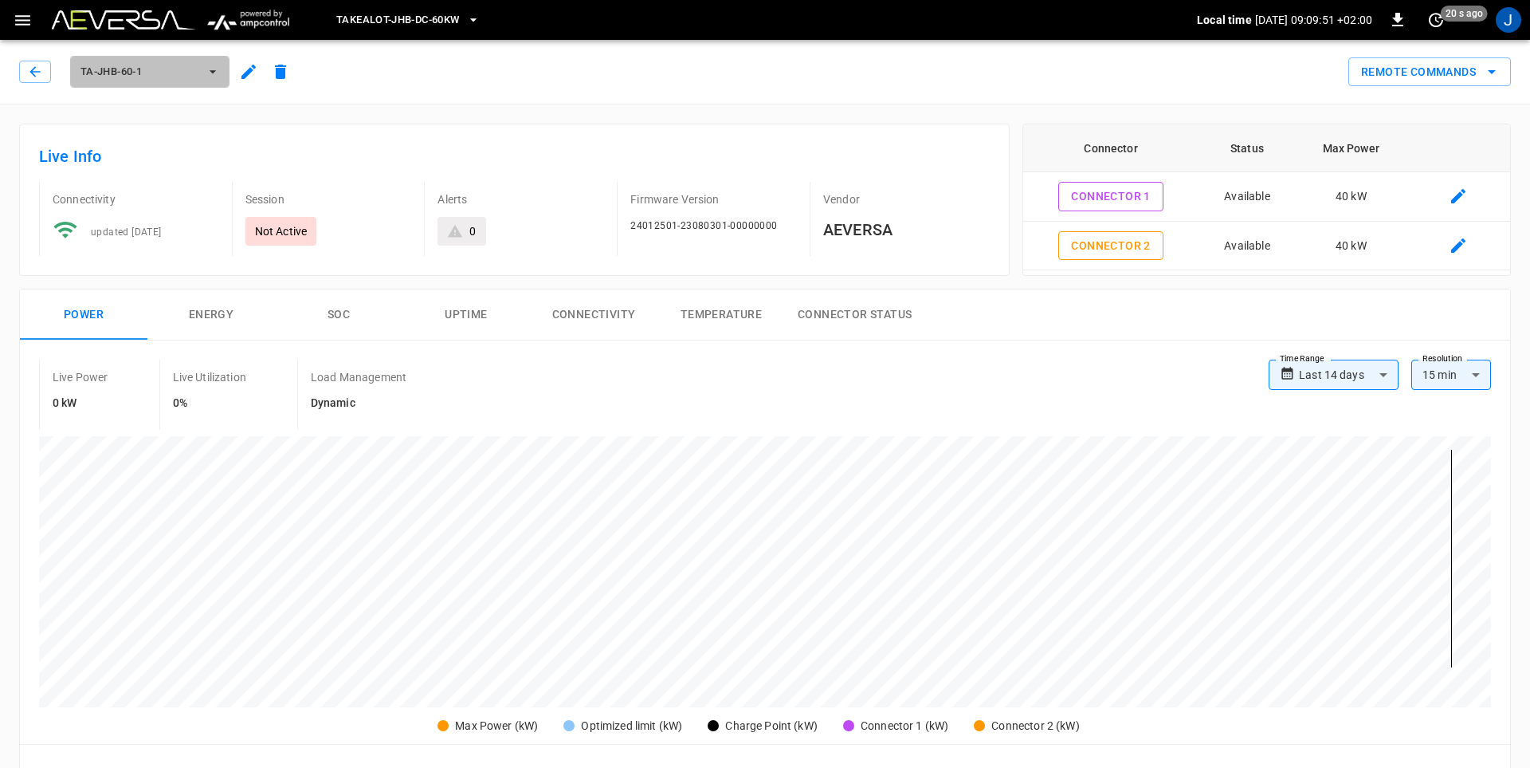
click at [220, 71] on icon "button" at bounding box center [213, 72] width 16 height 16
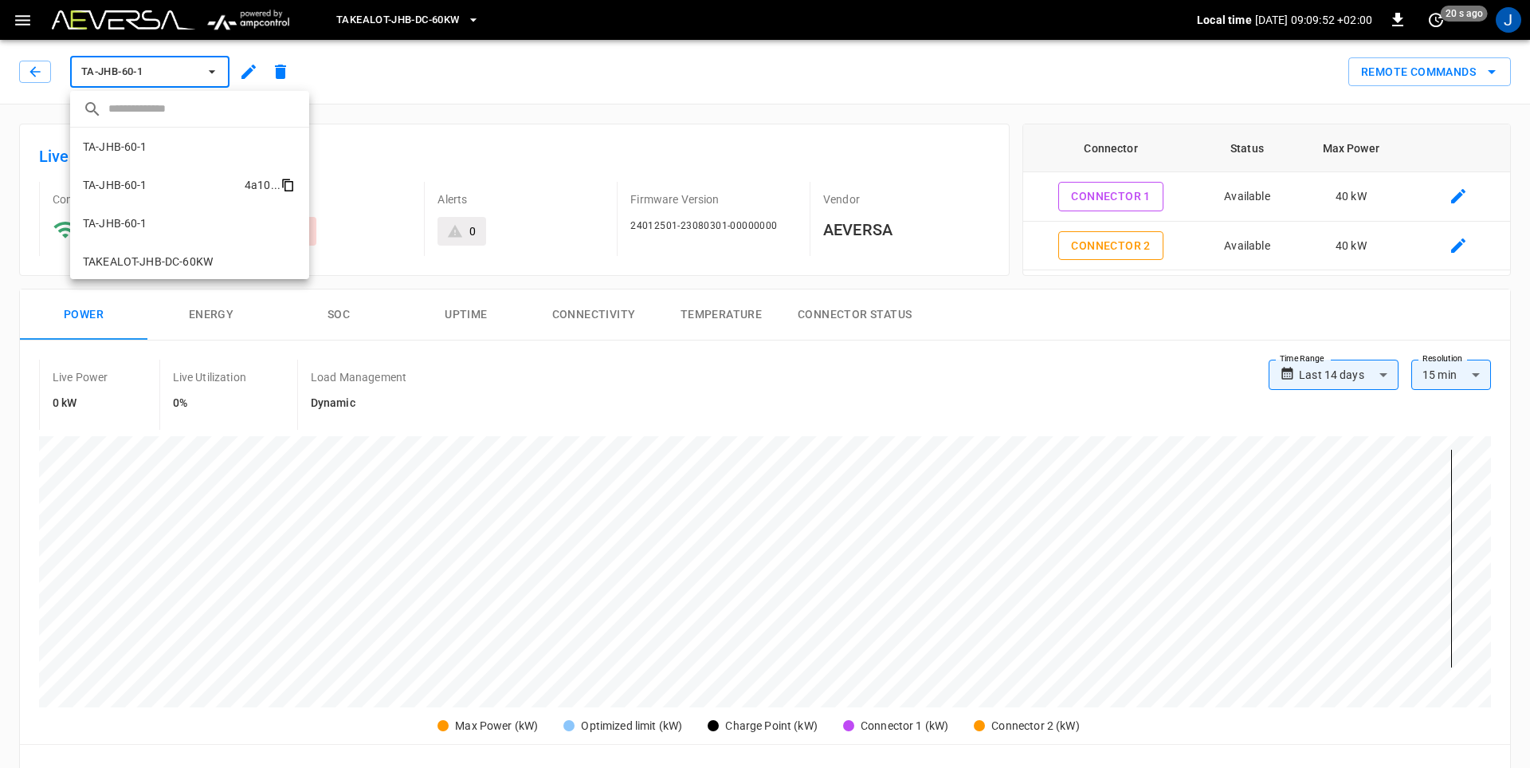
click at [292, 185] on icon "copy" at bounding box center [289, 186] width 9 height 10
click at [287, 186] on icon "copy" at bounding box center [288, 183] width 14 height 14
drag, startPoint x: 287, startPoint y: 182, endPoint x: 284, endPoint y: 174, distance: 8.6
click at [286, 175] on div "copy" at bounding box center [289, 183] width 18 height 19
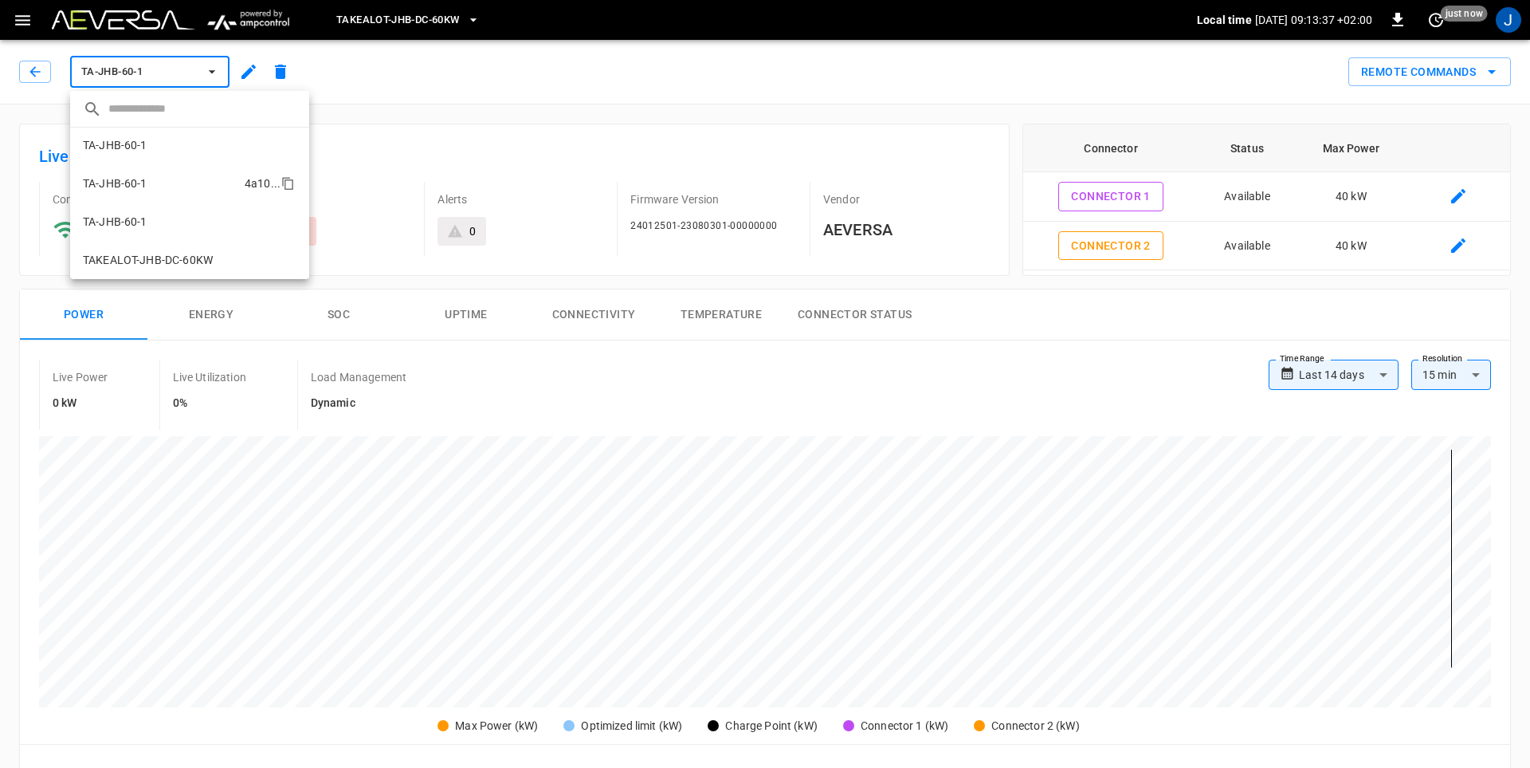
click at [116, 178] on p "TA-JHB-60-1" at bounding box center [115, 183] width 65 height 16
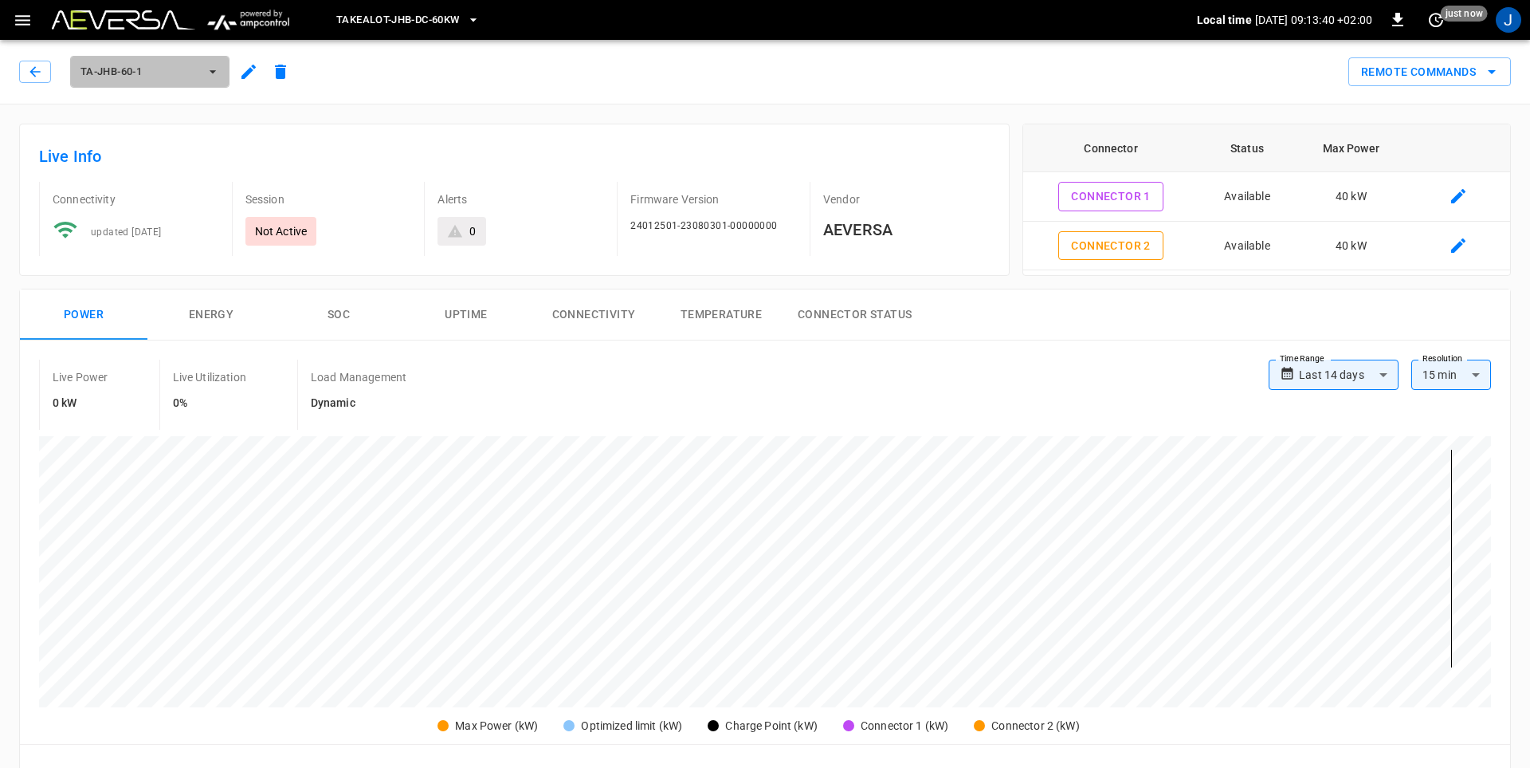
click at [215, 71] on icon "button" at bounding box center [213, 71] width 6 height 3
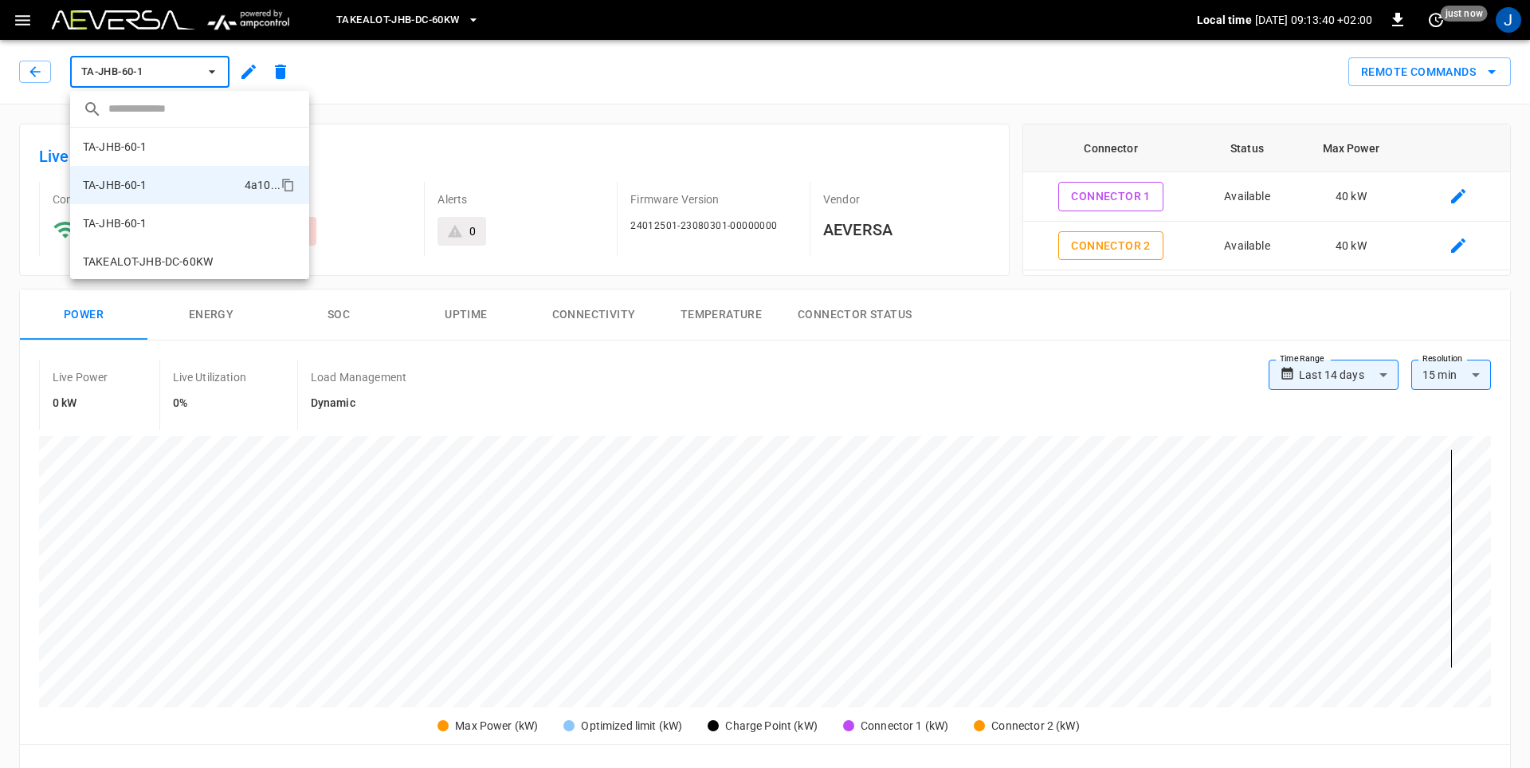
scroll to position [2, 0]
click at [163, 257] on p "TAKEALOT-JHB-DC-60KW" at bounding box center [148, 260] width 130 height 16
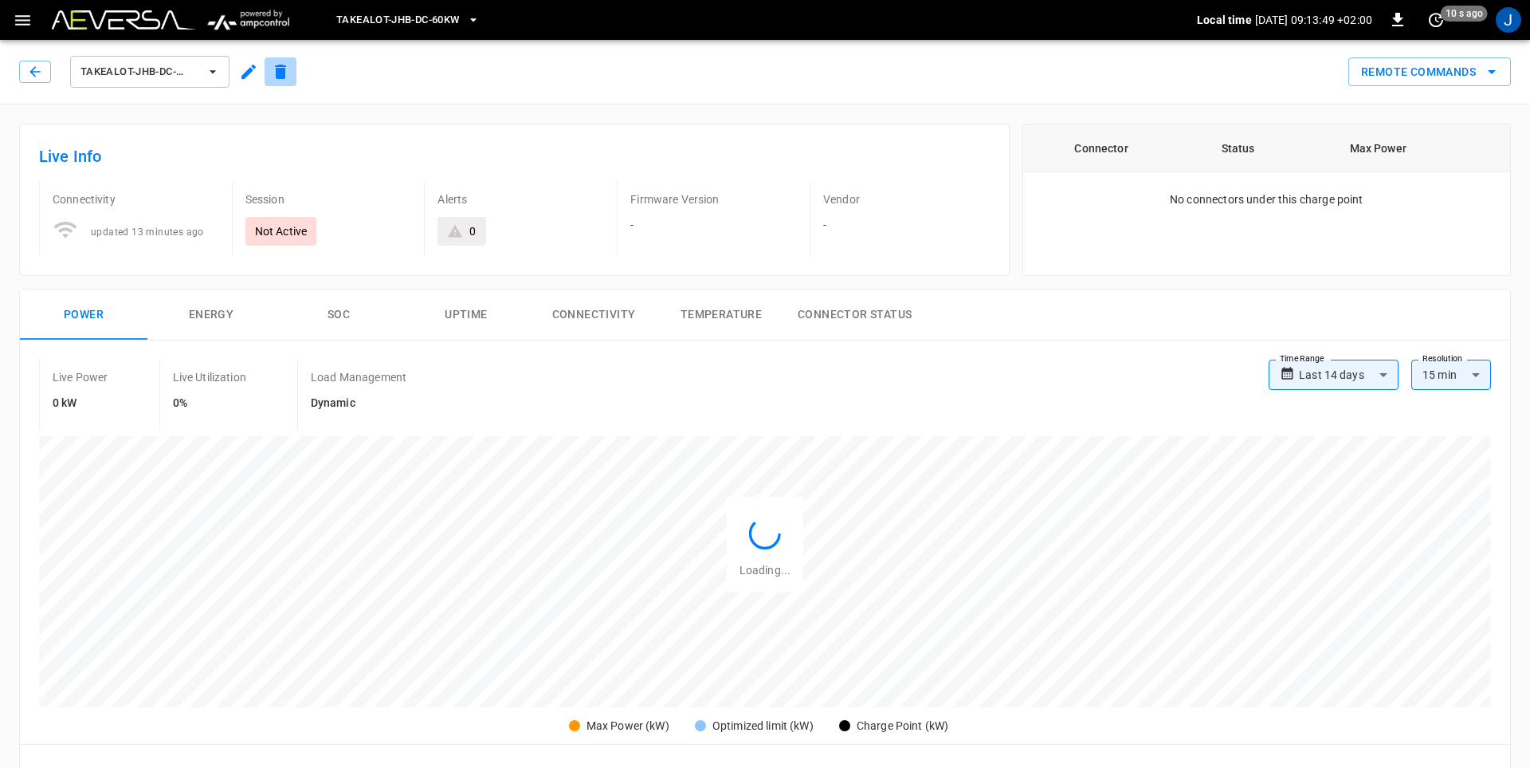
click at [278, 69] on icon "button" at bounding box center [280, 72] width 11 height 14
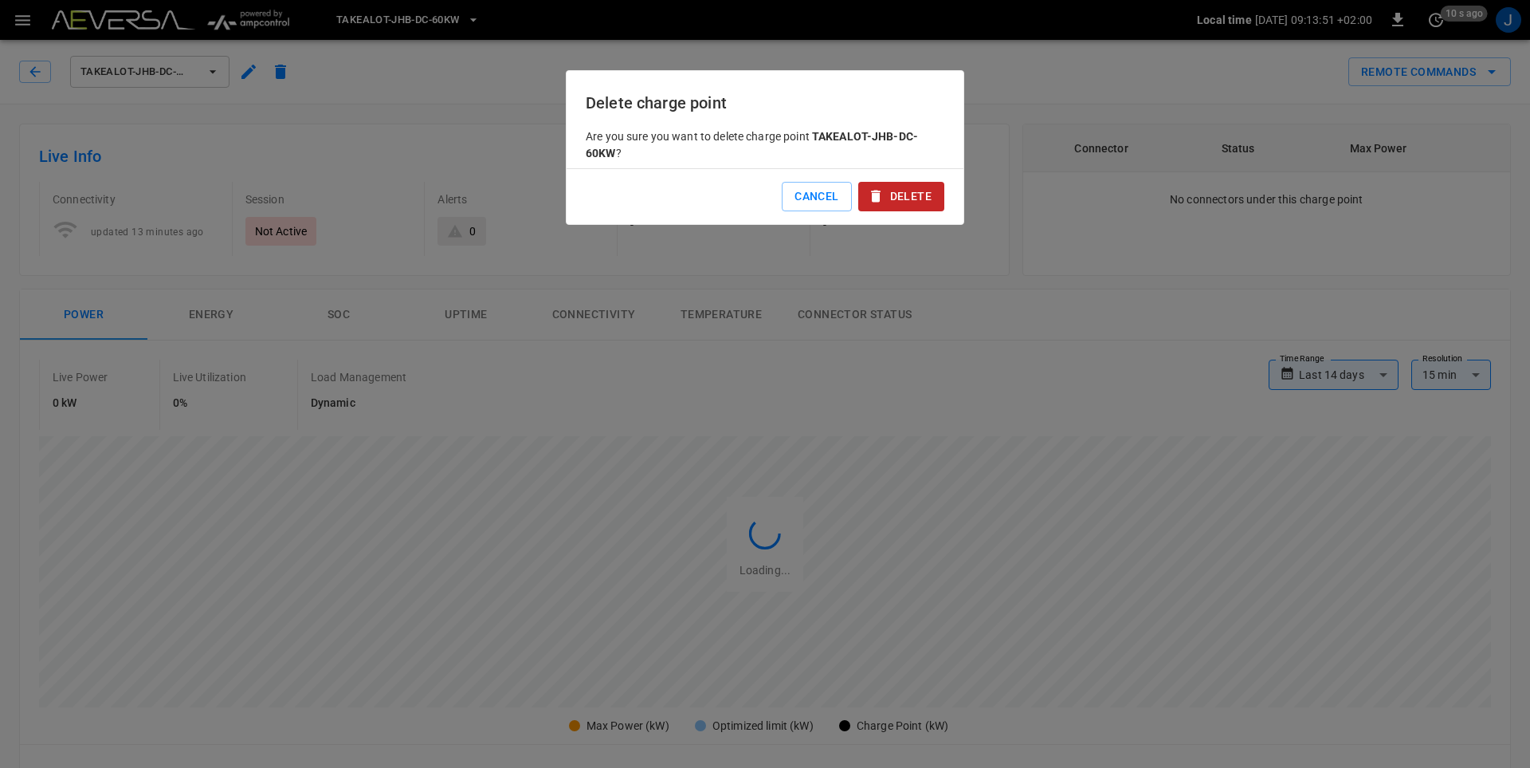
click at [894, 194] on button "Delete" at bounding box center [902, 196] width 86 height 29
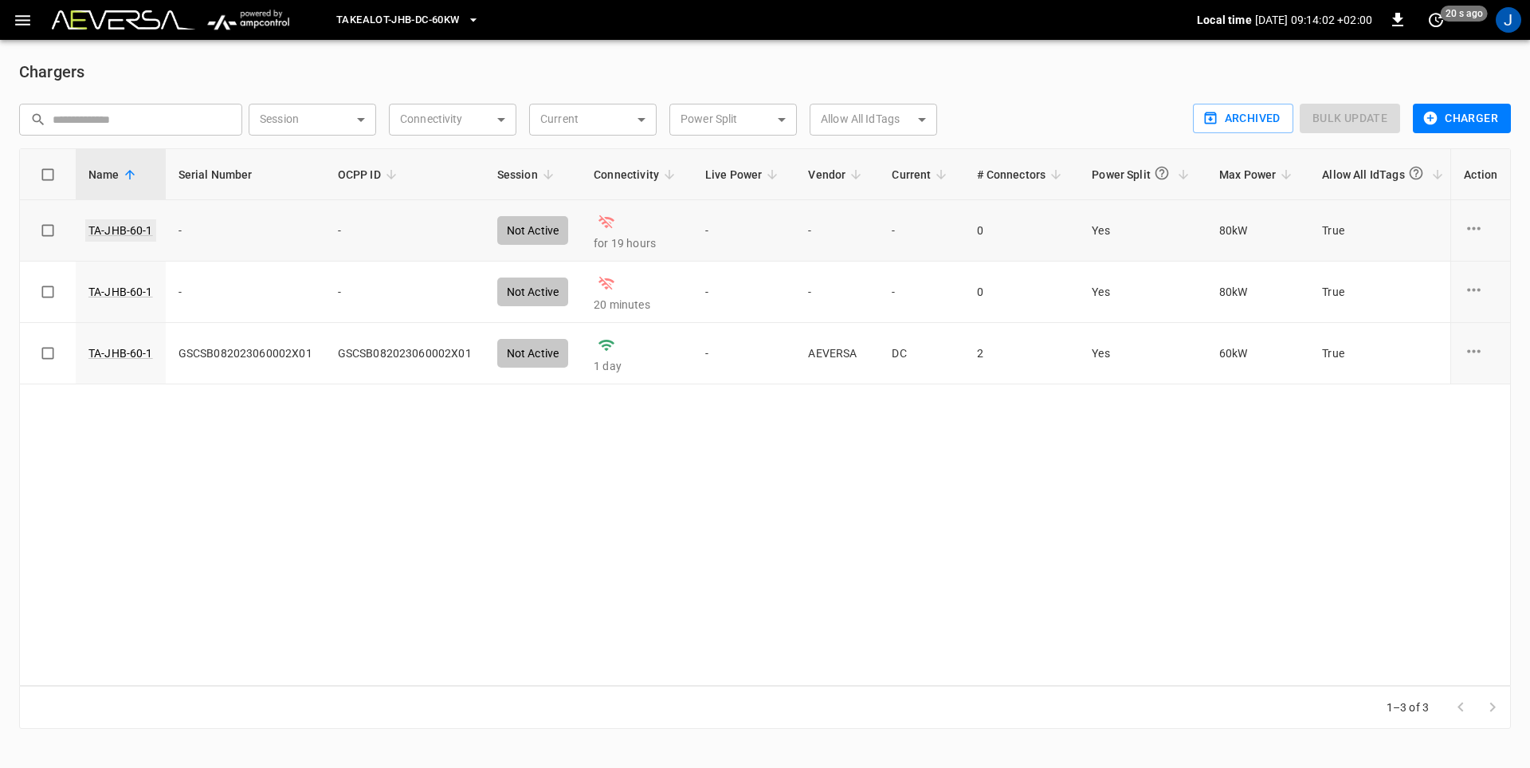
click at [138, 232] on link "TA-JHB-60-1" at bounding box center [120, 230] width 71 height 22
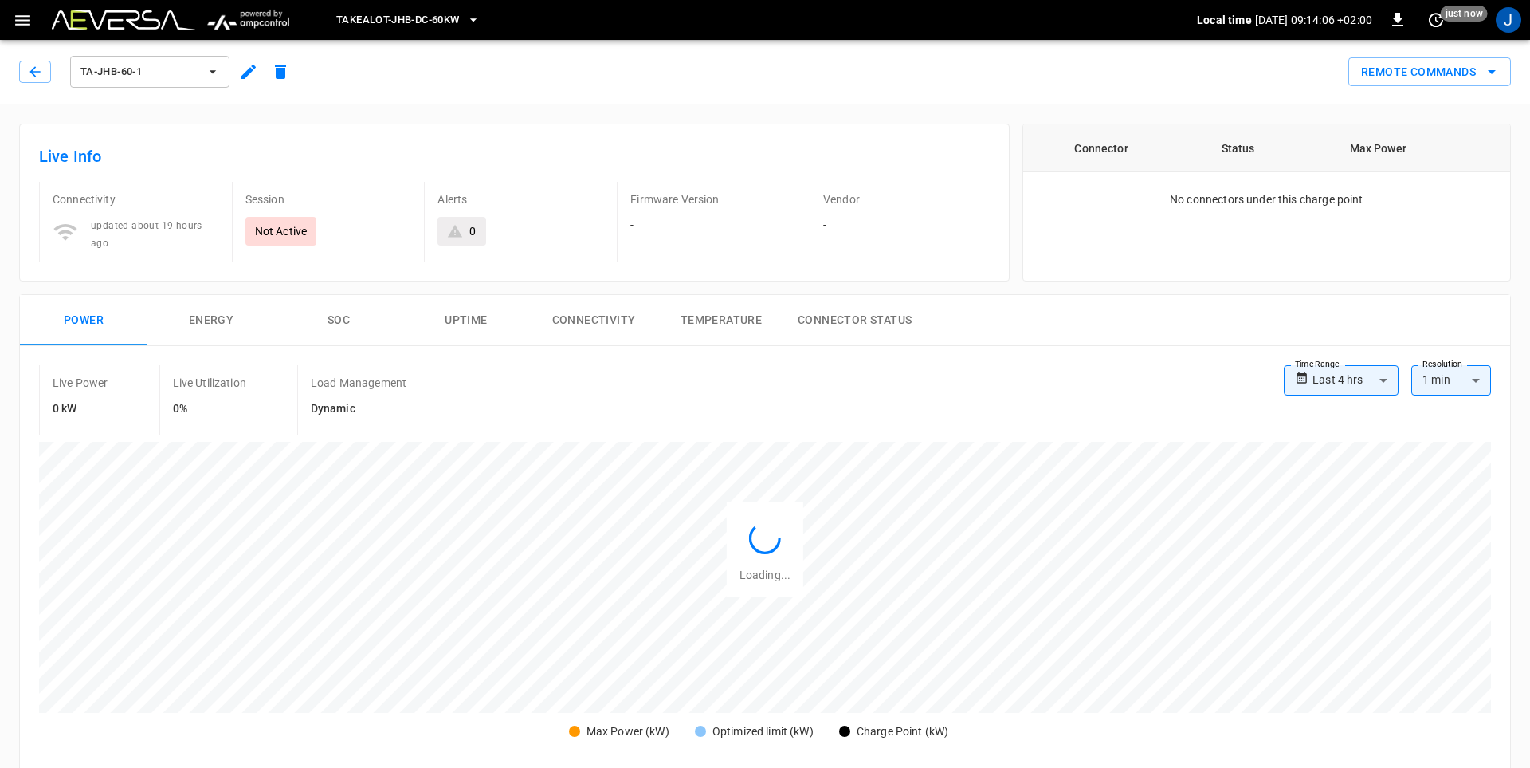
click at [281, 71] on icon "button" at bounding box center [280, 72] width 11 height 14
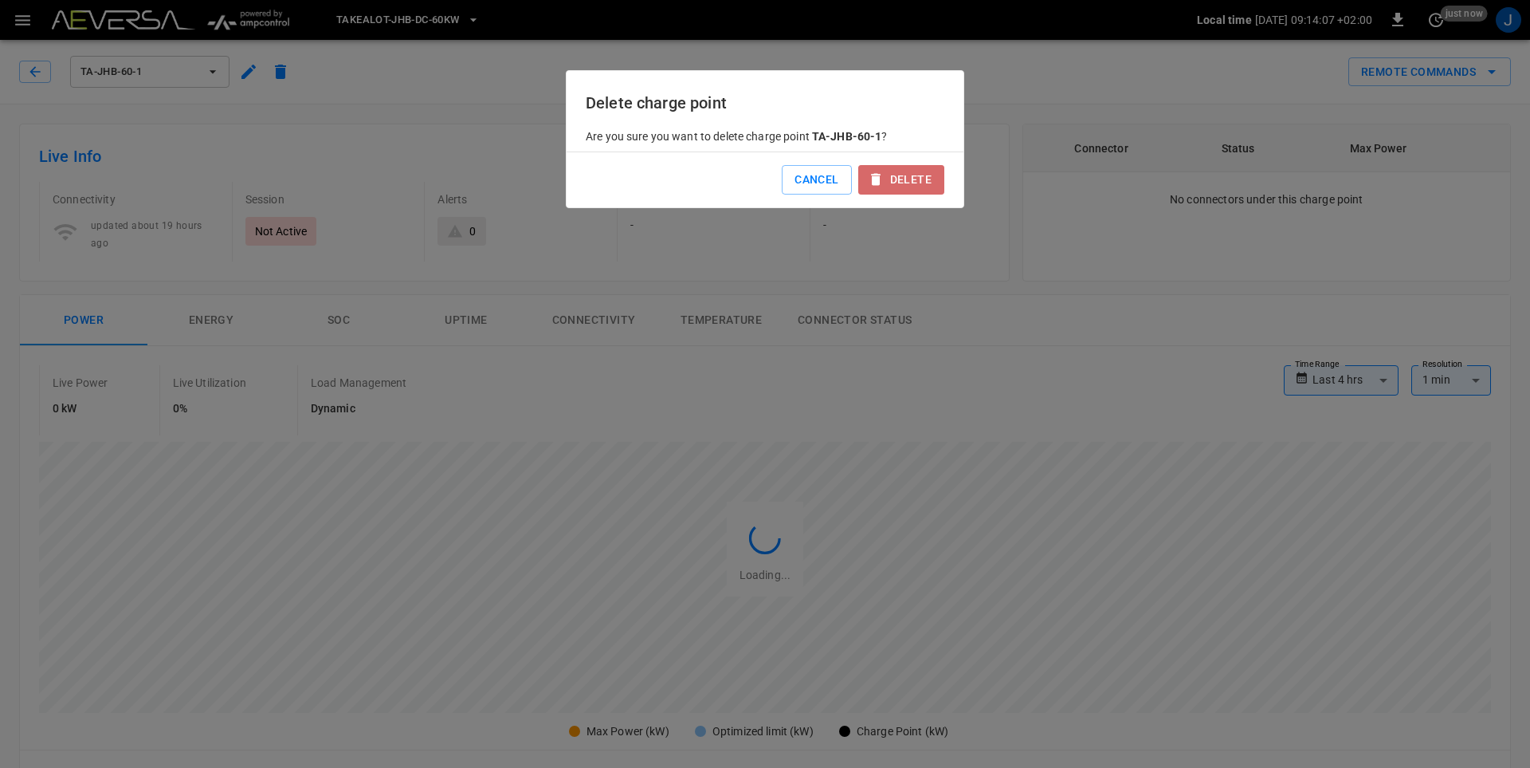
click at [897, 183] on button "Delete" at bounding box center [902, 179] width 86 height 29
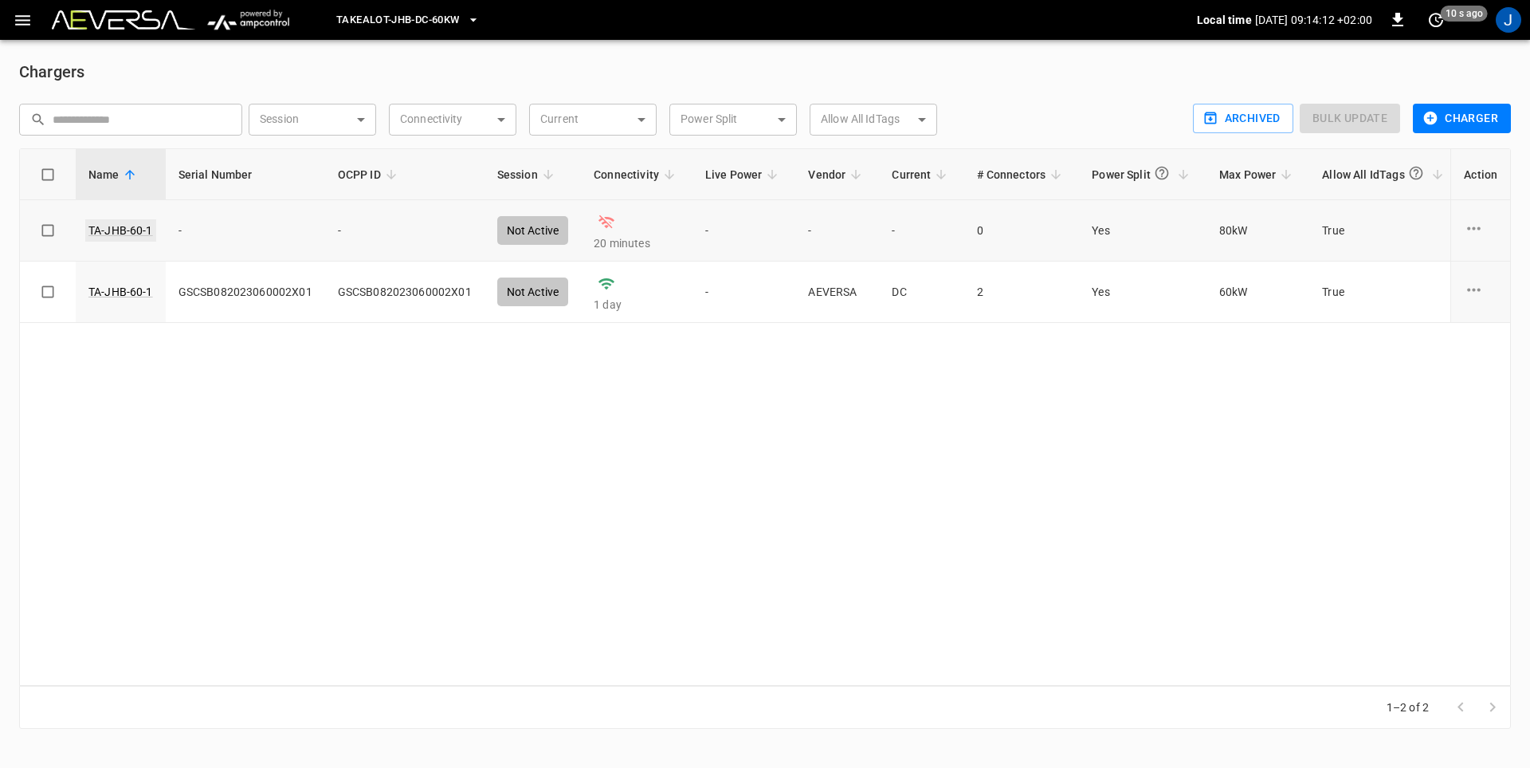
click at [113, 230] on link "TA-JHB-60-1" at bounding box center [120, 230] width 71 height 22
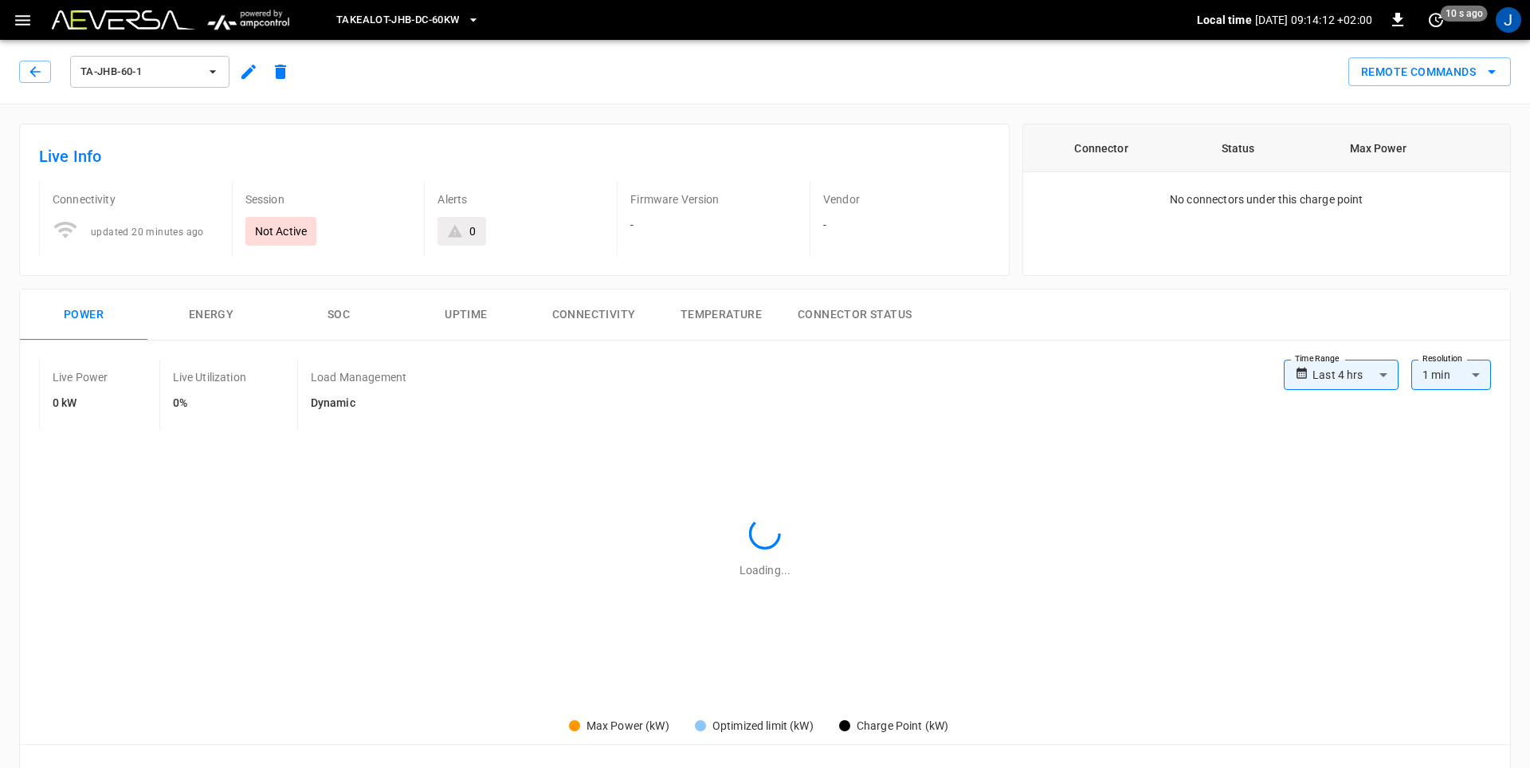
type input "**********"
click at [288, 72] on icon "button" at bounding box center [280, 71] width 19 height 19
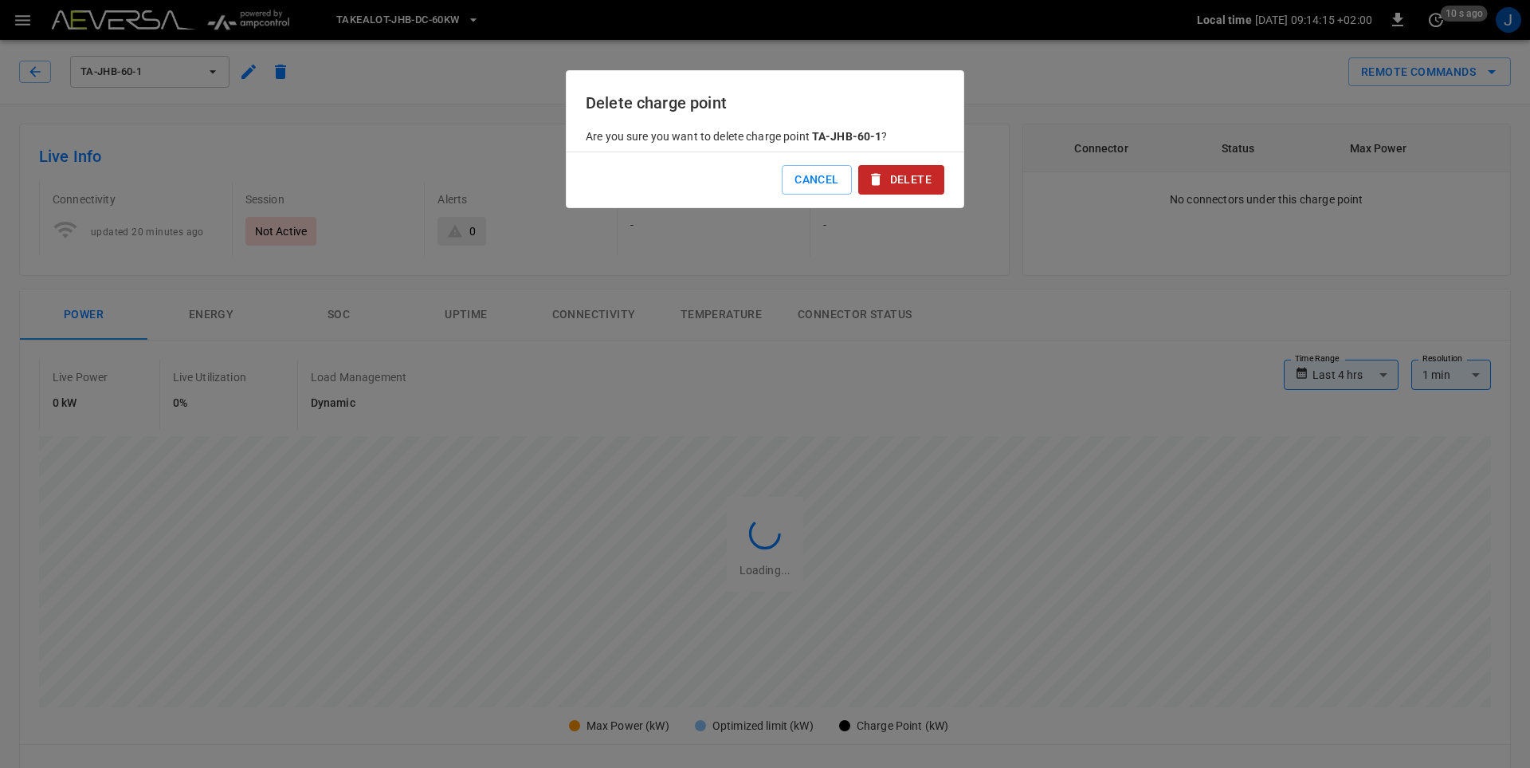
click at [902, 186] on button "Delete" at bounding box center [902, 179] width 86 height 29
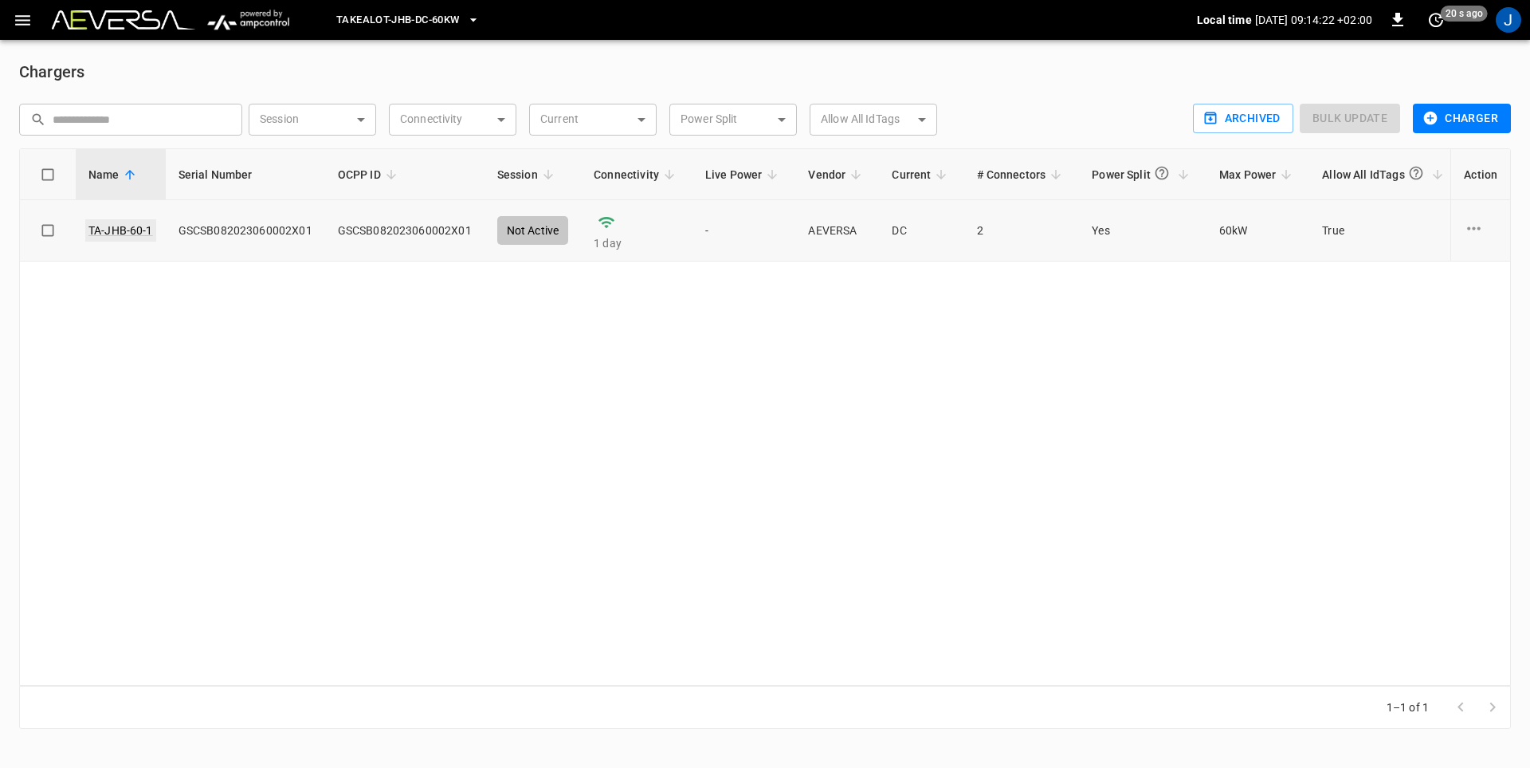
click at [133, 230] on link "TA-JHB-60-1" at bounding box center [120, 230] width 71 height 22
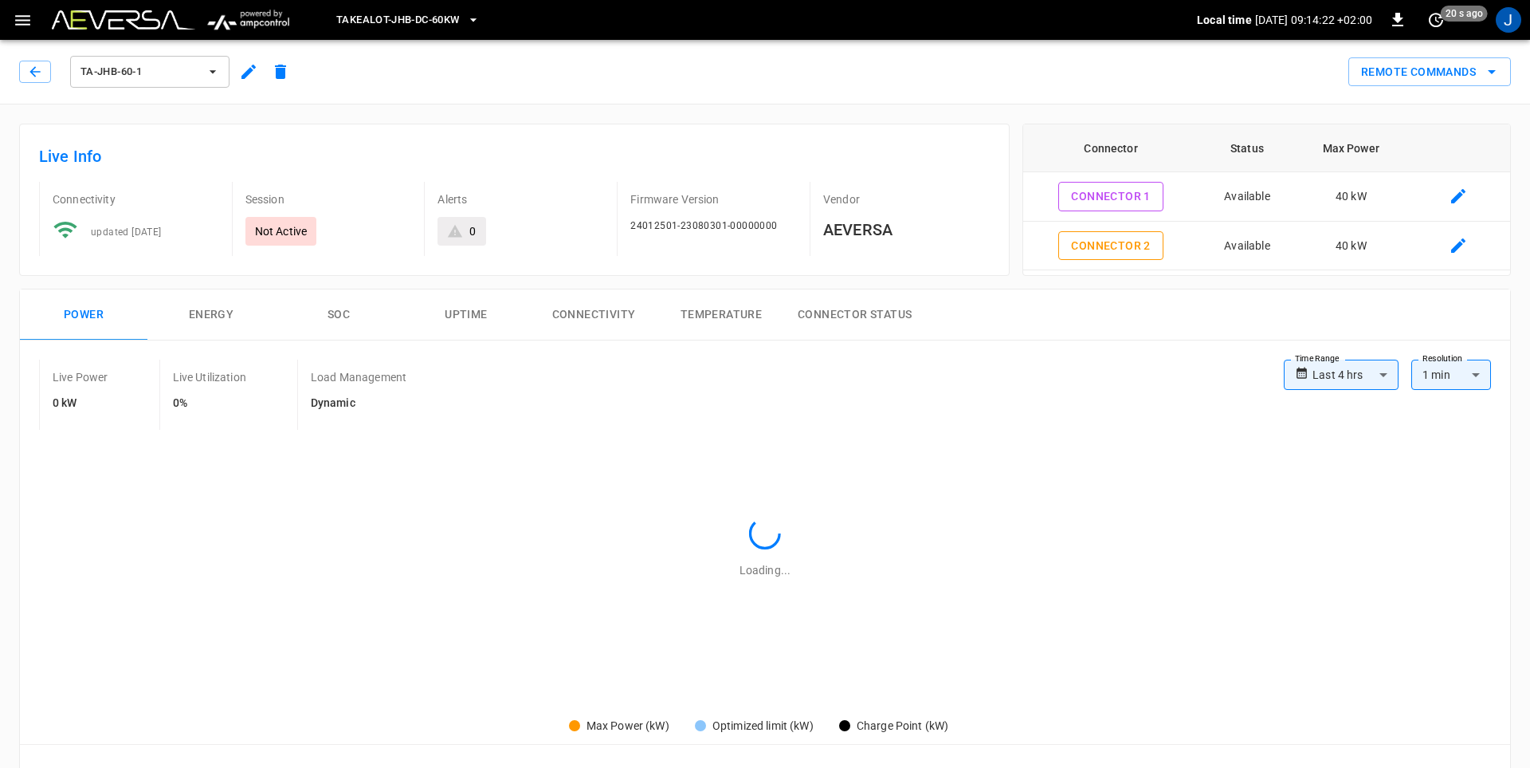
type input "**********"
click at [210, 73] on icon "button" at bounding box center [213, 72] width 16 height 16
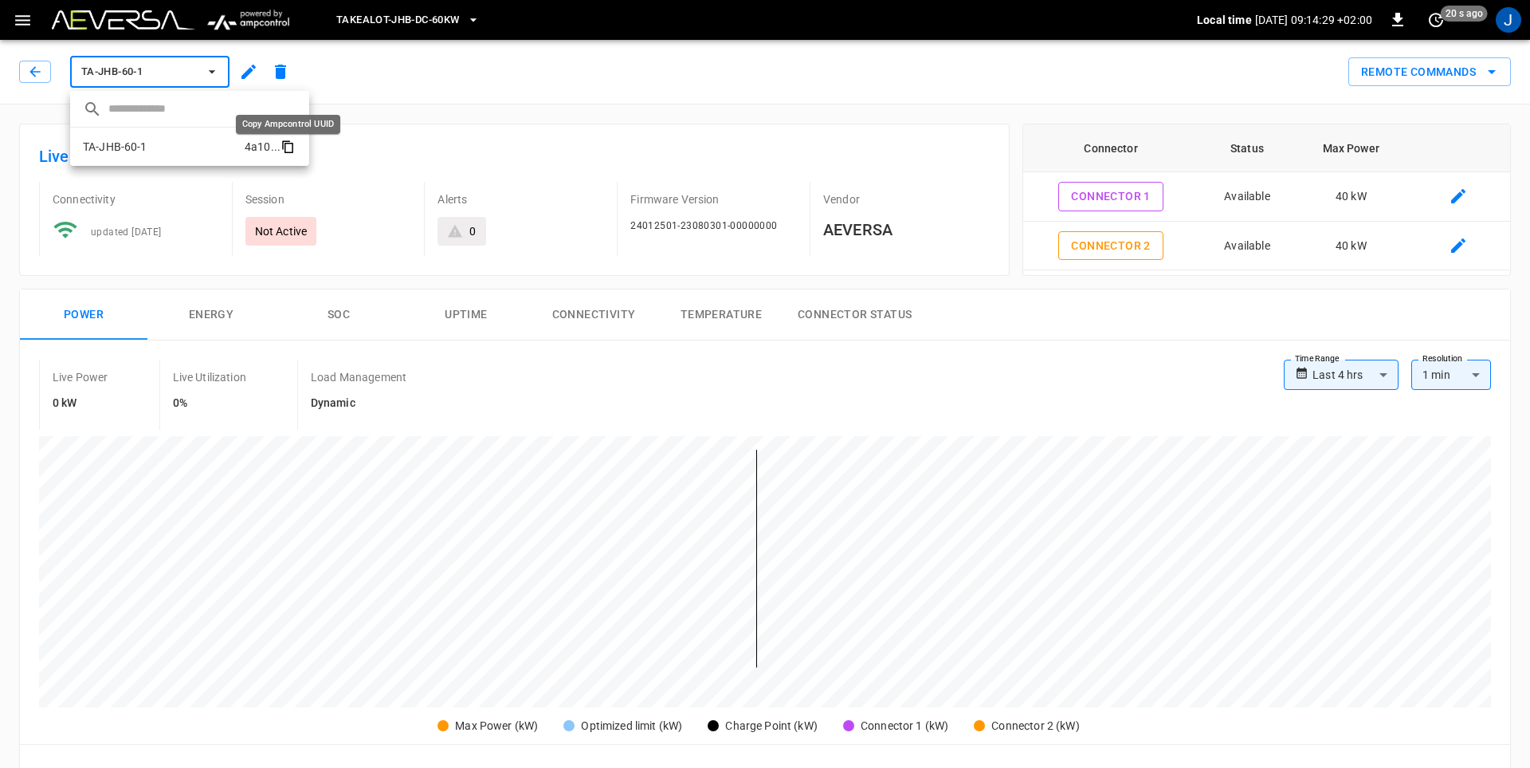
click at [288, 147] on icon "copy" at bounding box center [288, 146] width 14 height 14
click at [479, 21] on div at bounding box center [765, 384] width 1530 height 768
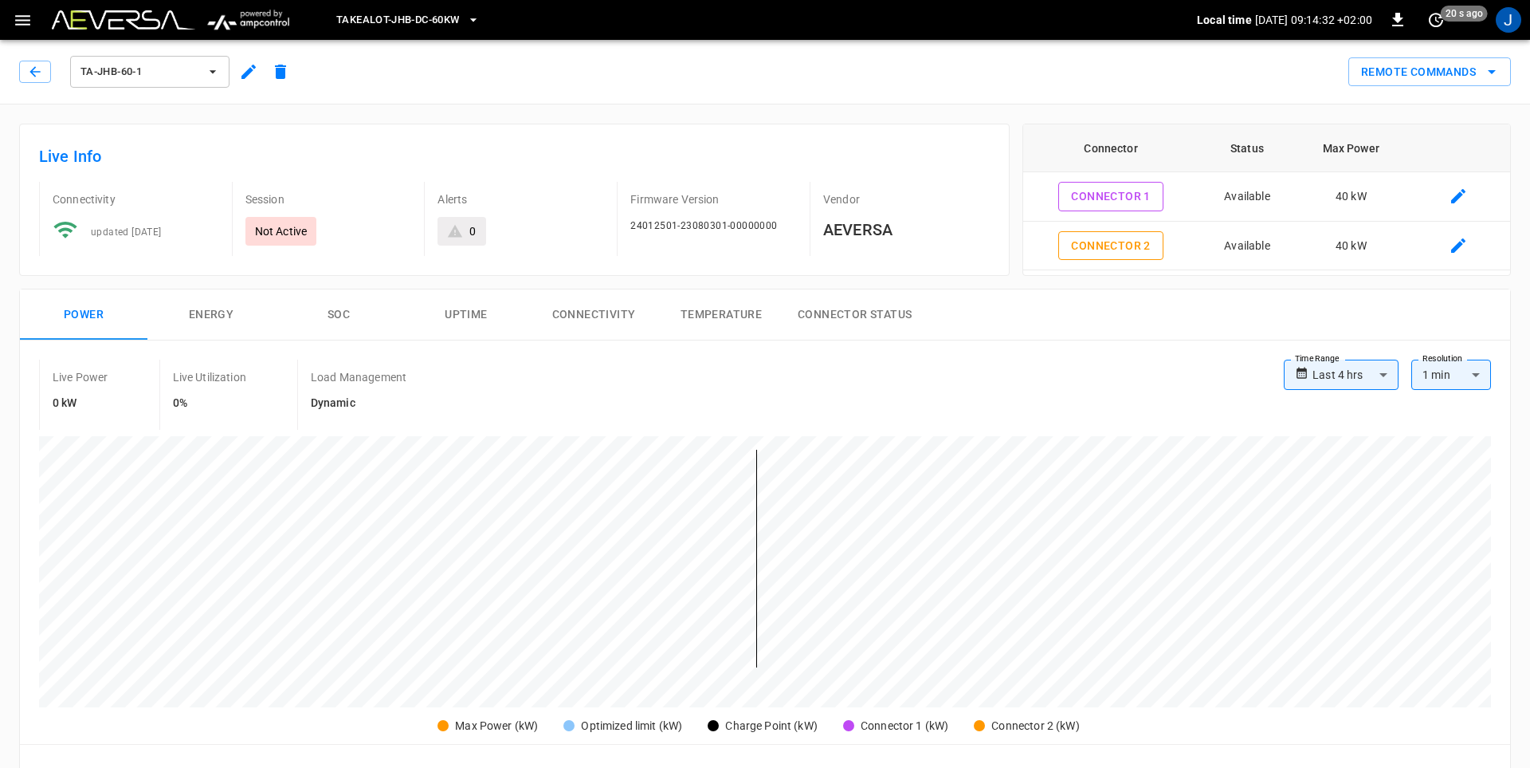
click at [479, 21] on icon "button" at bounding box center [474, 20] width 16 height 16
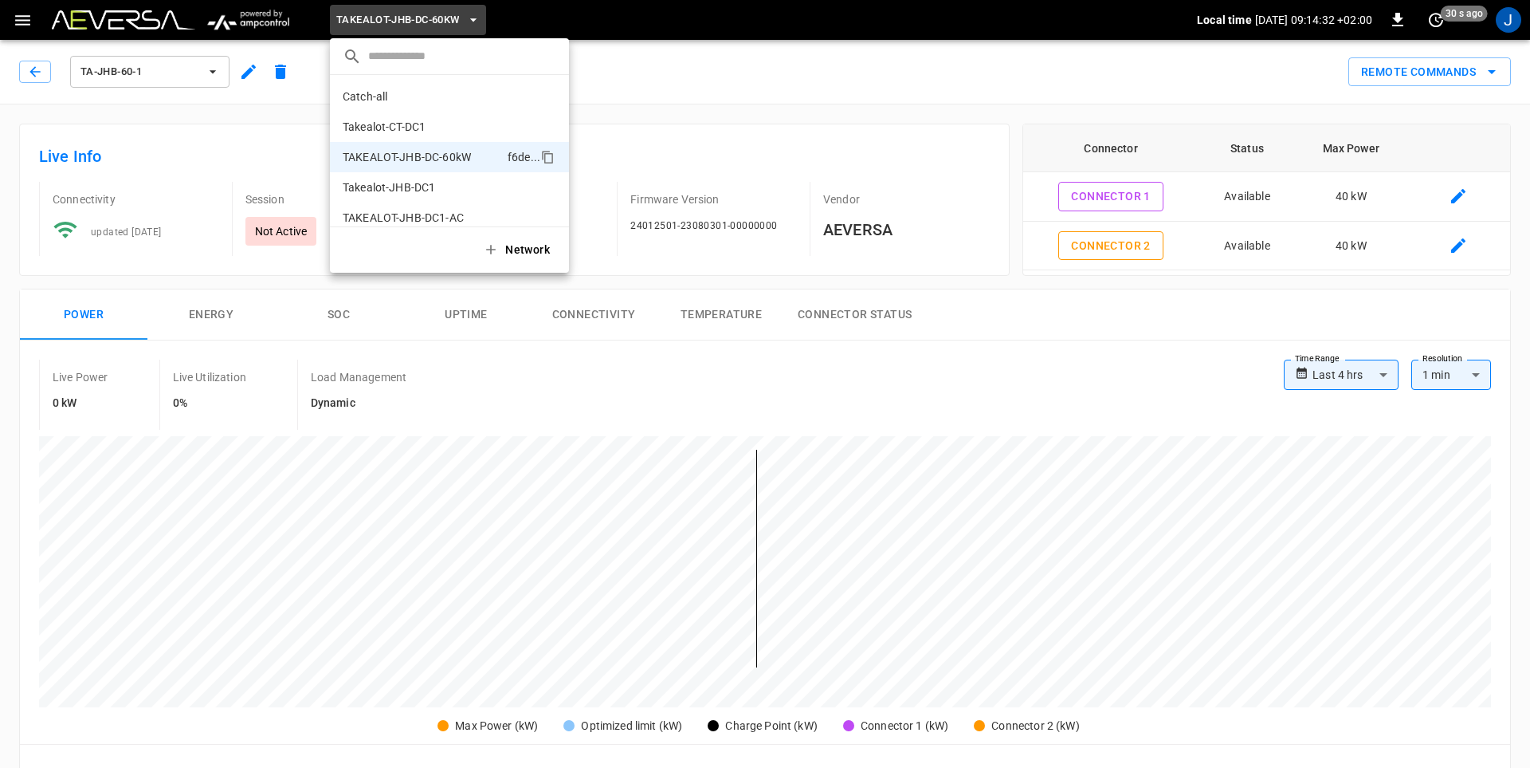
scroll to position [13, 0]
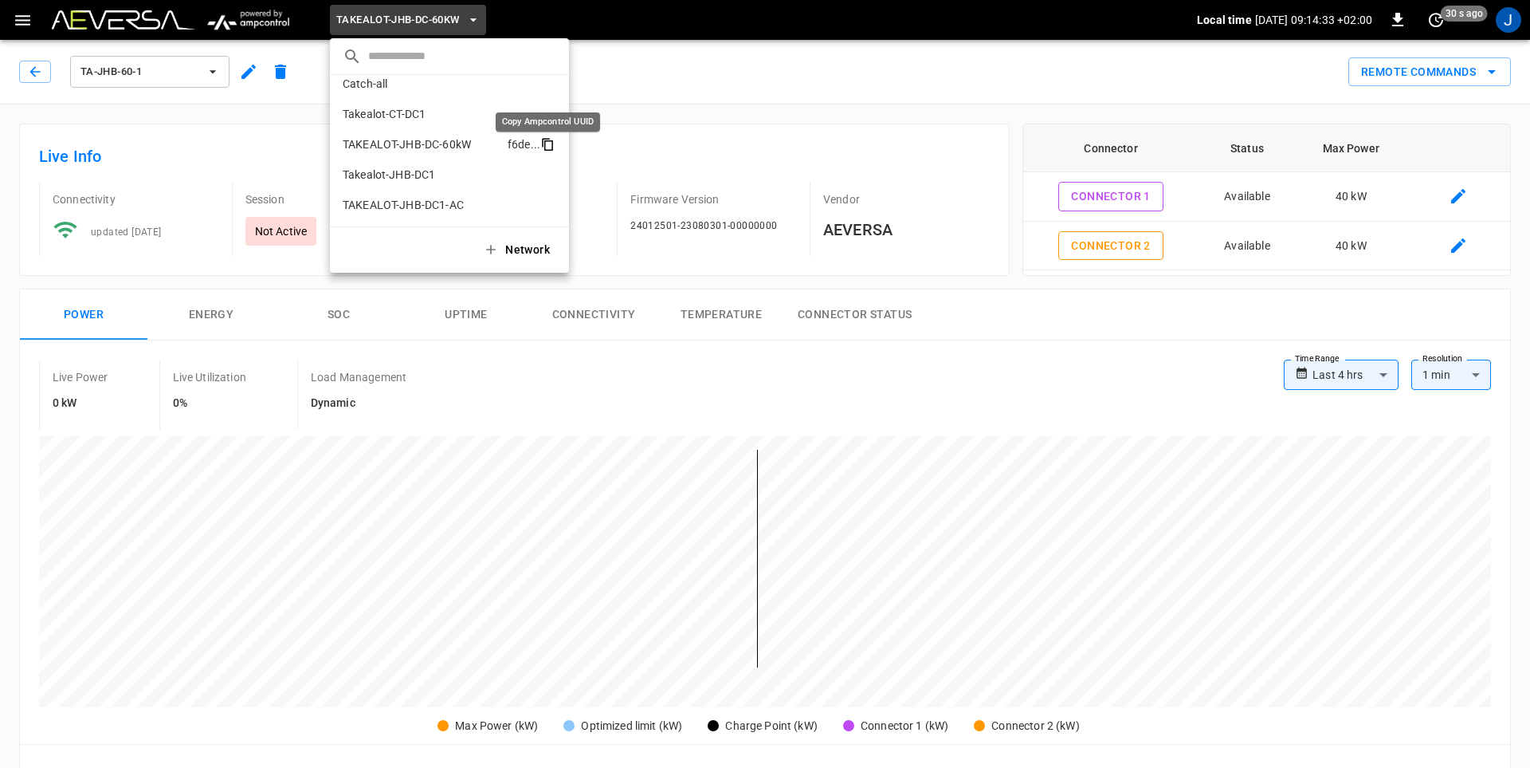
click at [548, 147] on icon "copy" at bounding box center [547, 144] width 14 height 14
click at [732, 52] on div at bounding box center [765, 384] width 1530 height 768
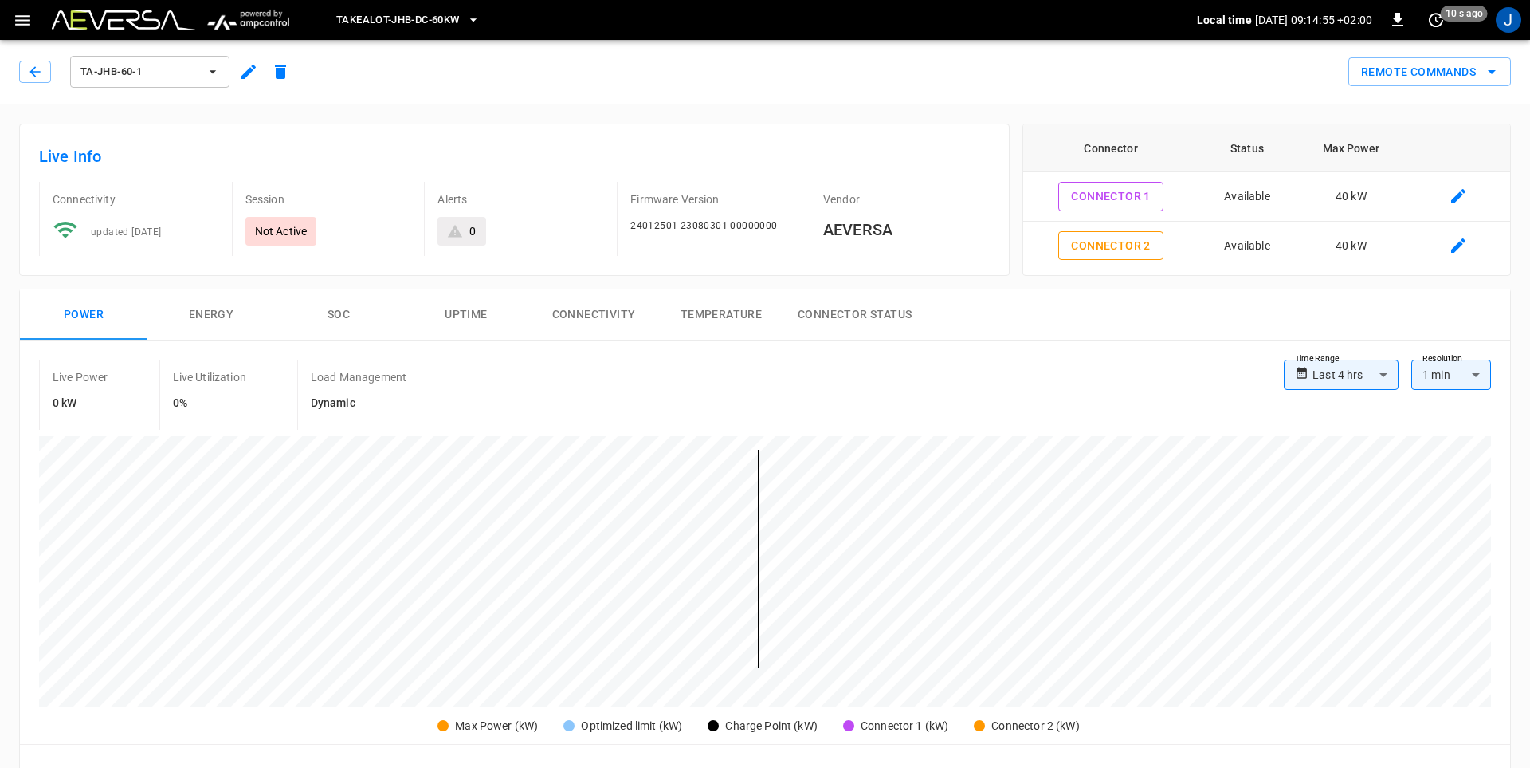
click at [1310, 371] on div "**********" at bounding box center [1341, 375] width 115 height 30
click at [1361, 379] on body "**********" at bounding box center [765, 759] width 1530 height 1519
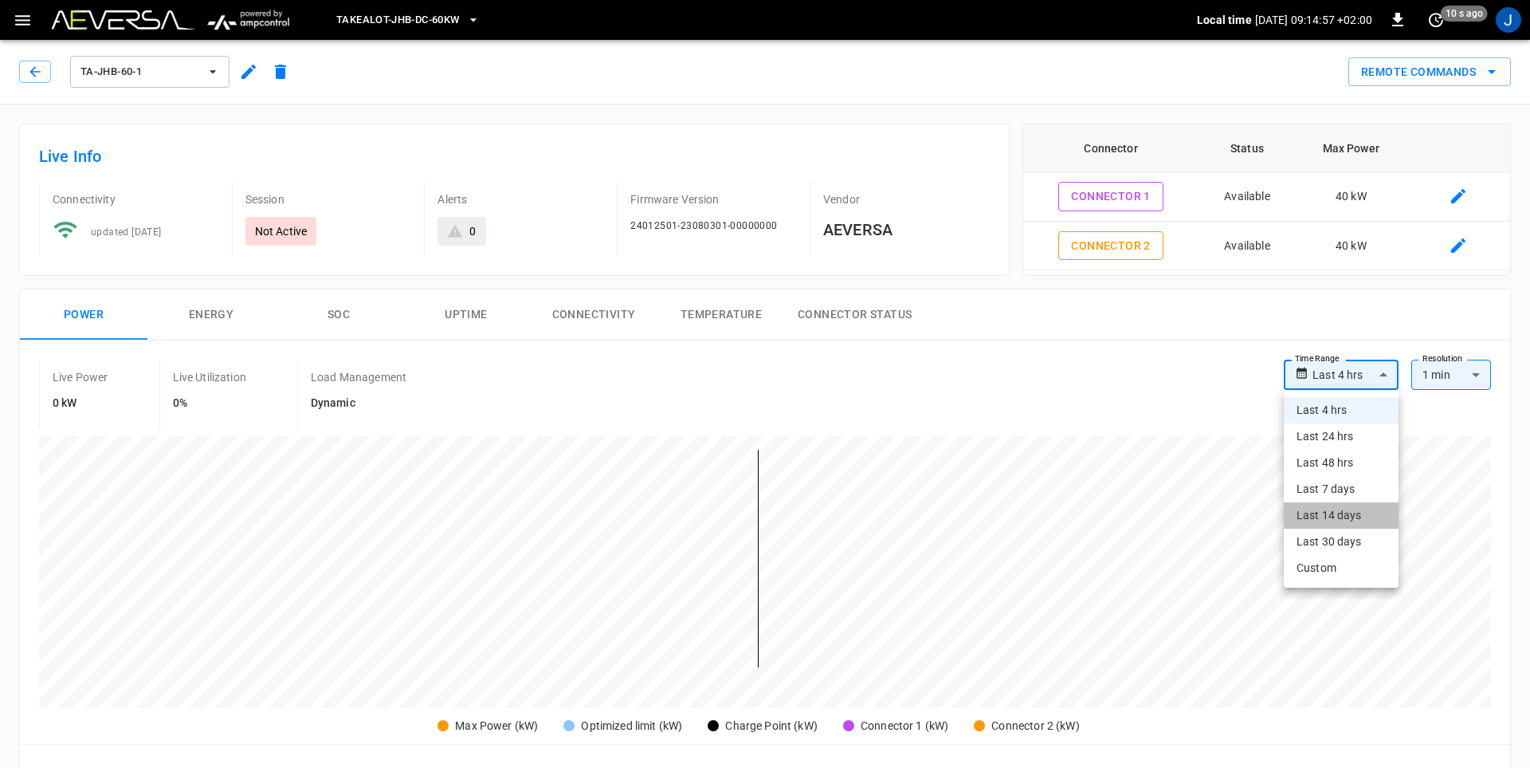
click at [1343, 514] on li "Last 14 days" at bounding box center [1341, 515] width 115 height 26
type input "**********"
type input "***"
type input "**********"
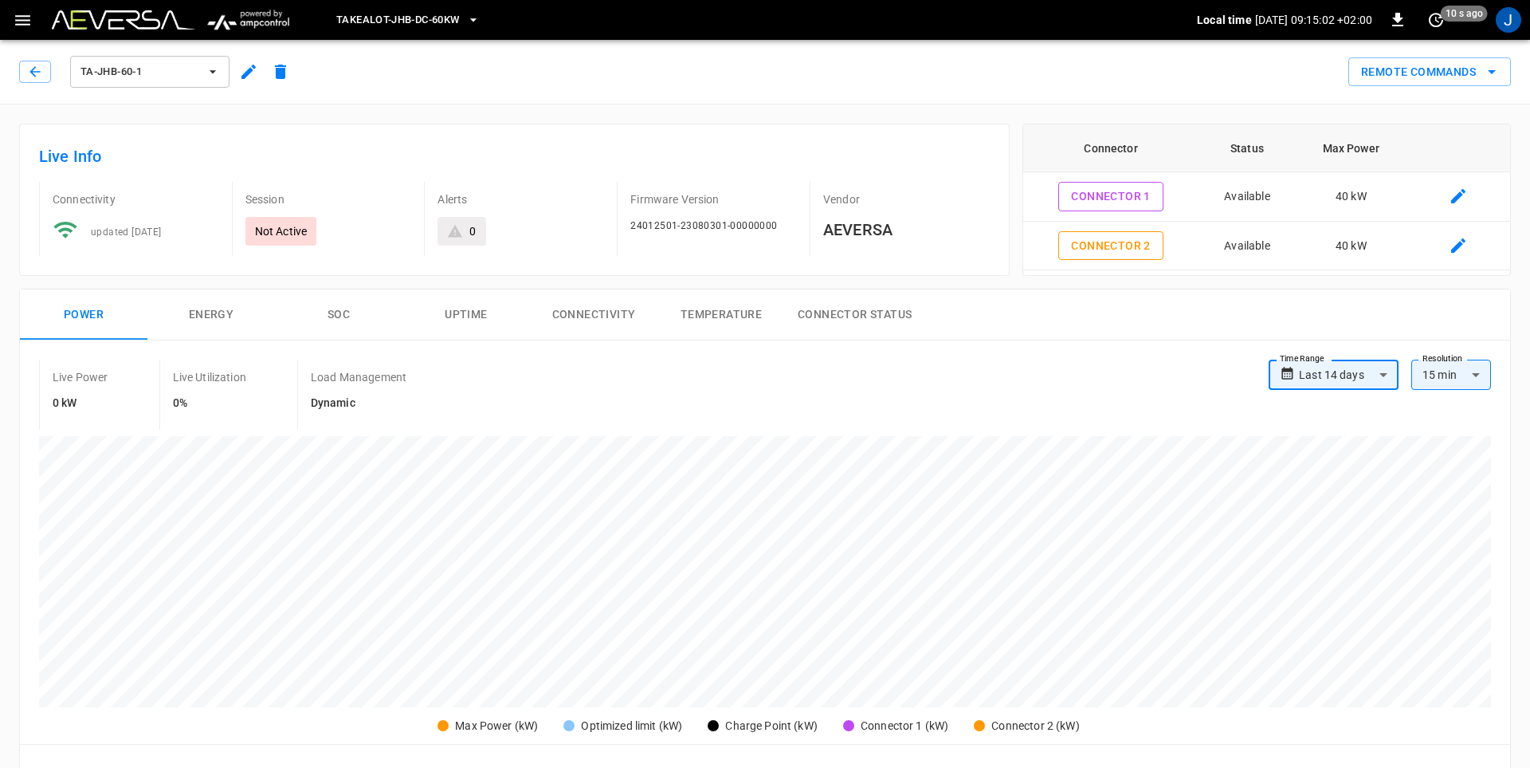
click at [211, 69] on icon "button" at bounding box center [213, 72] width 16 height 16
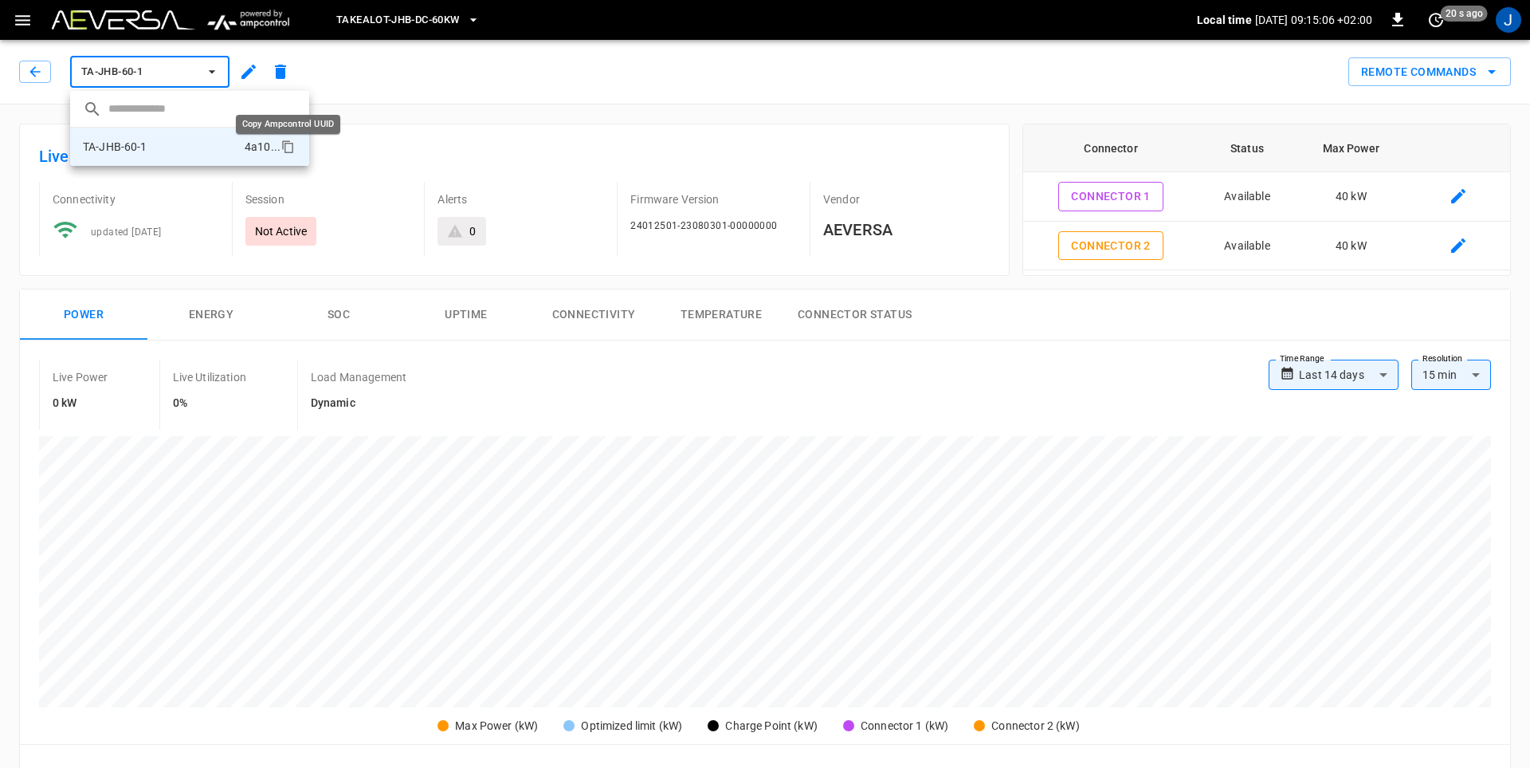
drag, startPoint x: 291, startPoint y: 147, endPoint x: 0, endPoint y: 110, distance: 293.4
click at [291, 147] on icon "copy" at bounding box center [288, 146] width 14 height 14
click at [501, 67] on div at bounding box center [765, 384] width 1530 height 768
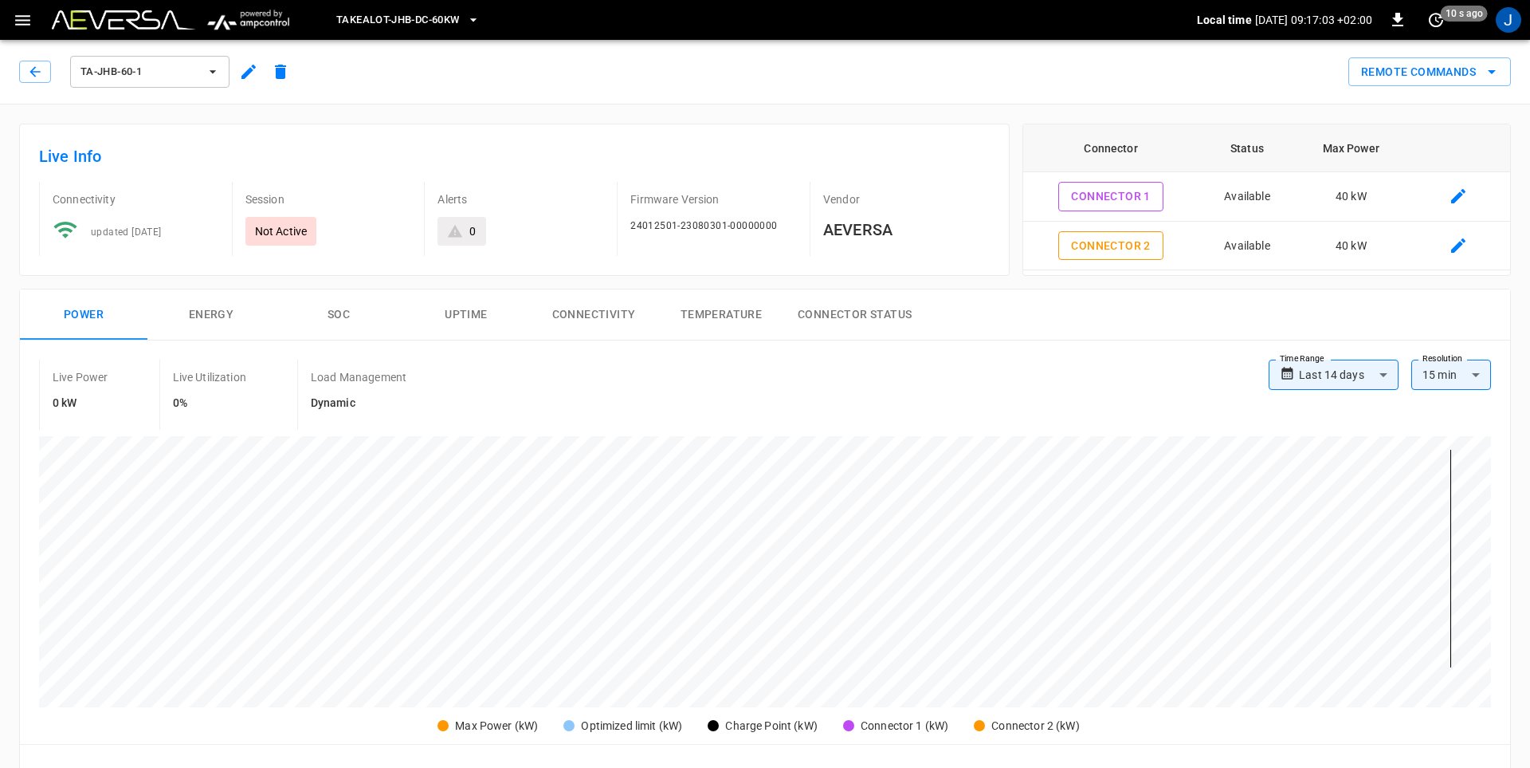
click at [213, 72] on icon "button" at bounding box center [213, 71] width 6 height 3
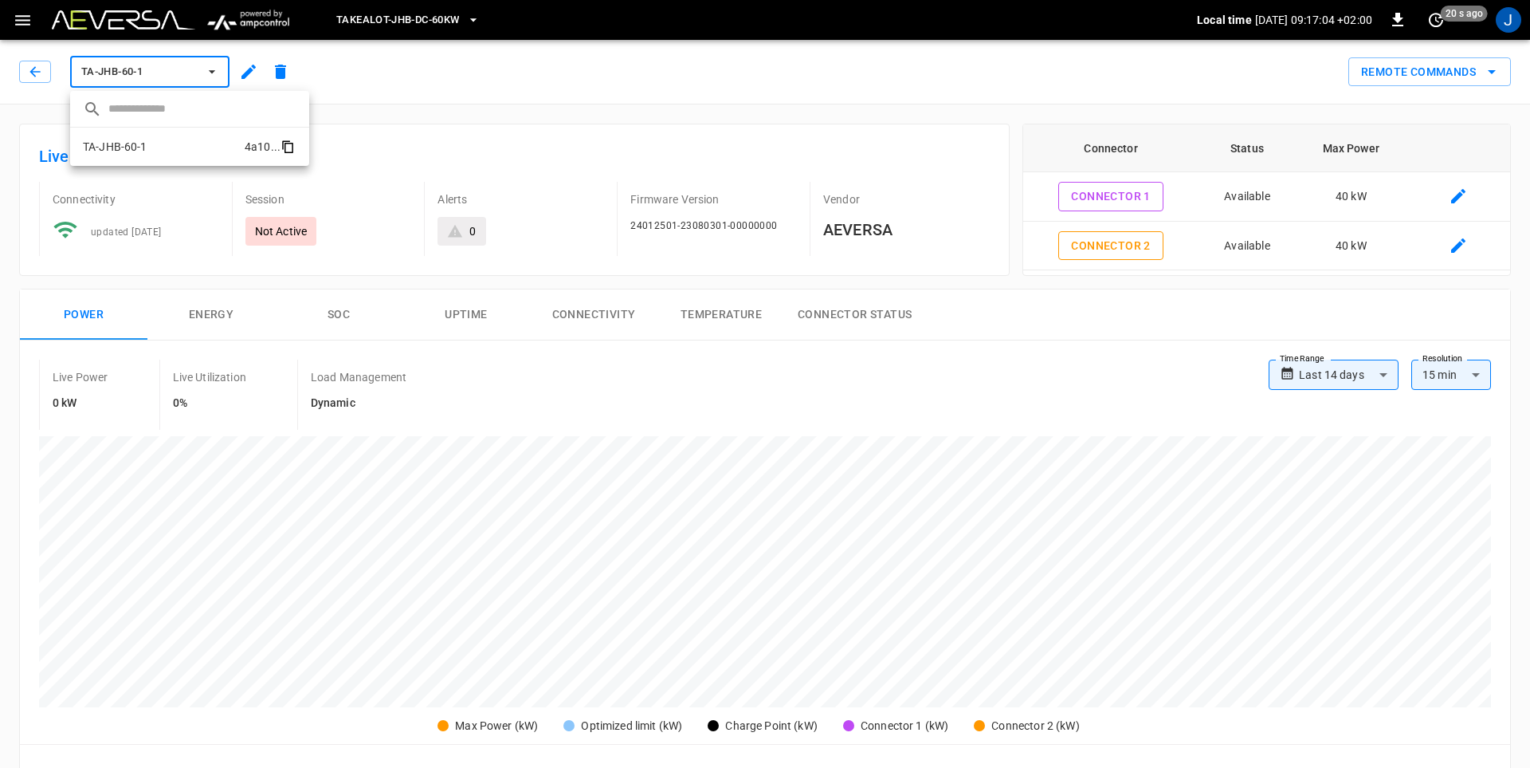
click at [293, 147] on icon "copy" at bounding box center [289, 148] width 9 height 10
